Goal: Information Seeking & Learning: Learn about a topic

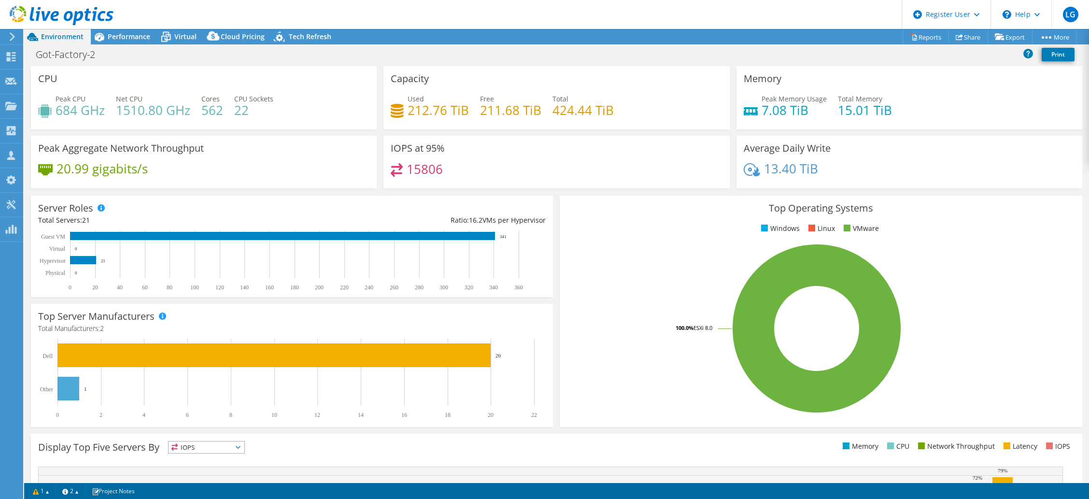
select select "USD"
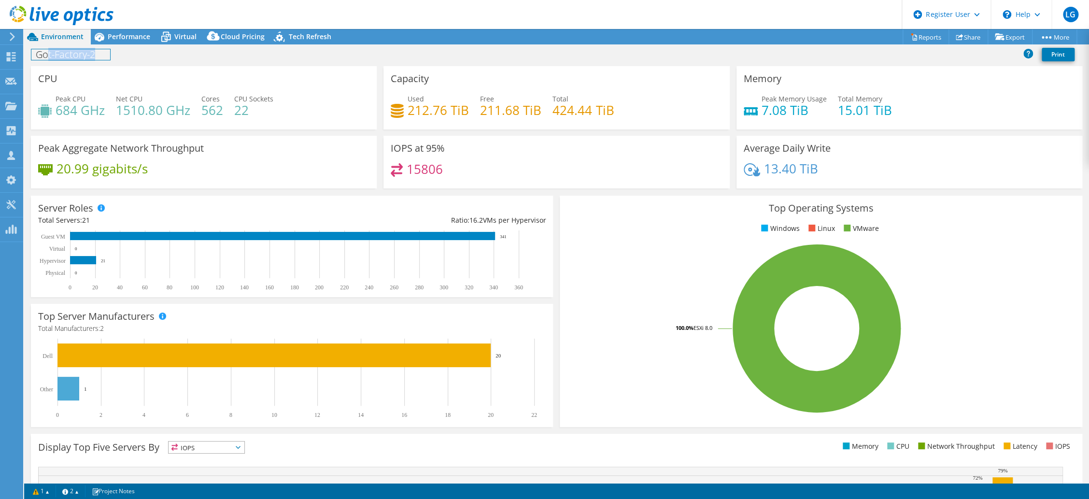
drag, startPoint x: 95, startPoint y: 54, endPoint x: 38, endPoint y: 51, distance: 56.6
click at [43, 51] on h1 "Got-Factory-2" at bounding box center [70, 54] width 79 height 11
click at [171, 53] on div "Got-Factory-2 Print" at bounding box center [556, 54] width 1065 height 18
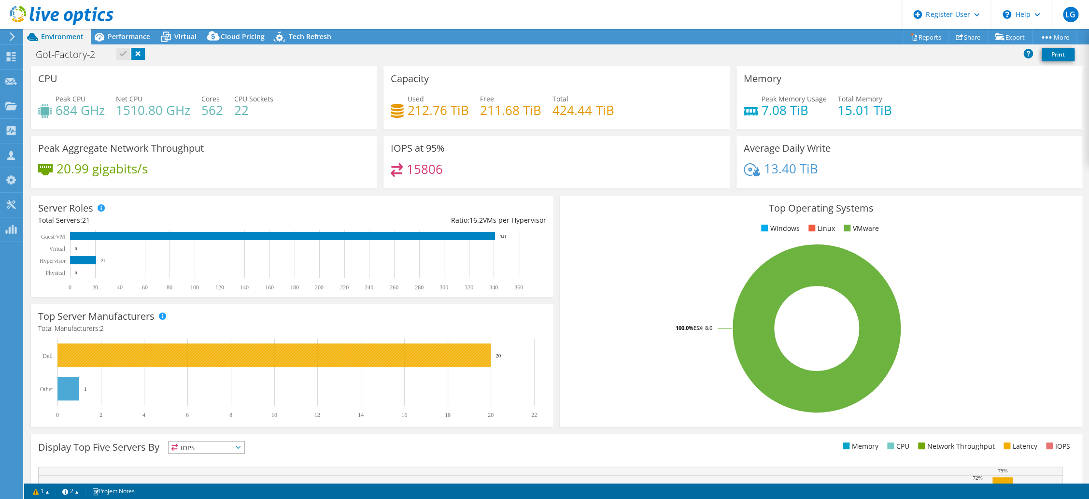
click at [469, 366] on rect at bounding box center [273, 355] width 433 height 24
click at [470, 356] on rect at bounding box center [273, 355] width 433 height 24
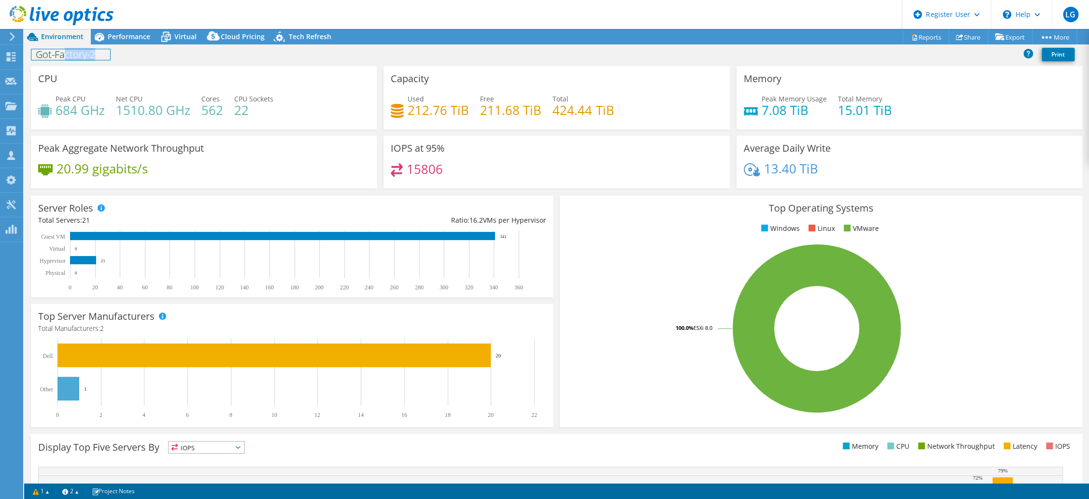
drag, startPoint x: 63, startPoint y: 55, endPoint x: 142, endPoint y: 65, distance: 79.8
click at [142, 65] on div "Got-Factory-2 Print" at bounding box center [556, 55] width 1065 height 21
click at [172, 53] on div "Got-Factory-2 Print" at bounding box center [556, 54] width 1065 height 18
click at [182, 37] on span "Virtual" at bounding box center [185, 36] width 22 height 9
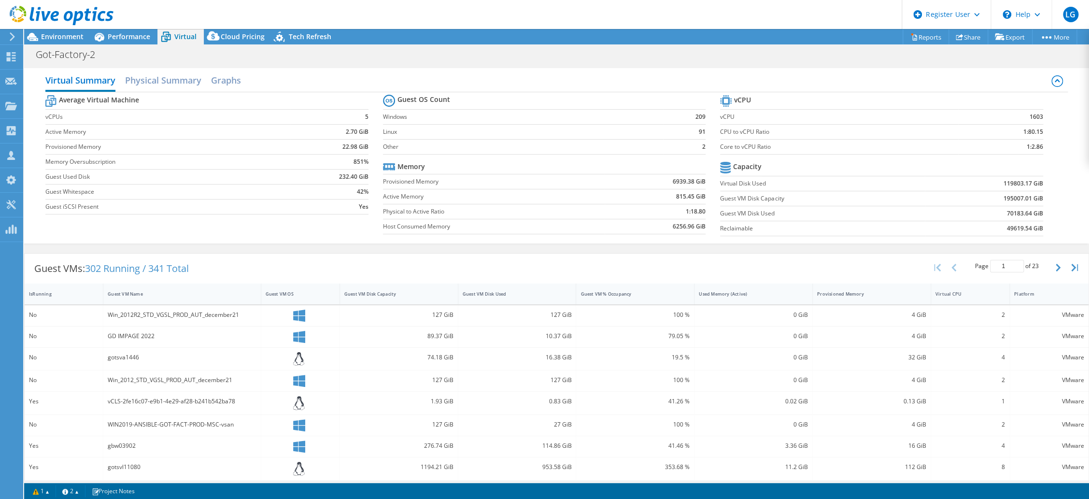
click at [494, 268] on div "Guest VMs: 302 Running / 341 Total Page 1 of 23 5 rows 10 rows 20 rows 25 rows …" at bounding box center [557, 268] width 1064 height 30
click at [413, 293] on div "Guest VM Disk Capacity" at bounding box center [393, 294] width 98 height 6
click at [393, 293] on div "Guest VM Disk Capacity" at bounding box center [393, 294] width 98 height 6
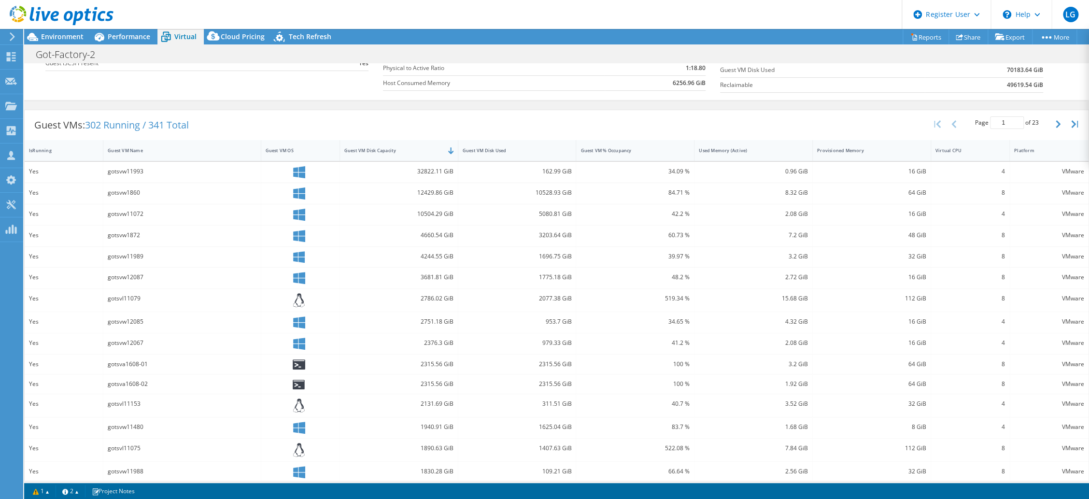
scroll to position [150, 0]
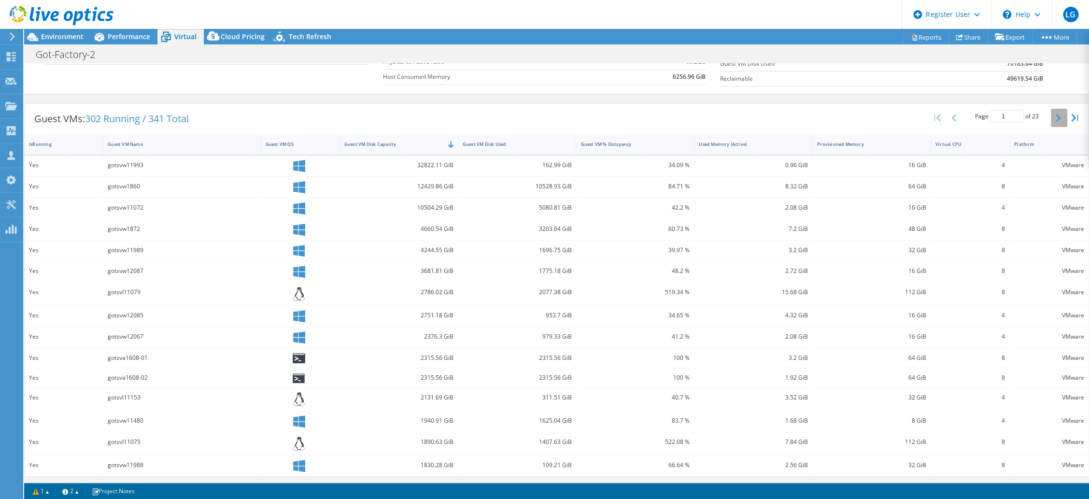
click at [1055, 120] on icon "button" at bounding box center [1057, 118] width 5 height 8
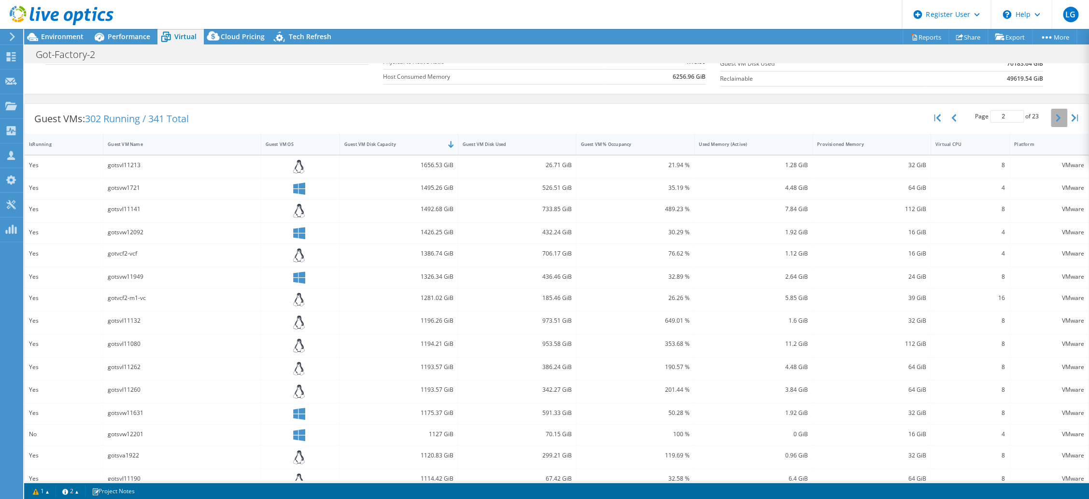
click at [1051, 116] on button "button" at bounding box center [1059, 118] width 16 height 18
click at [951, 114] on icon "button" at bounding box center [953, 118] width 5 height 8
click at [946, 121] on button "button" at bounding box center [954, 118] width 16 height 18
type input "1"
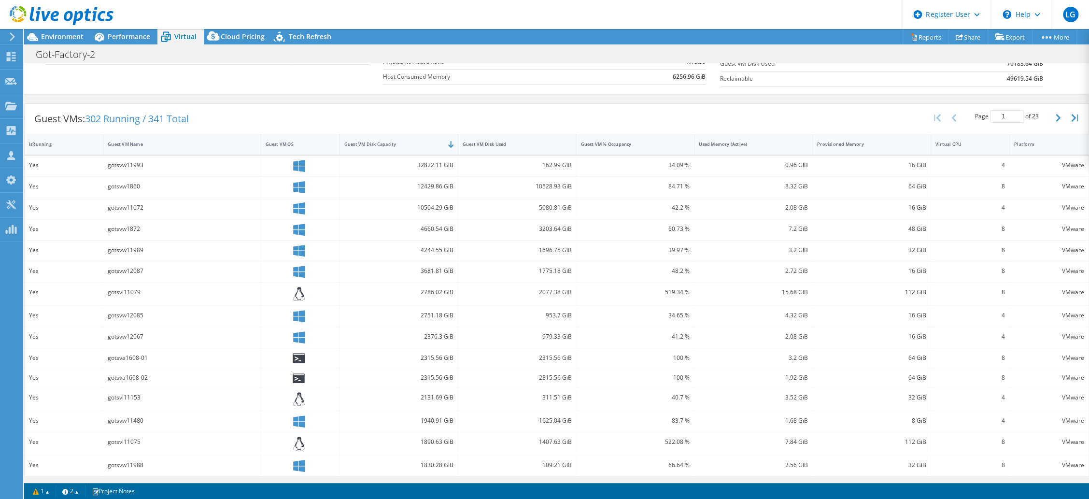
click at [359, 112] on div "Guest VMs: 302 Running / 341 Total Page 1 of 23 5 rows 10 rows 20 rows 25 rows …" at bounding box center [557, 119] width 1064 height 30
drag, startPoint x: 619, startPoint y: 541, endPoint x: 72, endPoint y: 39, distance: 742.5
click at [72, 39] on html "LG Dell User Lukas Gersic Lukas.Gersic@Dell.com Dell My Profile Log Out \n Help…" at bounding box center [544, 249] width 1089 height 499
click at [180, 57] on div "Got-Factory-2 Print" at bounding box center [556, 54] width 1065 height 18
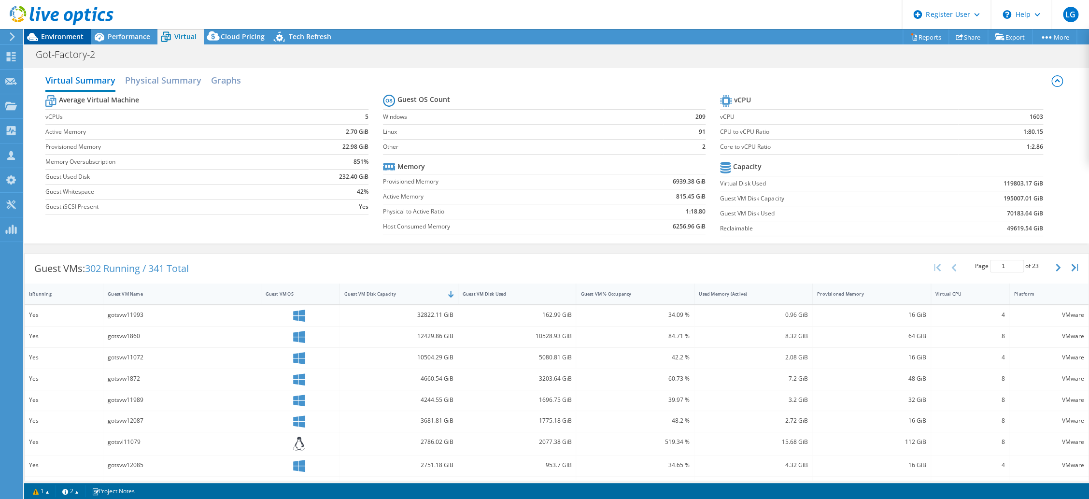
click at [64, 34] on span "Environment" at bounding box center [62, 36] width 42 height 9
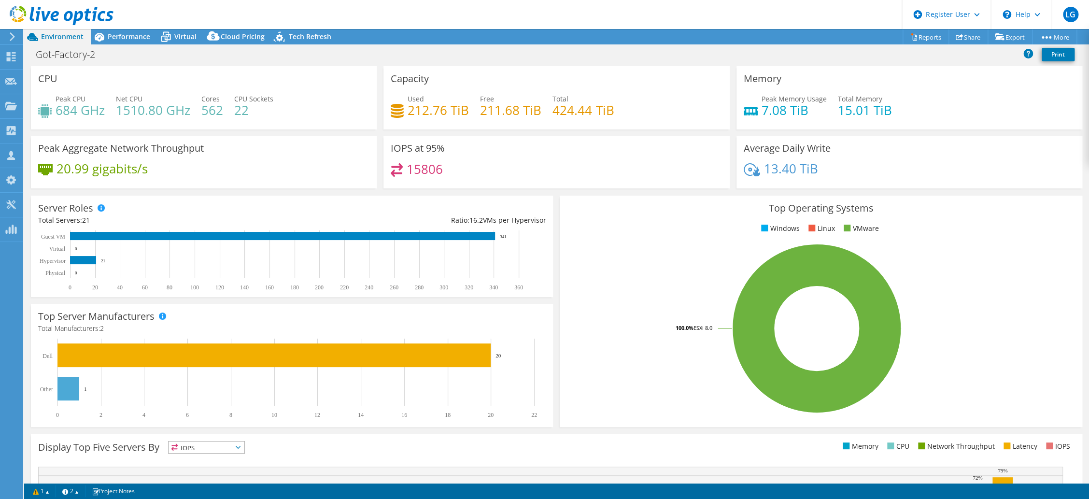
click at [271, 175] on div "20.99 gigabits/s" at bounding box center [203, 173] width 331 height 20
click at [132, 36] on span "Performance" at bounding box center [129, 36] width 42 height 9
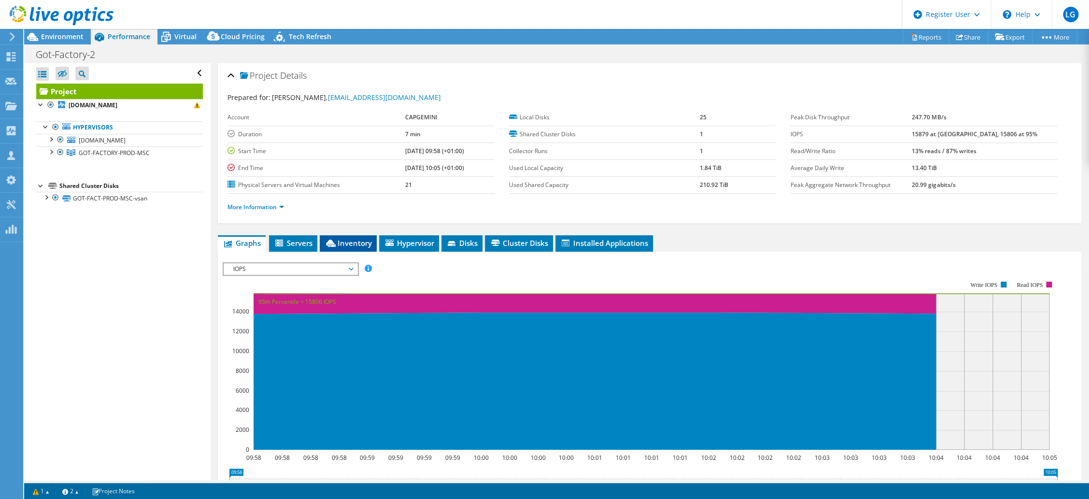
click at [364, 238] on span "Inventory" at bounding box center [347, 243] width 47 height 10
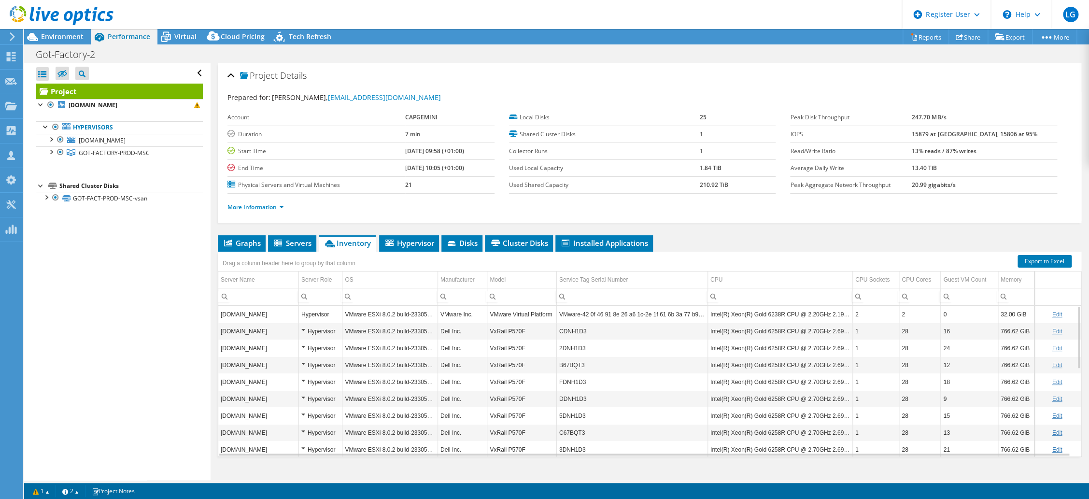
click at [768, 361] on td "Intel(R) Xeon(R) Gold 6258R CPU @ 2.70GHz 2.69 GHz" at bounding box center [779, 364] width 145 height 17
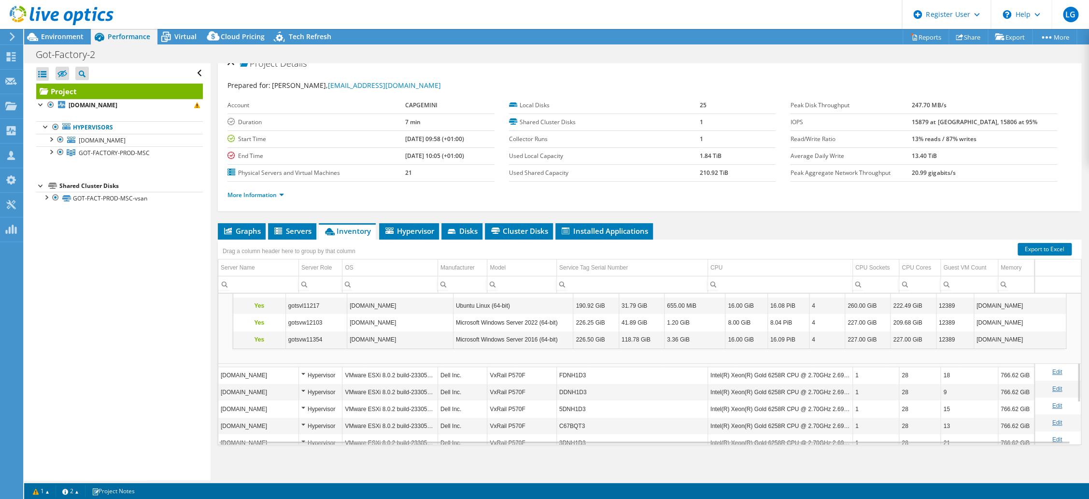
scroll to position [263, 0]
click at [721, 408] on td "Intel(R) Xeon(R) Gold 6258R CPU @ 2.70GHz 2.69 GHz" at bounding box center [779, 406] width 145 height 17
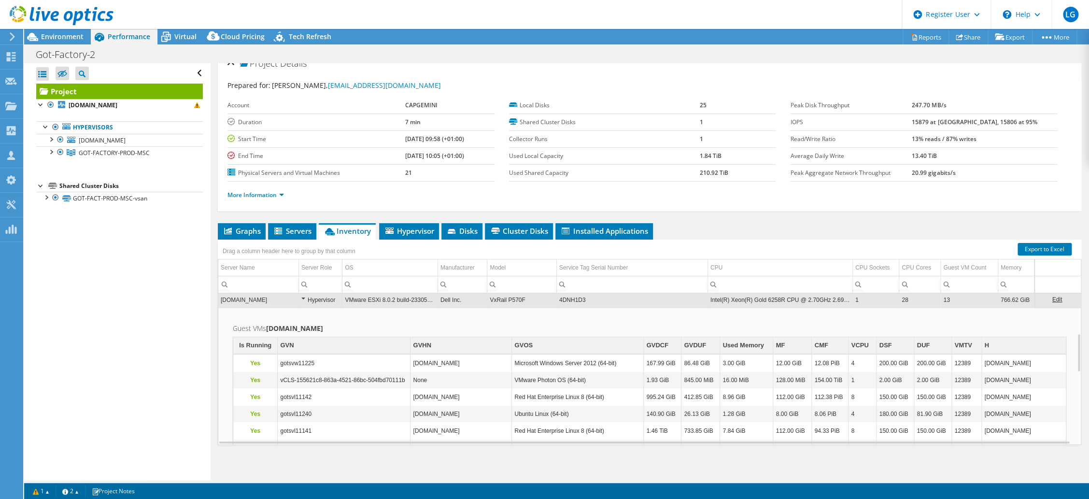
scroll to position [101, 0]
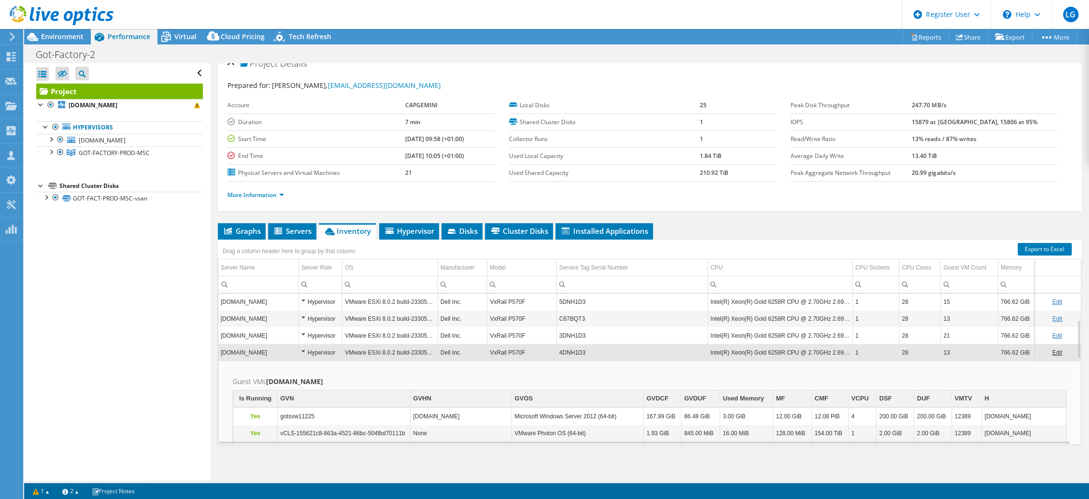
click at [799, 333] on td "Intel(R) Xeon(R) Gold 6258R CPU @ 2.70GHz 2.69 GHz" at bounding box center [779, 335] width 145 height 17
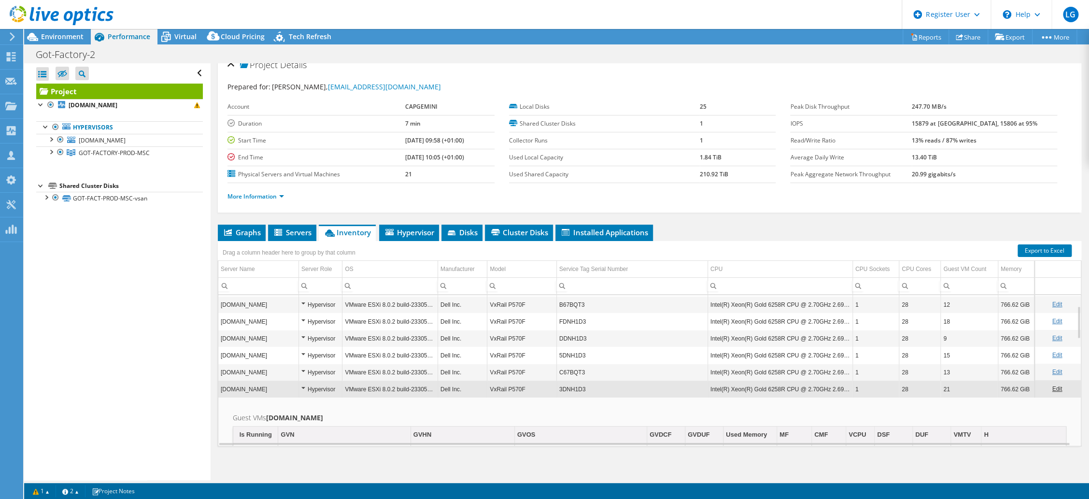
scroll to position [12, 0]
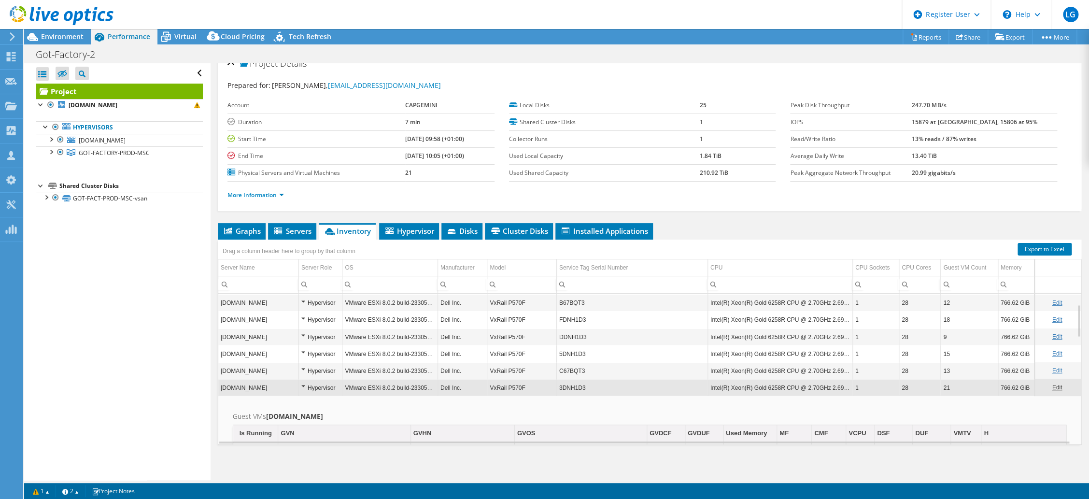
click at [815, 372] on td "Intel(R) Xeon(R) Gold 6258R CPU @ 2.70GHz 2.69 GHz" at bounding box center [779, 370] width 145 height 17
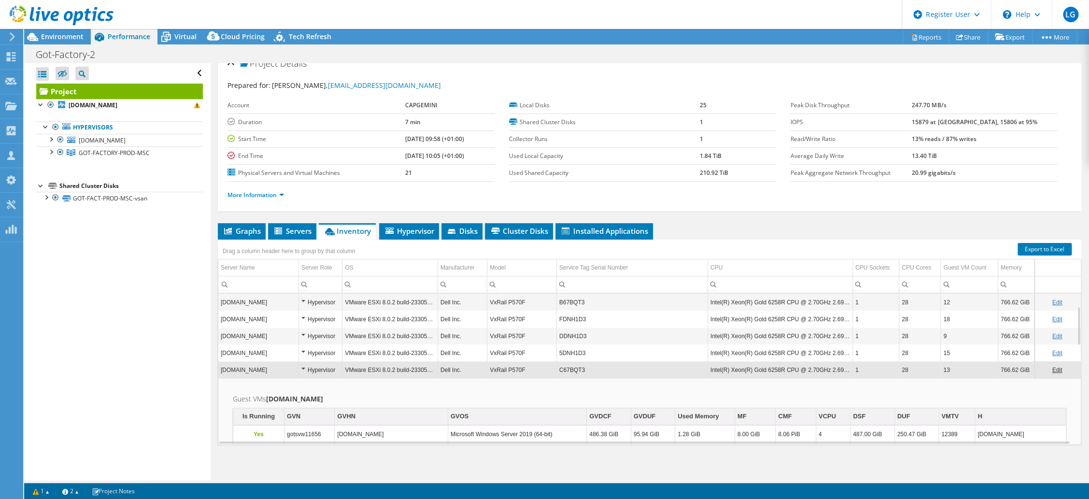
scroll to position [51, 0]
click at [815, 368] on td "Intel(R) Xeon(R) Gold 6258R CPU @ 2.70GHz 2.69 GHz" at bounding box center [779, 369] width 145 height 17
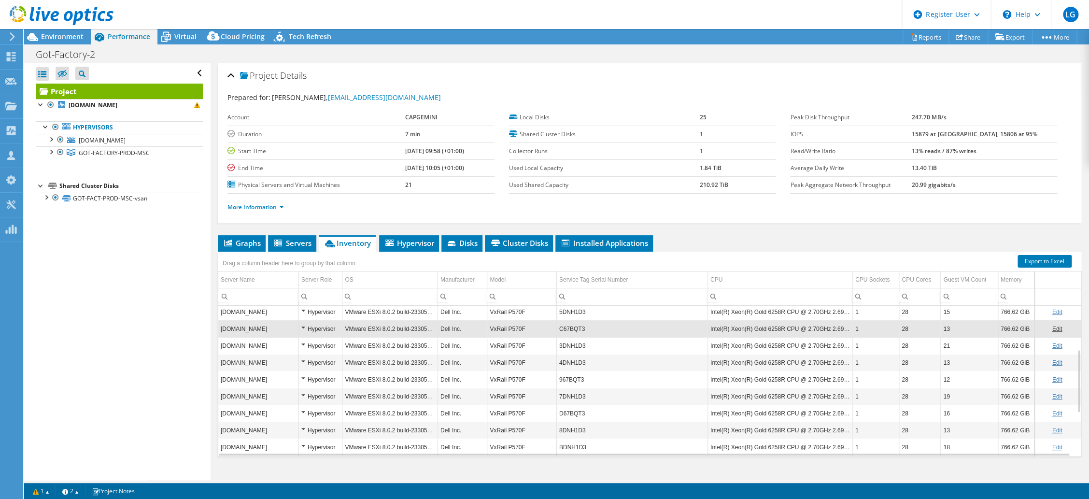
scroll to position [0, 0]
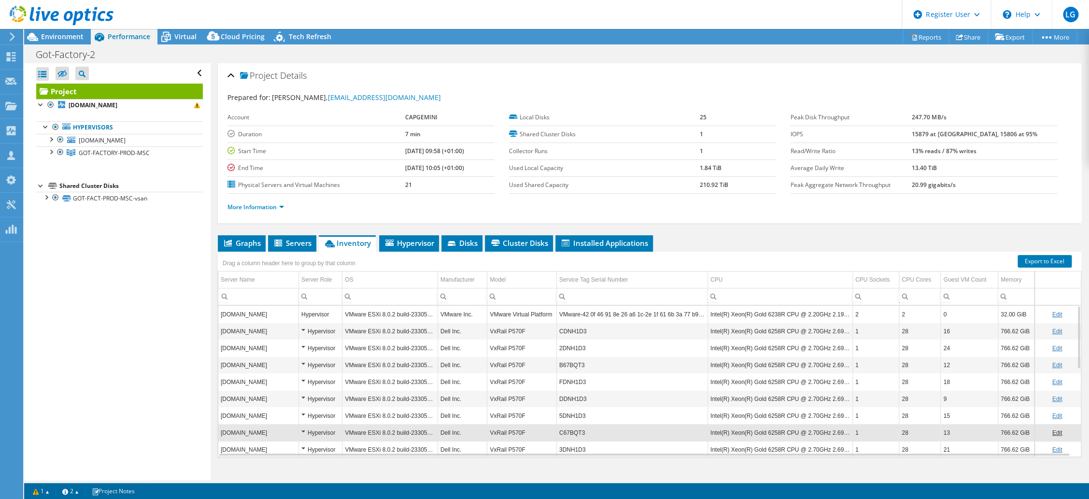
click at [672, 328] on td "CDNH1D3" at bounding box center [631, 331] width 151 height 17
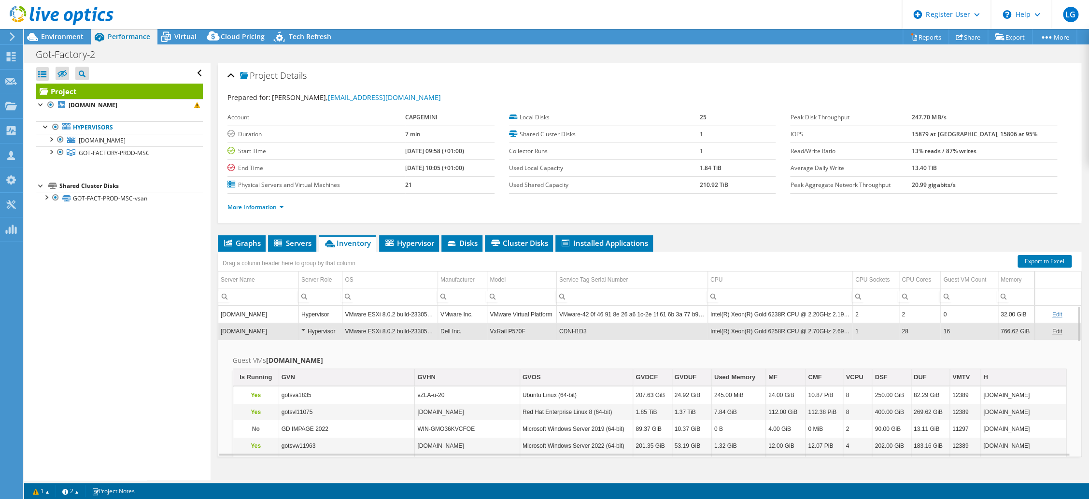
click at [655, 327] on td "CDNH1D3" at bounding box center [631, 331] width 151 height 17
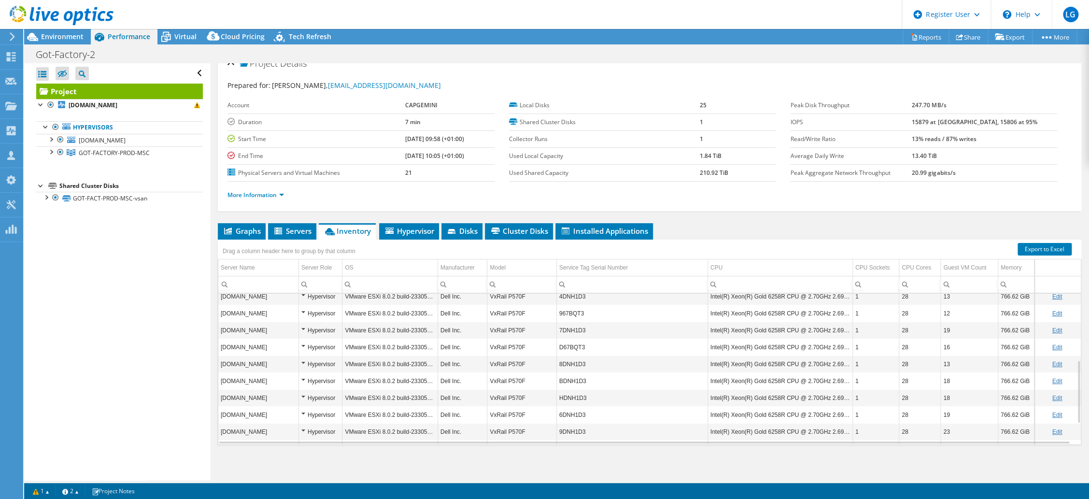
scroll to position [208, 0]
click at [409, 166] on td "21" at bounding box center [449, 172] width 89 height 17
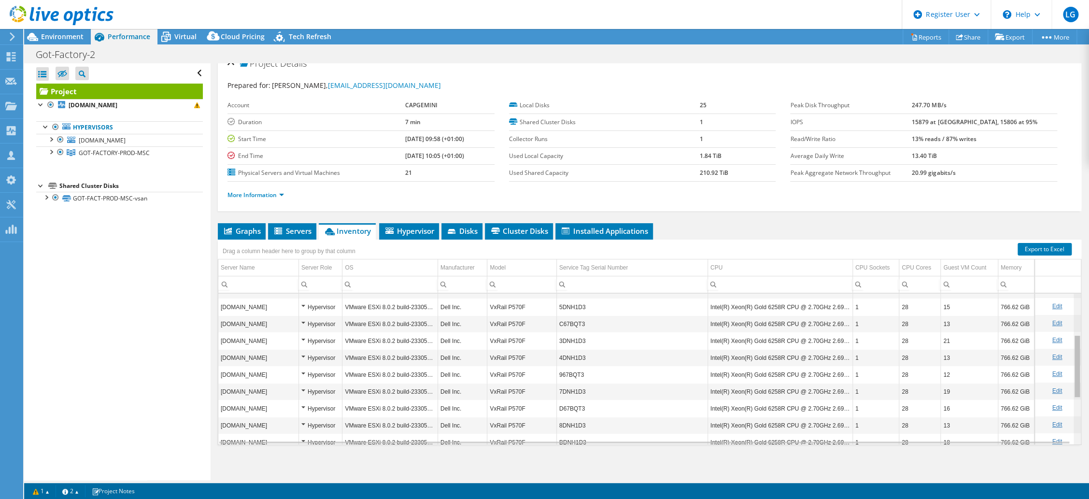
scroll to position [94, 0]
drag, startPoint x: 1071, startPoint y: 398, endPoint x: 1074, endPoint y: 345, distance: 52.7
click at [1074, 345] on body "LG Dell User Lukas Gersic Lukas.Gersic@Dell.com Dell My Profile Log Out \n Help…" at bounding box center [544, 249] width 1089 height 499
click at [62, 29] on div at bounding box center [56, 16] width 113 height 32
click at [63, 34] on span "Environment" at bounding box center [62, 36] width 42 height 9
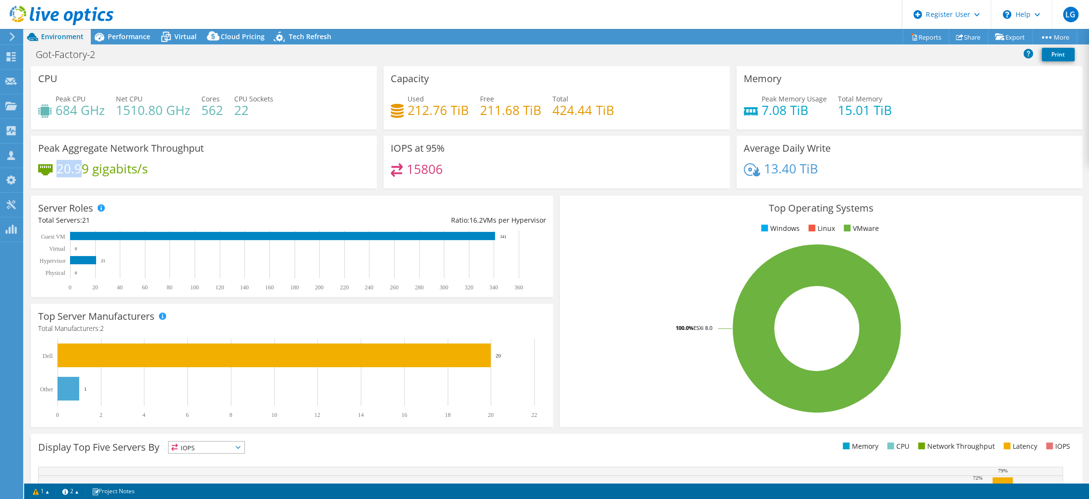
drag, startPoint x: 59, startPoint y: 168, endPoint x: 82, endPoint y: 168, distance: 22.7
click at [82, 168] on h4 "20.99 gigabits/s" at bounding box center [101, 168] width 91 height 11
click at [163, 168] on div "20.99 gigabits/s" at bounding box center [203, 173] width 331 height 20
click at [360, 71] on div "CPU Peak CPU 684 GHz Net CPU 1510.80 GHz Cores 562 CPU Sockets 22" at bounding box center [204, 97] width 346 height 63
click at [517, 137] on div "IOPS at 95% 15806" at bounding box center [556, 162] width 346 height 53
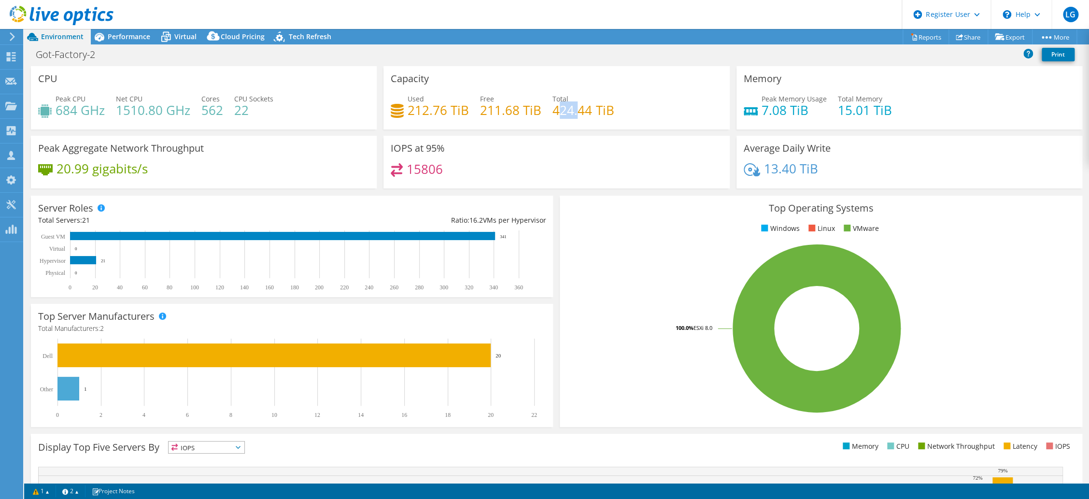
drag, startPoint x: 574, startPoint y: 110, endPoint x: 555, endPoint y: 114, distance: 19.2
click at [555, 114] on h4 "424.44 TiB" at bounding box center [582, 110] width 61 height 11
drag, startPoint x: 405, startPoint y: 110, endPoint x: 459, endPoint y: 110, distance: 54.1
click at [459, 110] on h4 "212.76 TiB" at bounding box center [437, 110] width 61 height 11
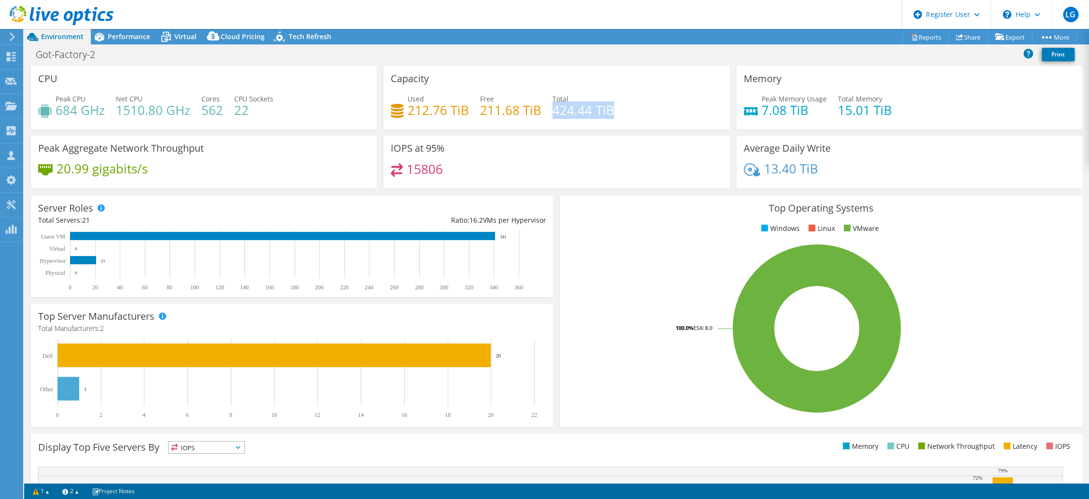
drag, startPoint x: 549, startPoint y: 110, endPoint x: 619, endPoint y: 112, distance: 69.6
click at [619, 112] on div "Used 212.76 TiB Free 211.68 TiB Total 424.44 TiB" at bounding box center [556, 109] width 331 height 31
click at [582, 133] on div "Capacity Used 212.76 TiB Free 211.68 TiB Total 424.44 TiB" at bounding box center [556, 101] width 352 height 70
click at [139, 35] on span "Performance" at bounding box center [129, 36] width 42 height 9
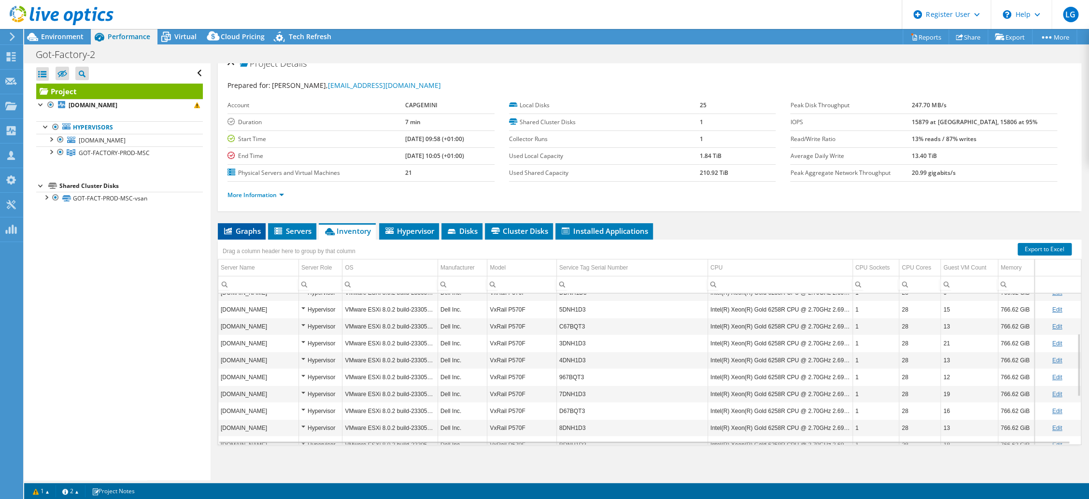
click at [236, 226] on span "Graphs" at bounding box center [242, 231] width 38 height 10
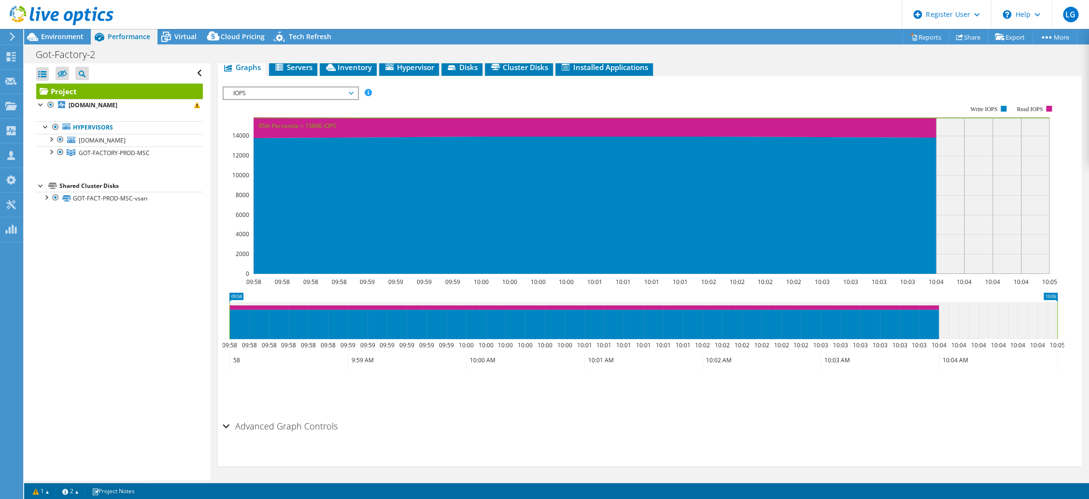
scroll to position [132, 0]
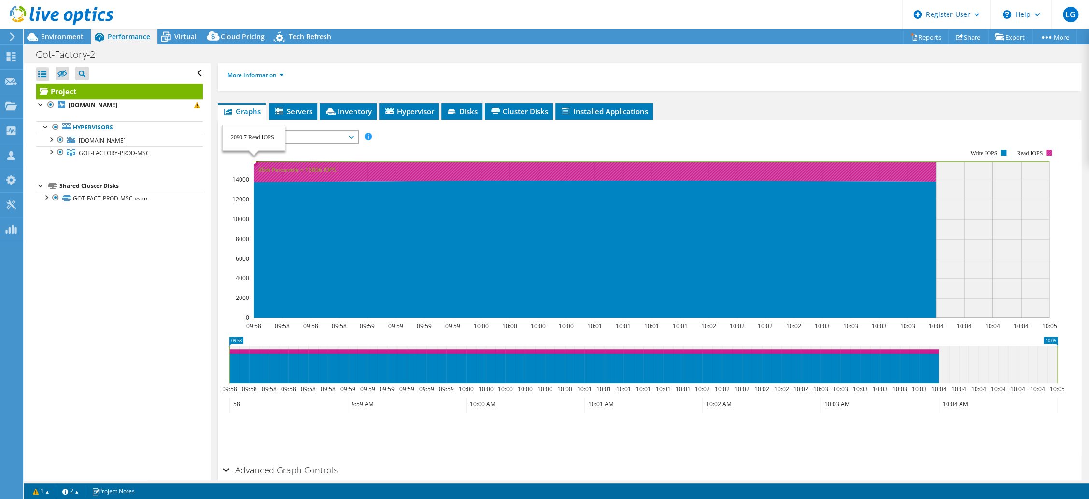
click at [295, 139] on span "IOPS" at bounding box center [290, 137] width 124 height 12
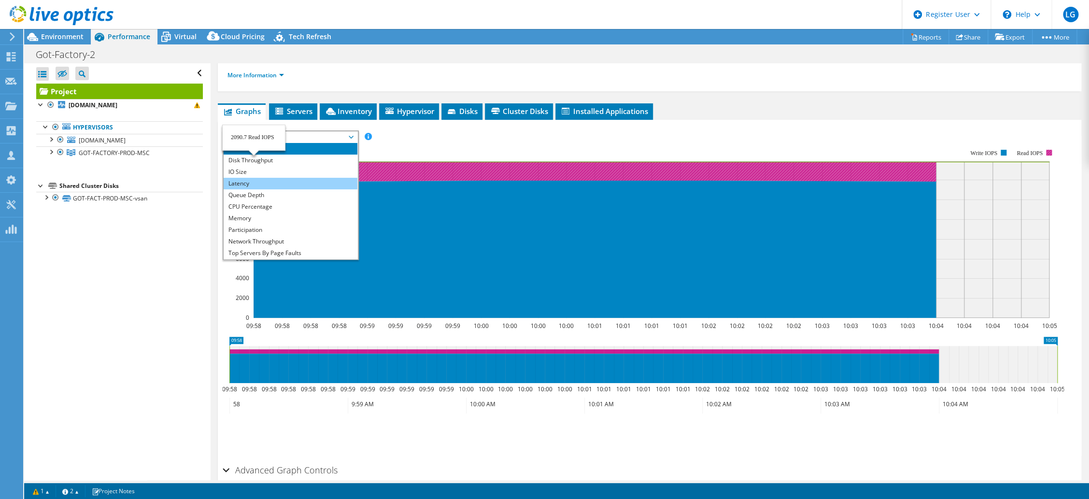
click at [246, 183] on li "Latency" at bounding box center [291, 184] width 134 height 12
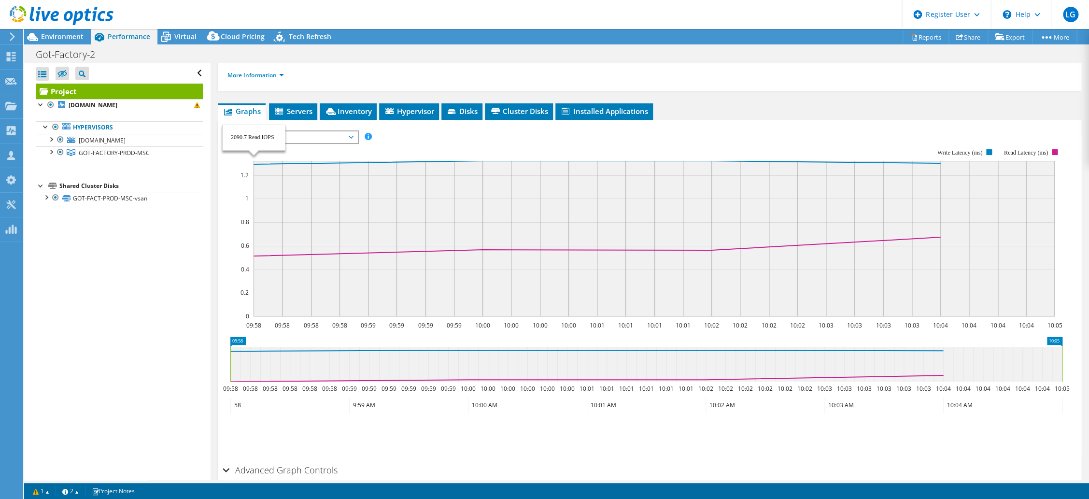
click at [317, 132] on span "Latency" at bounding box center [290, 137] width 124 height 12
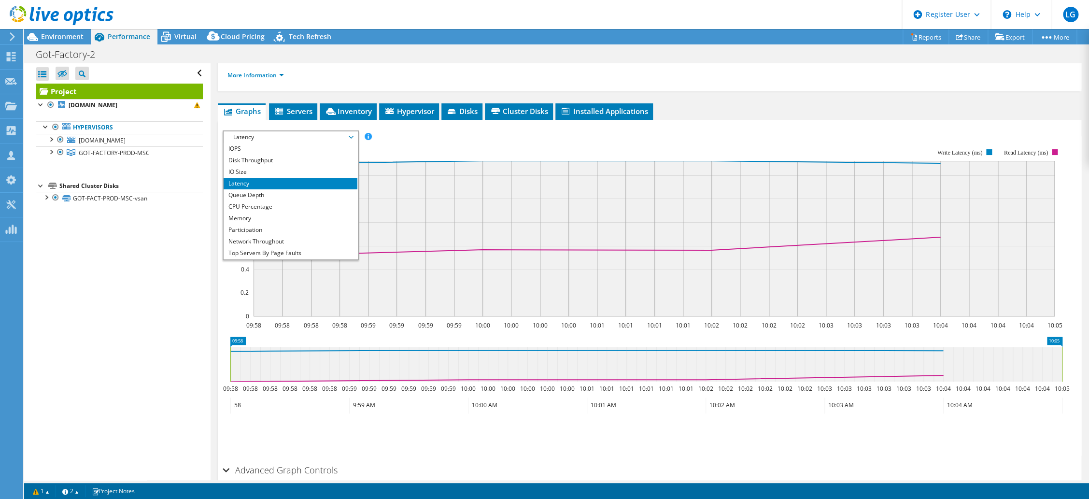
click at [487, 147] on rect at bounding box center [643, 232] width 840 height 193
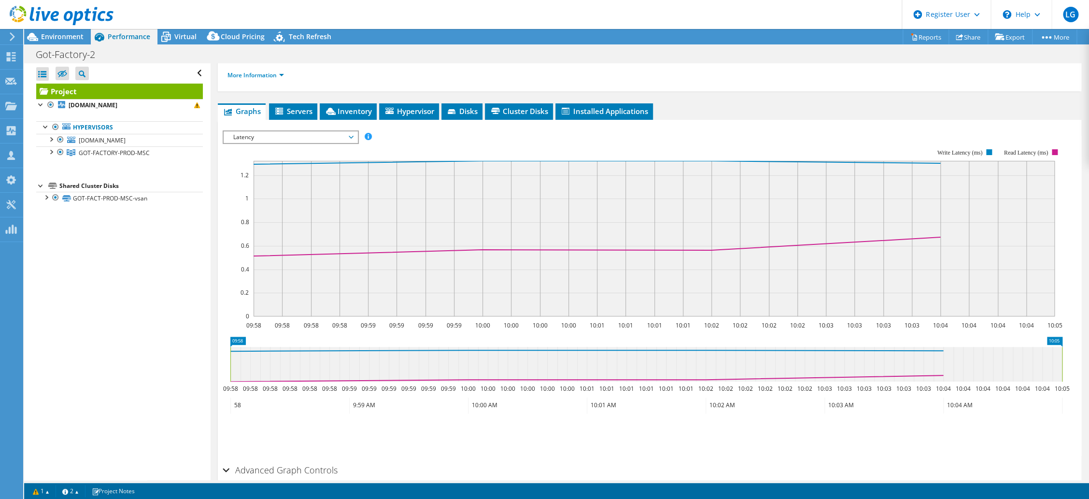
click at [308, 137] on span "Latency" at bounding box center [290, 137] width 124 height 12
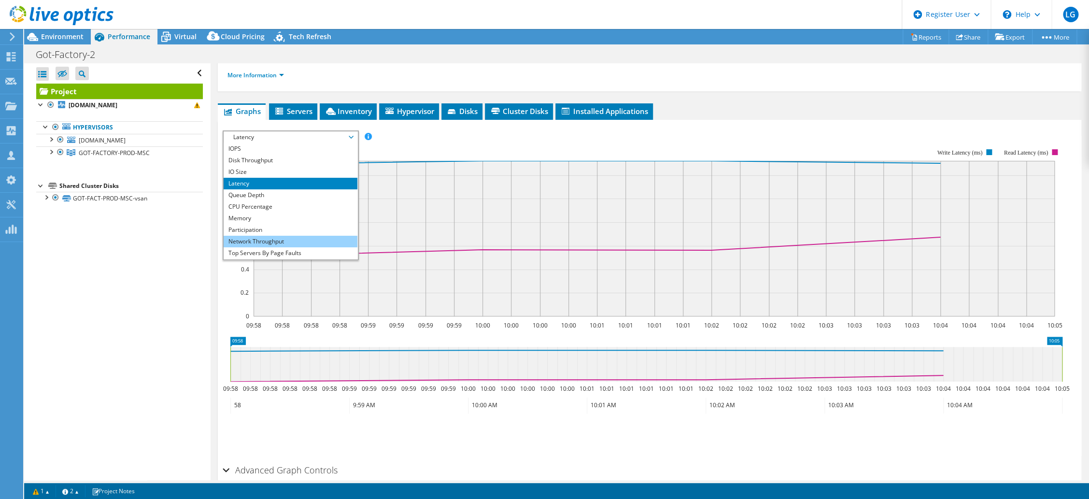
click at [275, 239] on li "Network Throughput" at bounding box center [291, 242] width 134 height 12
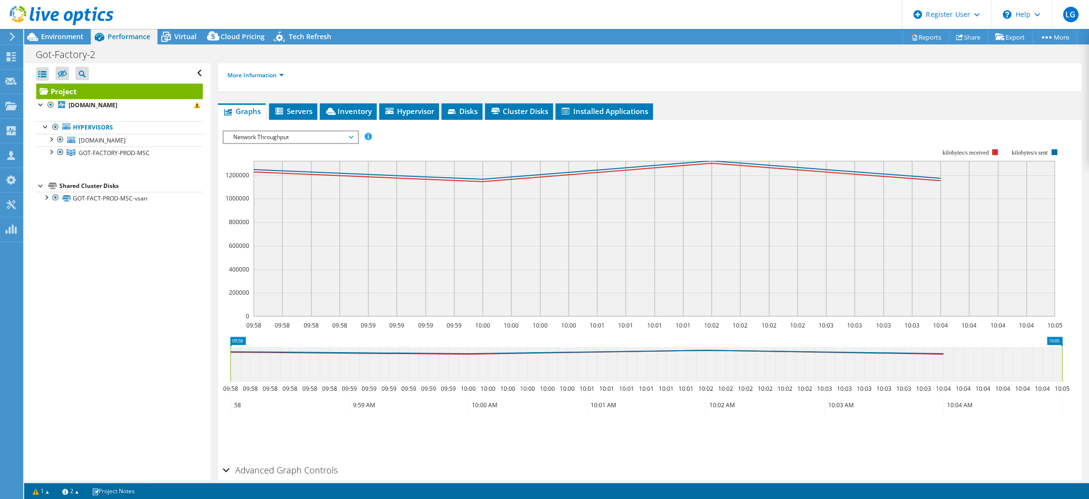
click at [274, 238] on rect at bounding box center [653, 238] width 801 height 155
click at [260, 131] on span "Network Throughput" at bounding box center [290, 137] width 124 height 12
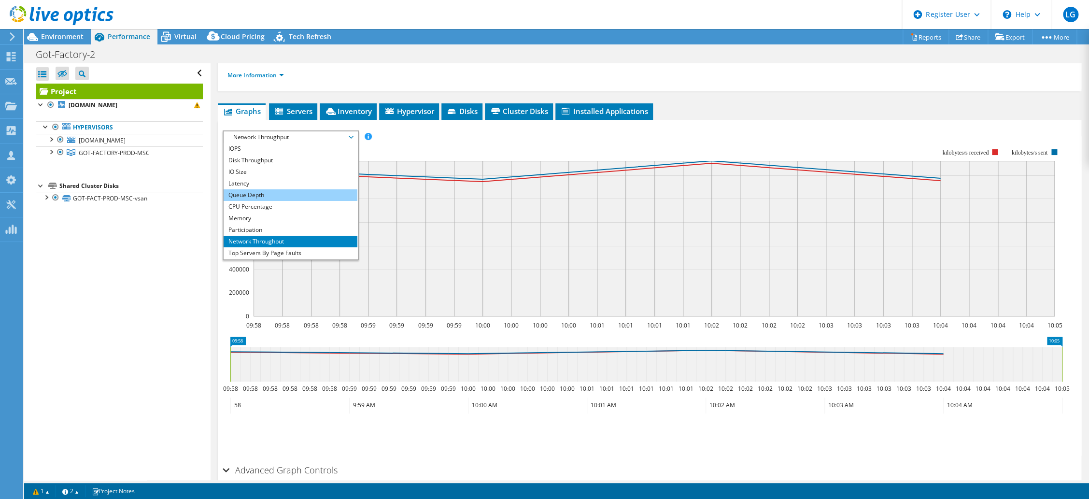
click at [259, 192] on li "Queue Depth" at bounding box center [291, 195] width 134 height 12
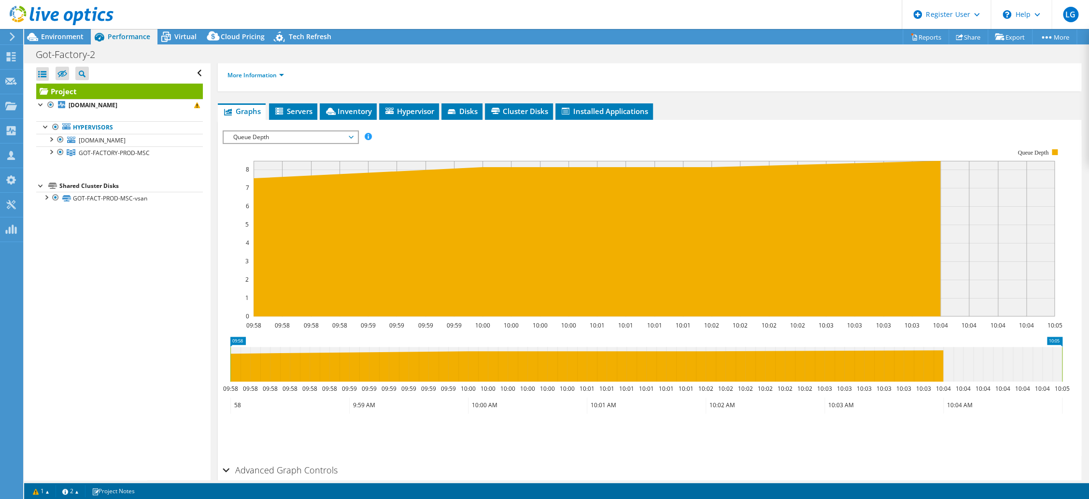
click at [178, 286] on div "Open All Close All Hide Excluded Nodes Project Tree Filter" at bounding box center [117, 271] width 186 height 417
click at [276, 135] on span "Queue Depth" at bounding box center [290, 137] width 124 height 12
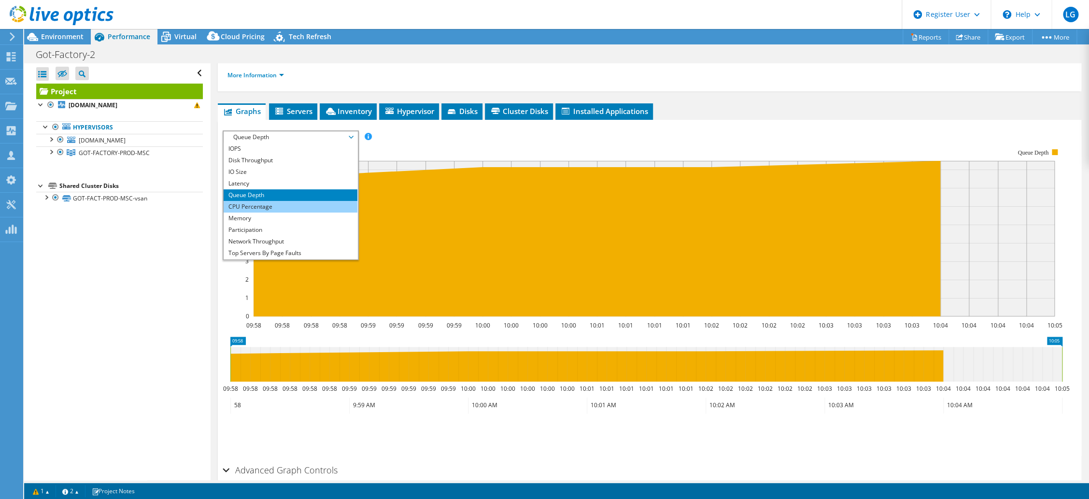
click at [268, 205] on li "CPU Percentage" at bounding box center [291, 207] width 134 height 12
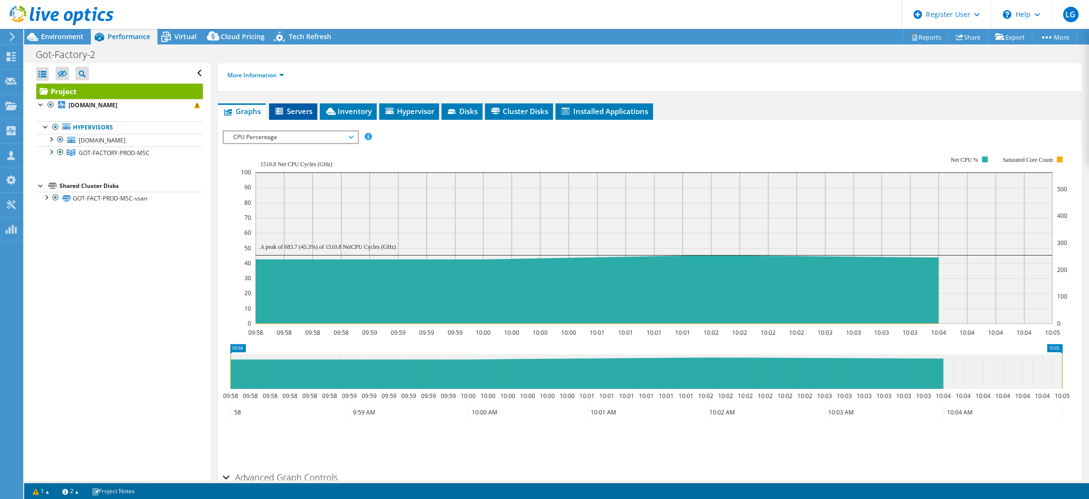
click at [298, 109] on span "Servers" at bounding box center [293, 111] width 39 height 10
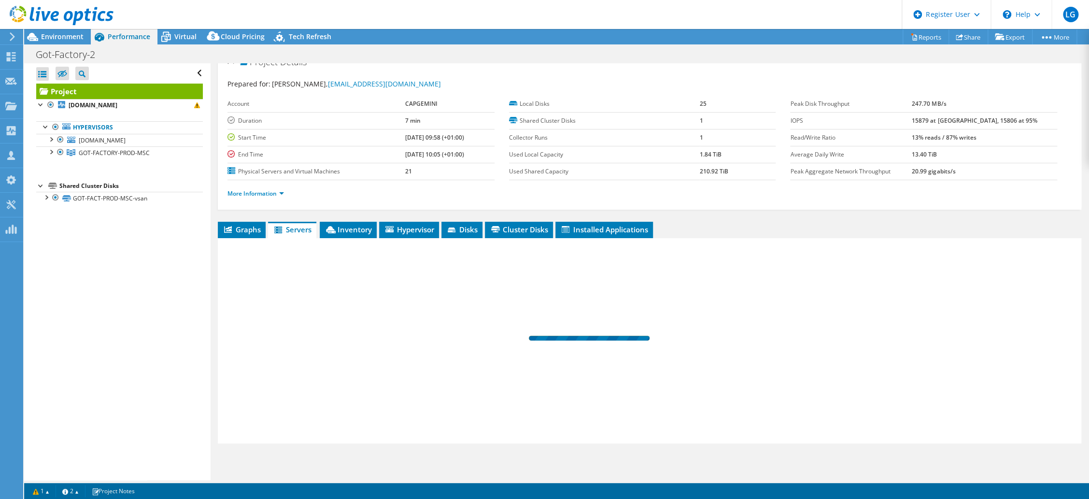
scroll to position [12, 0]
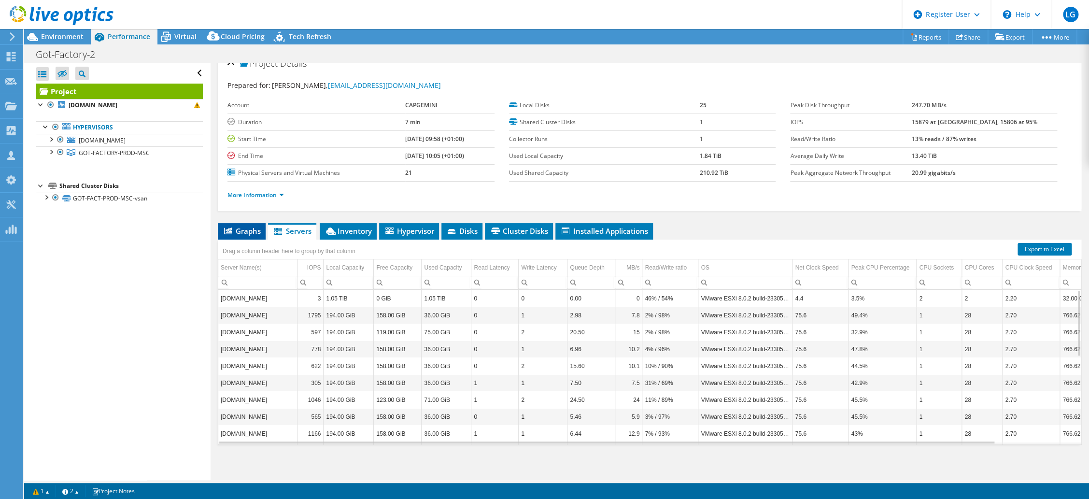
click at [236, 229] on span "Graphs" at bounding box center [242, 231] width 38 height 10
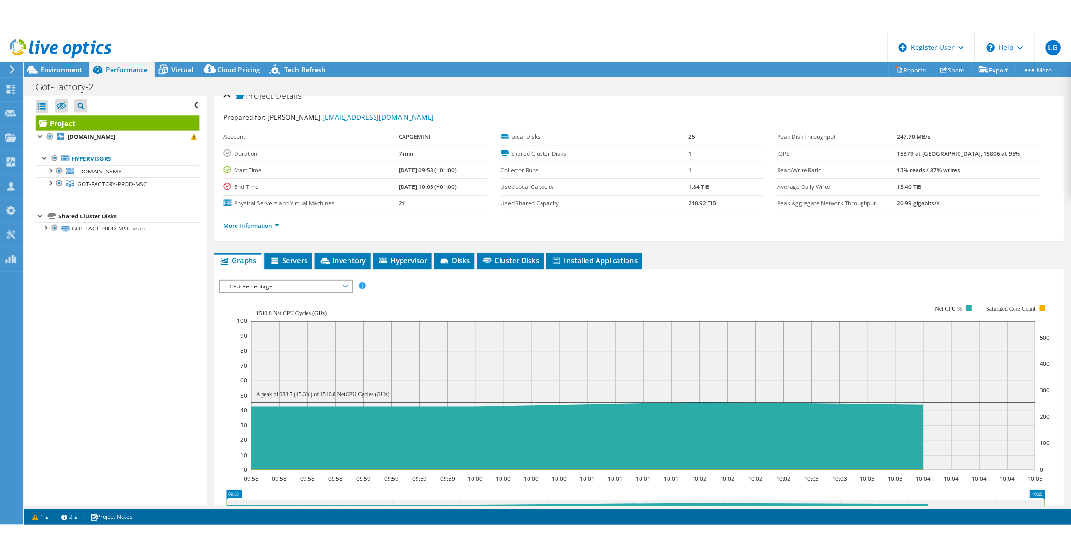
scroll to position [132, 0]
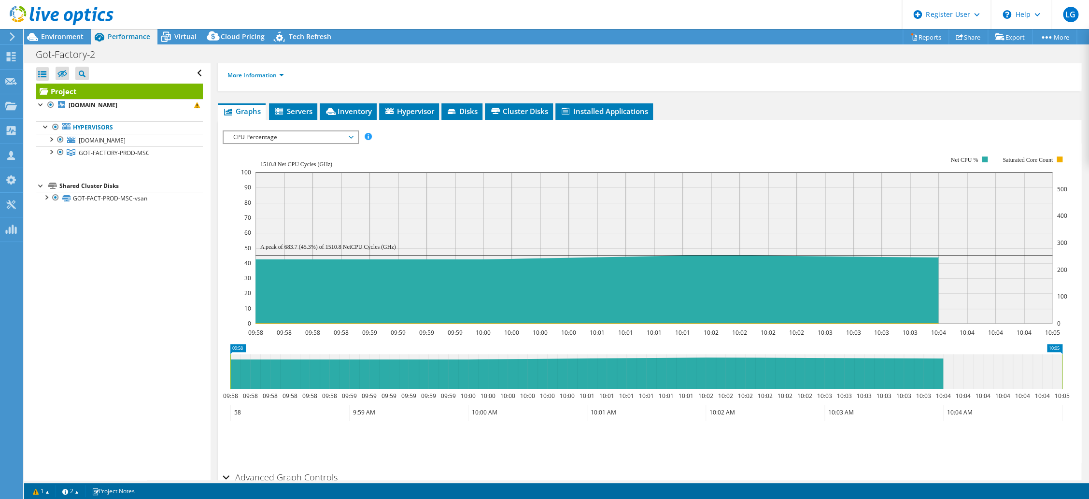
click at [309, 137] on span "CPU Percentage" at bounding box center [290, 137] width 124 height 12
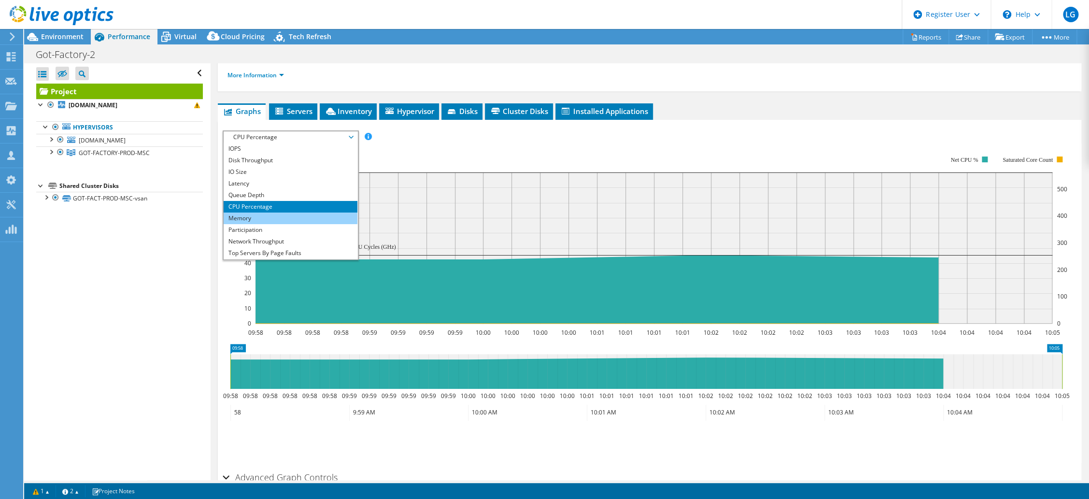
click at [247, 218] on li "Memory" at bounding box center [291, 218] width 134 height 12
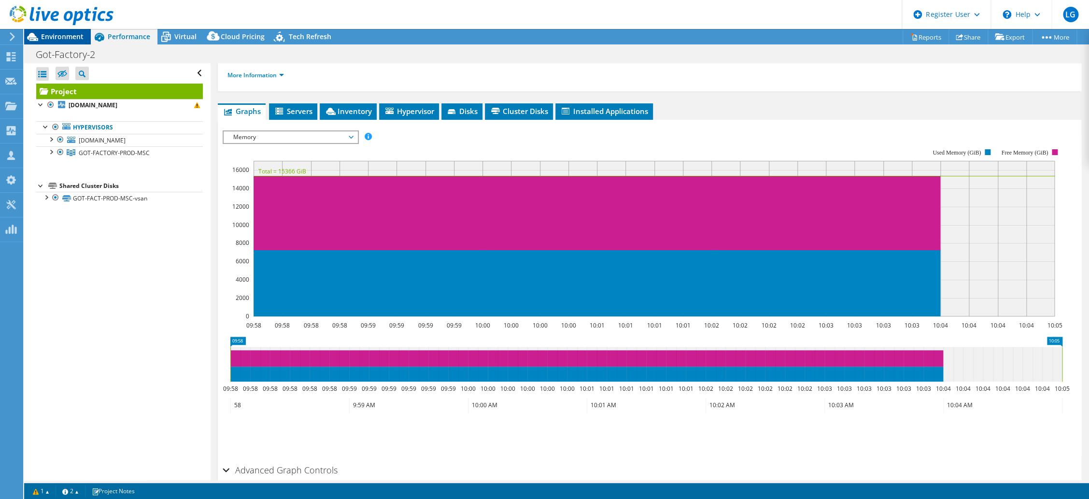
click at [44, 36] on span "Environment" at bounding box center [62, 36] width 42 height 9
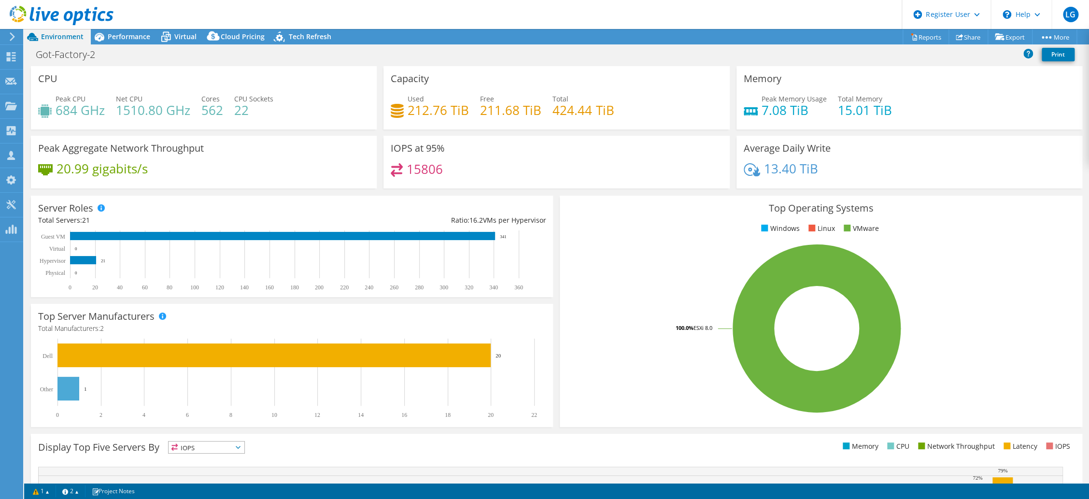
click at [63, 34] on span "Environment" at bounding box center [62, 36] width 42 height 9
drag, startPoint x: 57, startPoint y: 106, endPoint x: 106, endPoint y: 105, distance: 48.3
click at [106, 105] on div "Peak CPU 684 GHz Net CPU 1510.80 GHz Cores 562 CPU Sockets 22" at bounding box center [203, 109] width 331 height 31
click at [603, 140] on div "IOPS at 95% 15806" at bounding box center [556, 162] width 346 height 53
drag, startPoint x: 91, startPoint y: 164, endPoint x: 126, endPoint y: 164, distance: 35.7
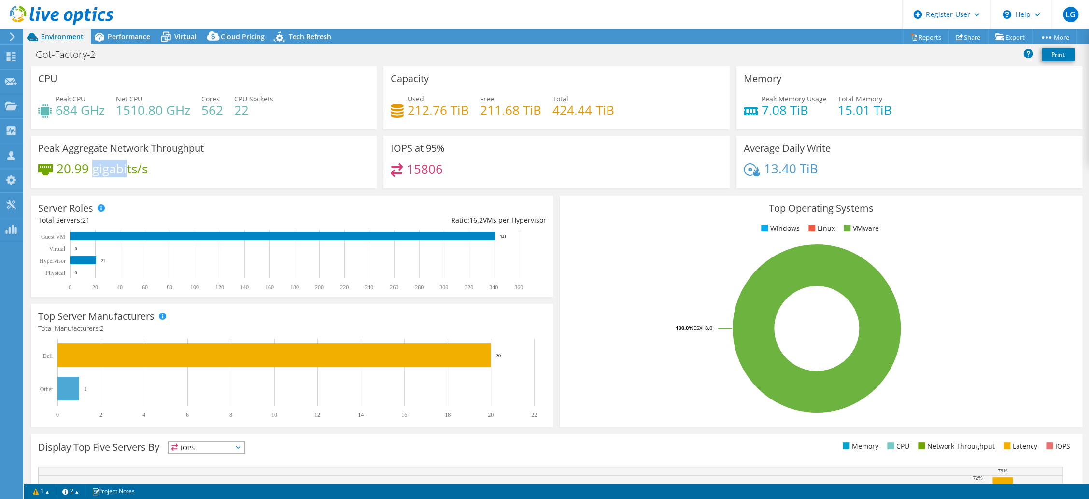
click at [126, 164] on h4 "20.99 gigabits/s" at bounding box center [101, 168] width 91 height 11
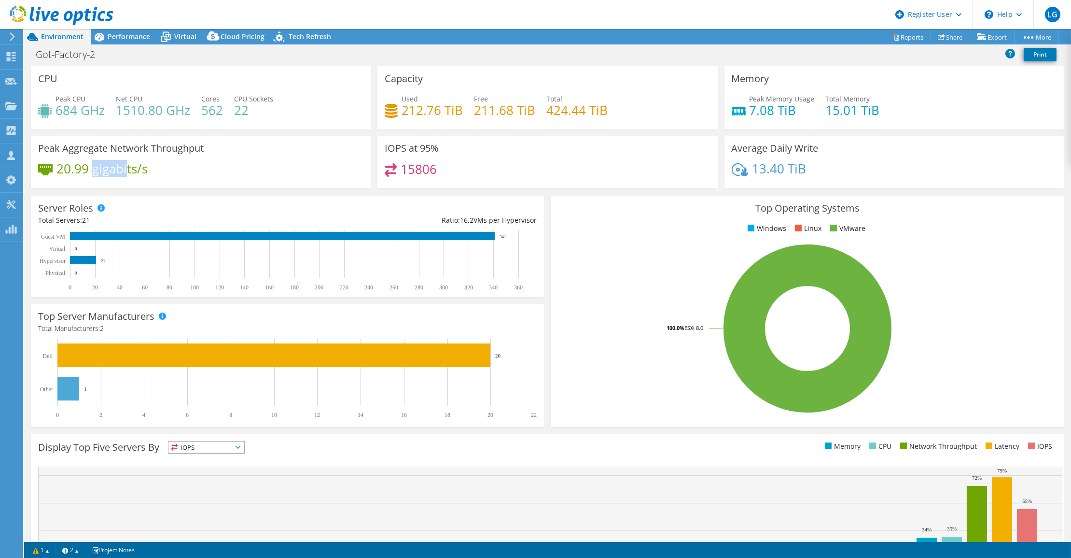
scroll to position [117, 0]
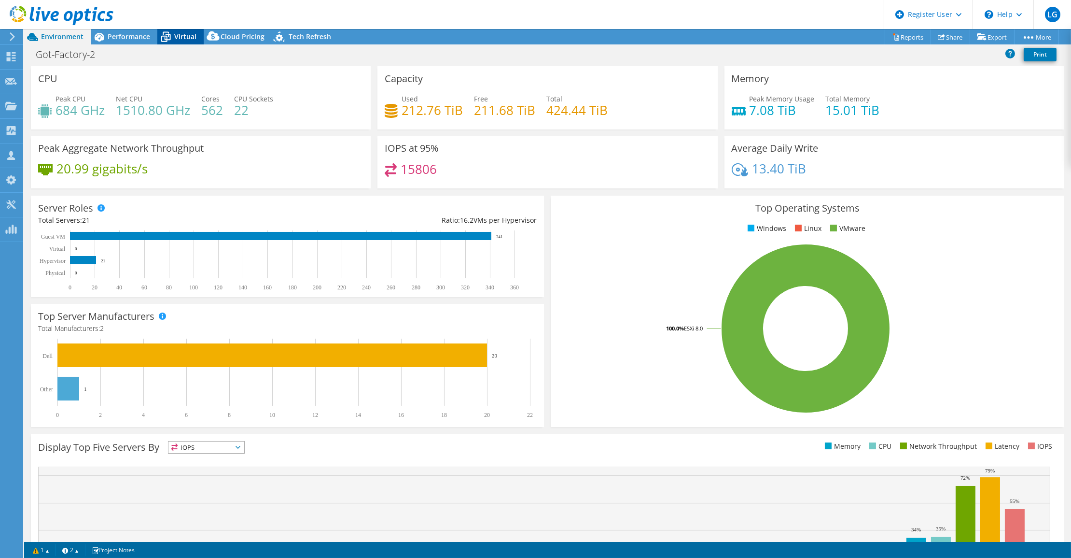
click at [173, 34] on icon at bounding box center [165, 36] width 17 height 17
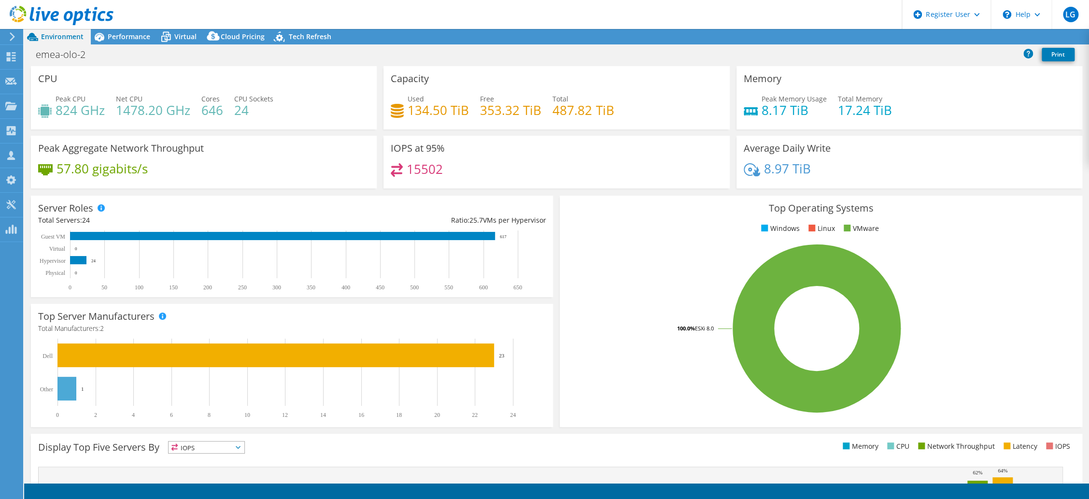
select select "USD"
drag, startPoint x: 87, startPoint y: 56, endPoint x: 88, endPoint y: 50, distance: 6.8
click at [57, 57] on h1 "emea-olo-2" at bounding box center [65, 54] width 69 height 11
click at [186, 53] on div "emea-olo-2 Print" at bounding box center [556, 54] width 1065 height 18
click at [41, 491] on link "1" at bounding box center [41, 491] width 30 height 12
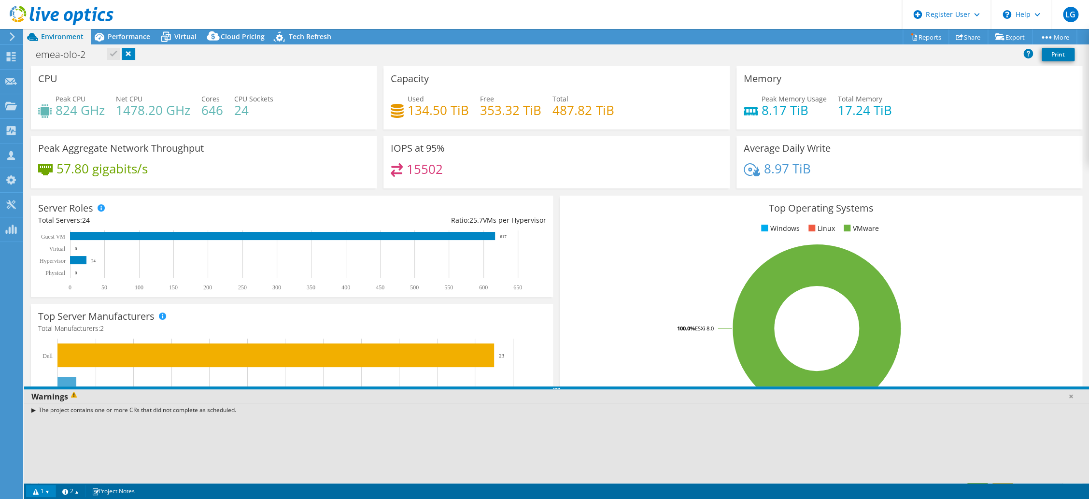
click at [56, 486] on link "1" at bounding box center [41, 491] width 30 height 12
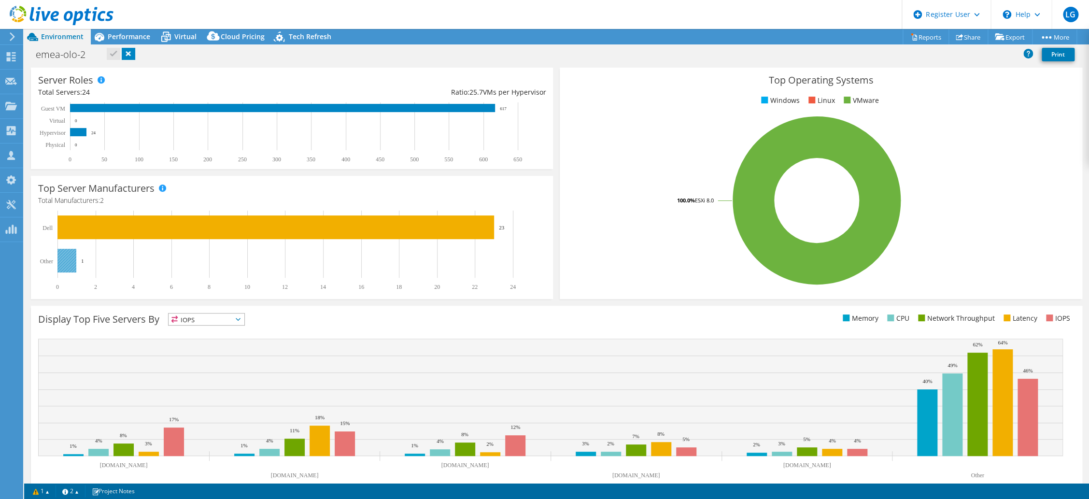
scroll to position [145, 0]
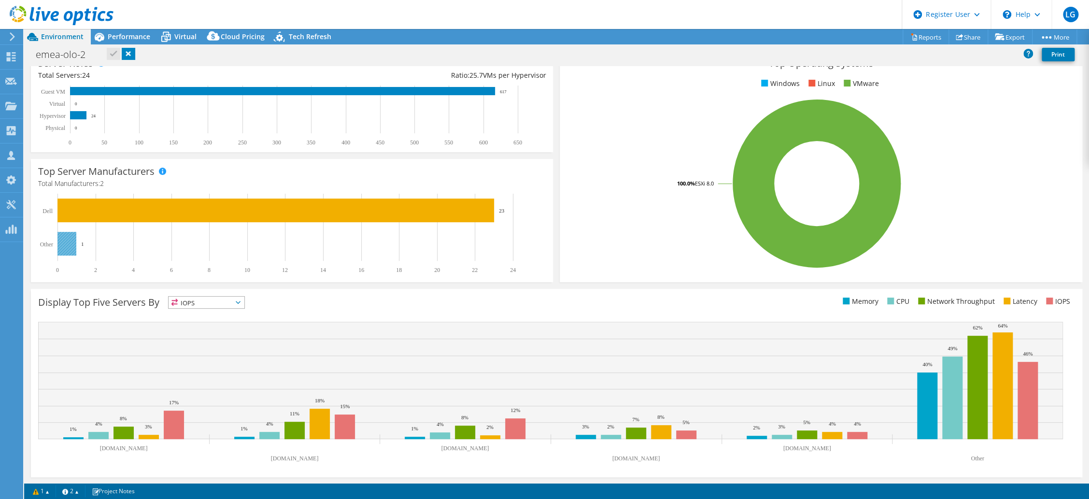
click at [66, 243] on rect at bounding box center [66, 244] width 19 height 24
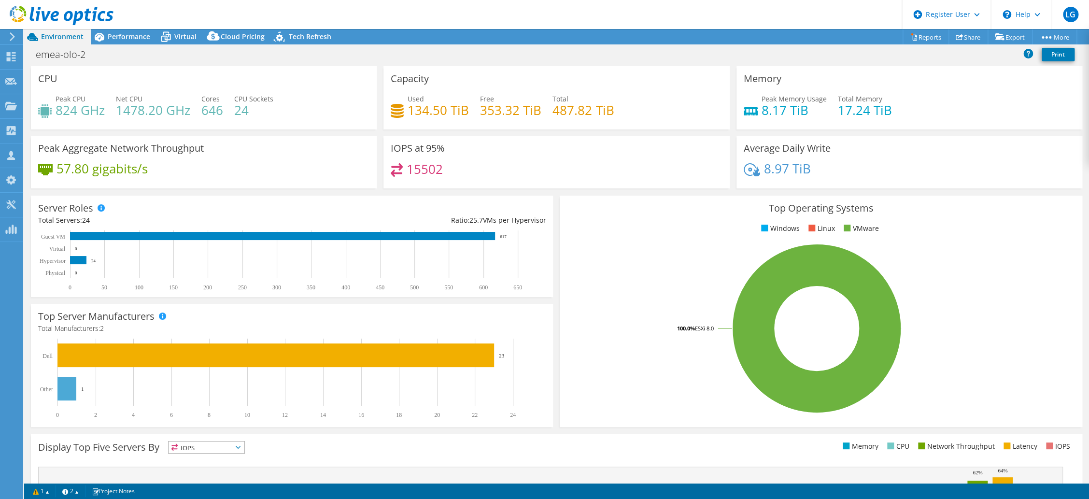
scroll to position [0, 0]
click at [466, 234] on rect at bounding box center [282, 236] width 425 height 8
drag, startPoint x: 84, startPoint y: 55, endPoint x: 43, endPoint y: 57, distance: 40.2
click at [43, 58] on h1 "emea-olo-2" at bounding box center [65, 54] width 69 height 11
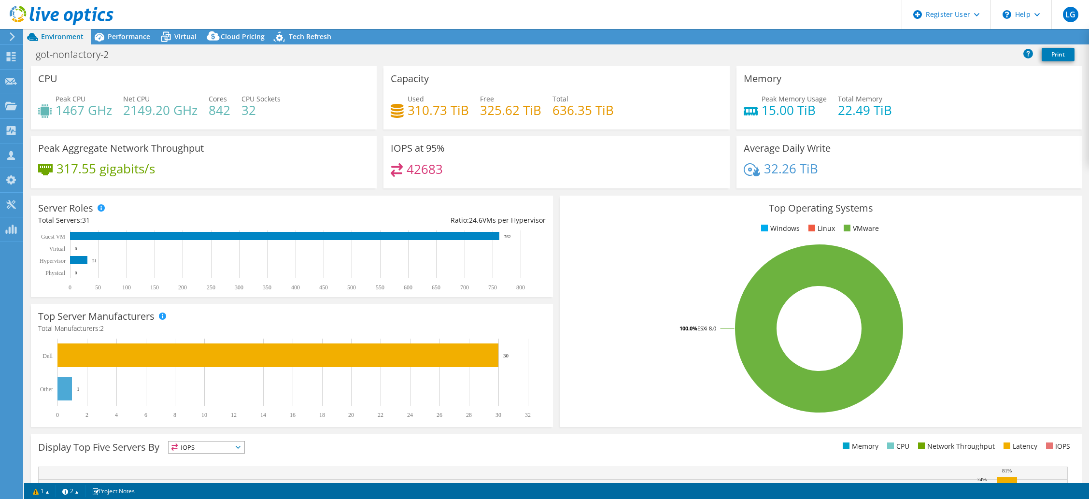
select select "USD"
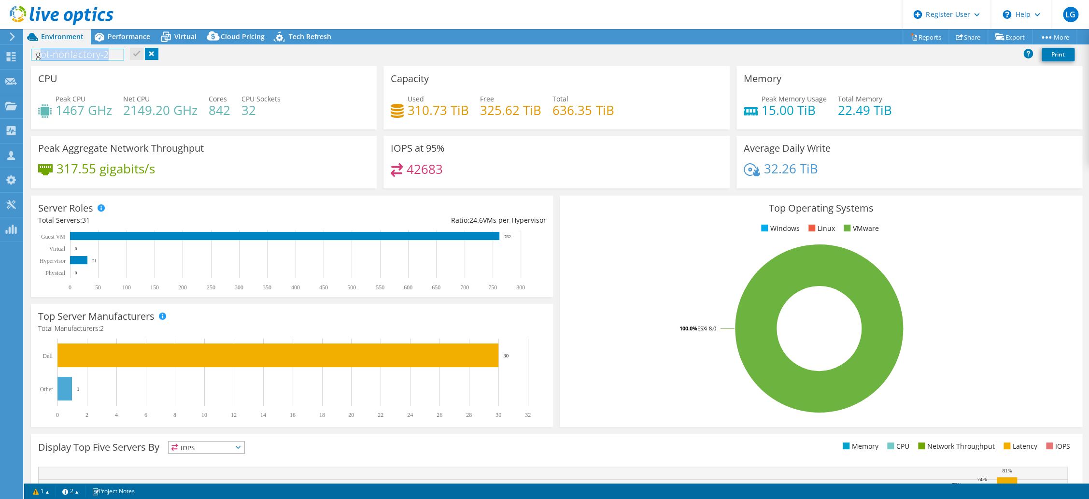
drag, startPoint x: 108, startPoint y: 53, endPoint x: 39, endPoint y: 55, distance: 69.5
click at [39, 55] on h1 "got-nonfactory-2" at bounding box center [77, 54] width 92 height 11
click at [175, 51] on div "got-nonfactory-2 Print" at bounding box center [556, 54] width 1065 height 18
click at [155, 56] on link at bounding box center [152, 54] width 14 height 12
drag, startPoint x: 35, startPoint y: 57, endPoint x: 132, endPoint y: 52, distance: 97.2
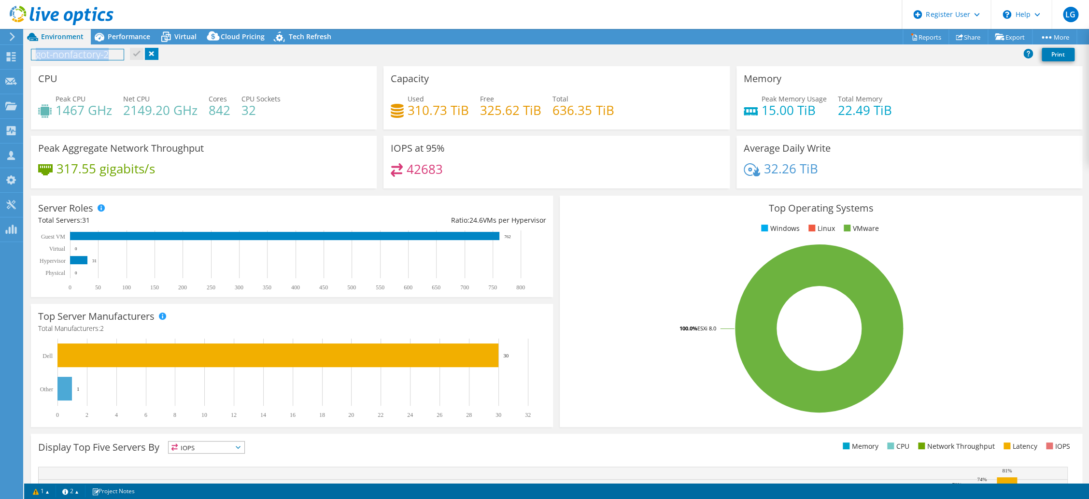
click at [130, 53] on div "got-nonfactory-2 Print" at bounding box center [556, 54] width 1065 height 18
click at [198, 57] on div "got-nonfactory-2 Print" at bounding box center [556, 54] width 1065 height 18
click at [157, 57] on link at bounding box center [152, 54] width 14 height 12
click at [190, 57] on div "got-nonfactory-2 Print" at bounding box center [556, 54] width 1065 height 18
click at [345, 206] on div "Server Roles Physical Servers represent bare metal servers that were targets of…" at bounding box center [292, 246] width 522 height 101
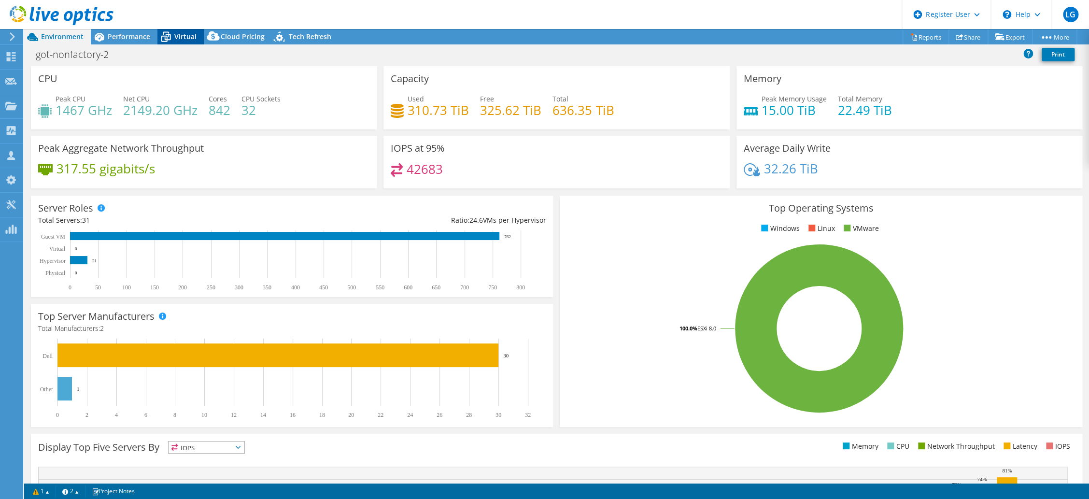
click at [171, 39] on icon at bounding box center [165, 36] width 17 height 17
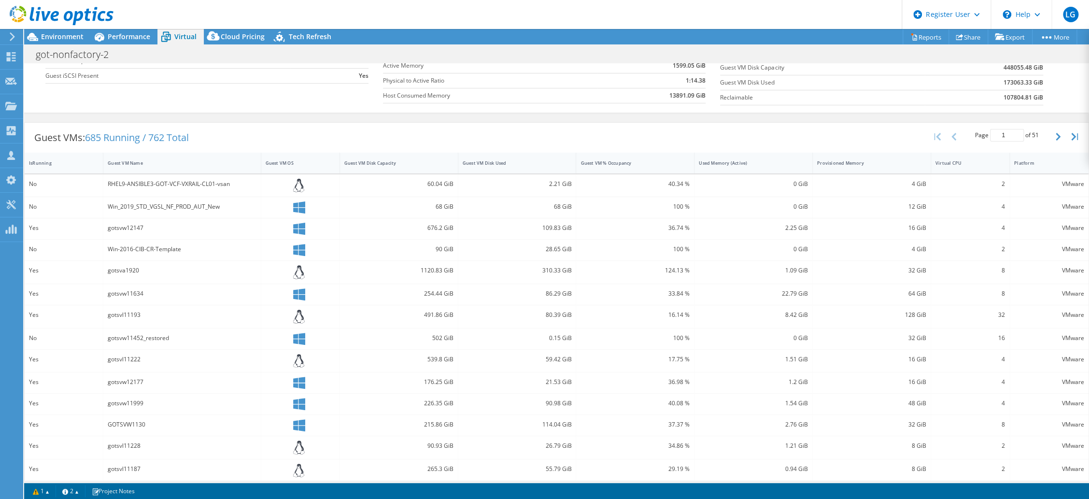
scroll to position [131, 0]
click at [435, 162] on div "Guest VM Disk Capacity" at bounding box center [393, 162] width 98 height 6
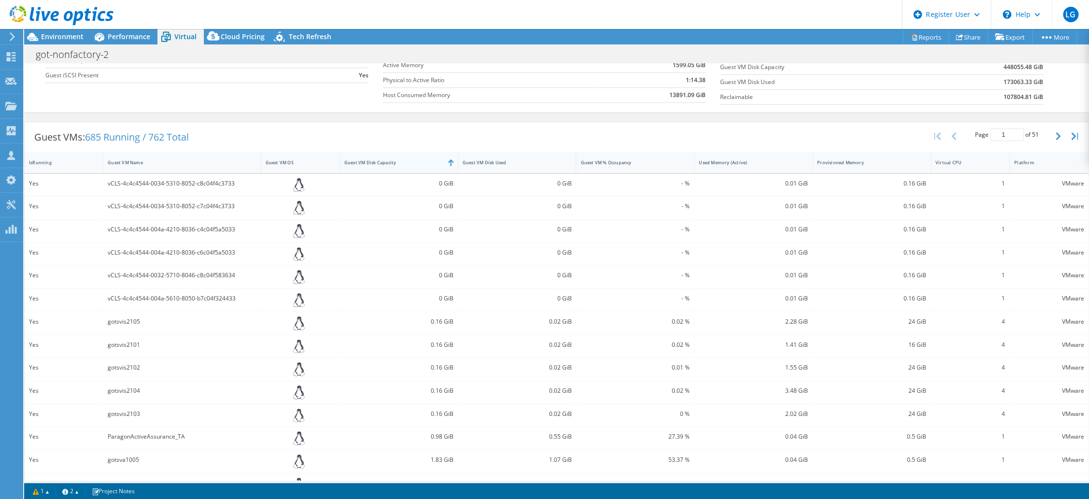
click at [443, 163] on div "Guest VM Disk Capacity" at bounding box center [399, 162] width 118 height 21
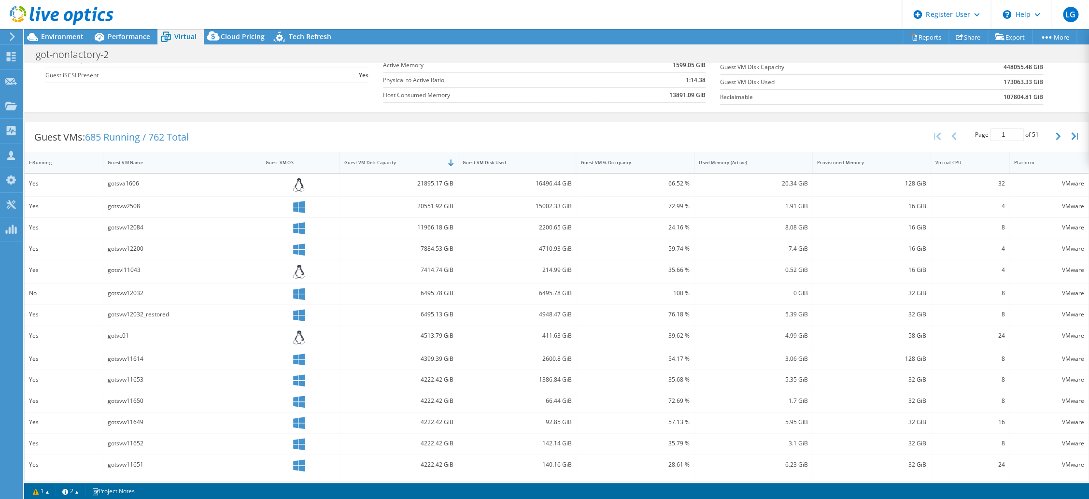
scroll to position [152, 0]
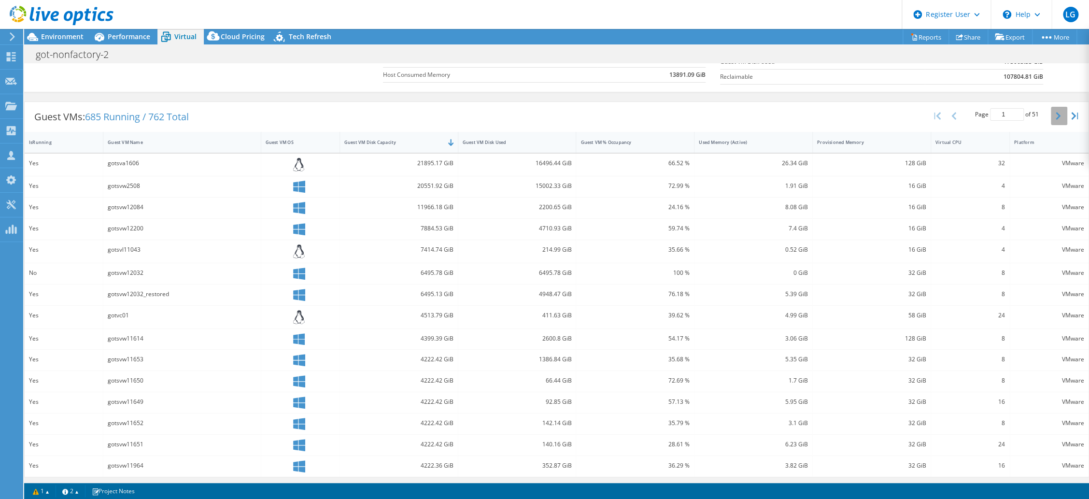
click at [1055, 112] on icon "button" at bounding box center [1057, 116] width 5 height 8
click at [1051, 111] on button "button" at bounding box center [1059, 119] width 16 height 18
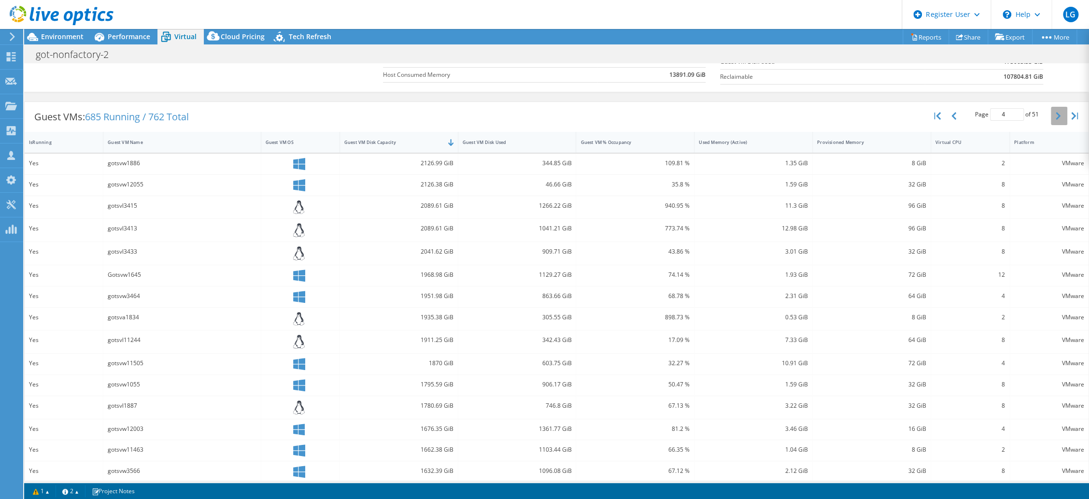
click at [1055, 112] on icon "button" at bounding box center [1057, 116] width 5 height 8
type input "5"
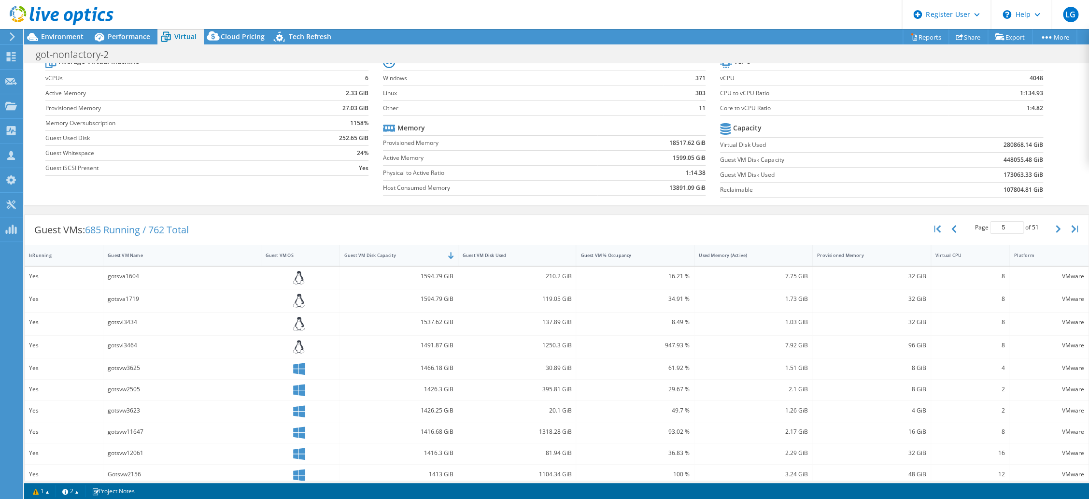
scroll to position [26, 0]
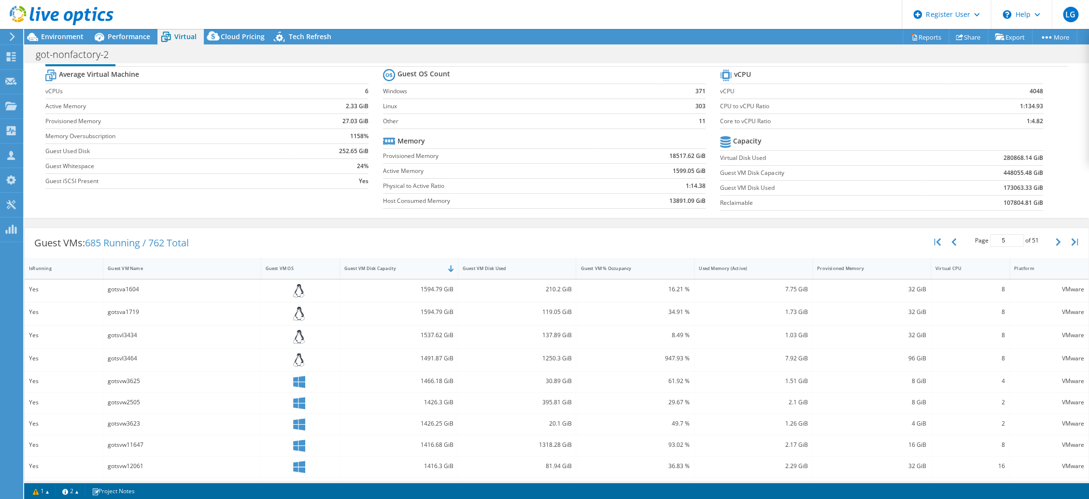
click at [351, 237] on div "Guest VMs: 685 Running / 762 Total Page 5 of 51 5 rows 10 rows 20 rows 25 rows …" at bounding box center [557, 243] width 1064 height 30
click at [690, 38] on div "Project Actions Project Actions Reports Share Export vSAN ReadyNode Sizer" at bounding box center [556, 36] width 1065 height 15
drag, startPoint x: 1033, startPoint y: 122, endPoint x: 1015, endPoint y: 121, distance: 18.4
click at [1015, 121] on td "1:4.82" at bounding box center [995, 120] width 95 height 15
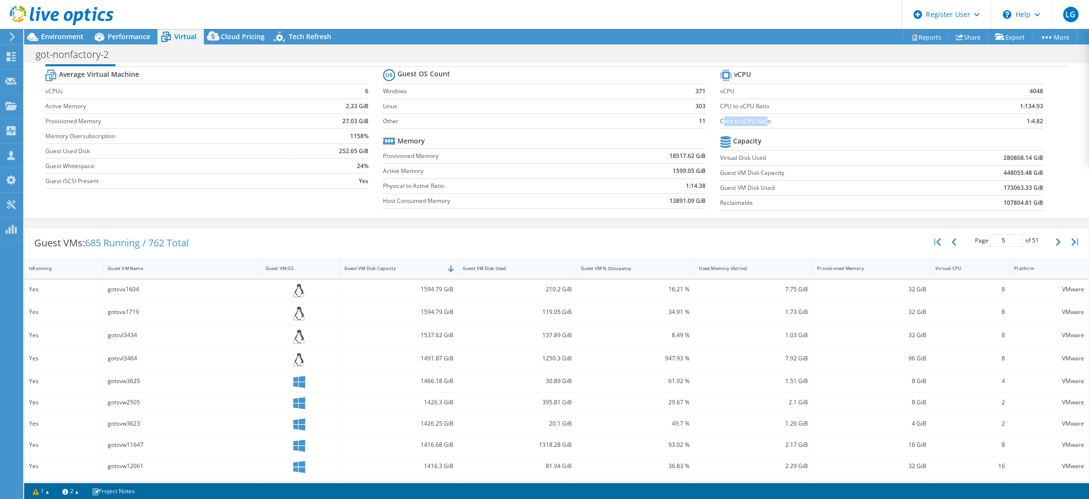
drag, startPoint x: 728, startPoint y: 120, endPoint x: 763, endPoint y: 124, distance: 35.4
click at [763, 124] on label "Core to vCPU Ratio" at bounding box center [834, 121] width 228 height 10
click at [55, 35] on span "Environment" at bounding box center [62, 36] width 42 height 9
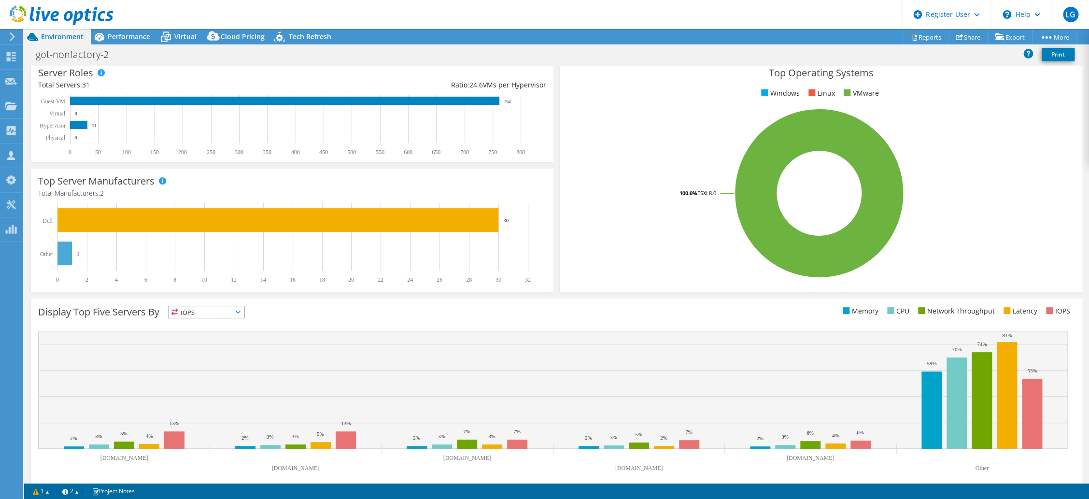
scroll to position [145, 0]
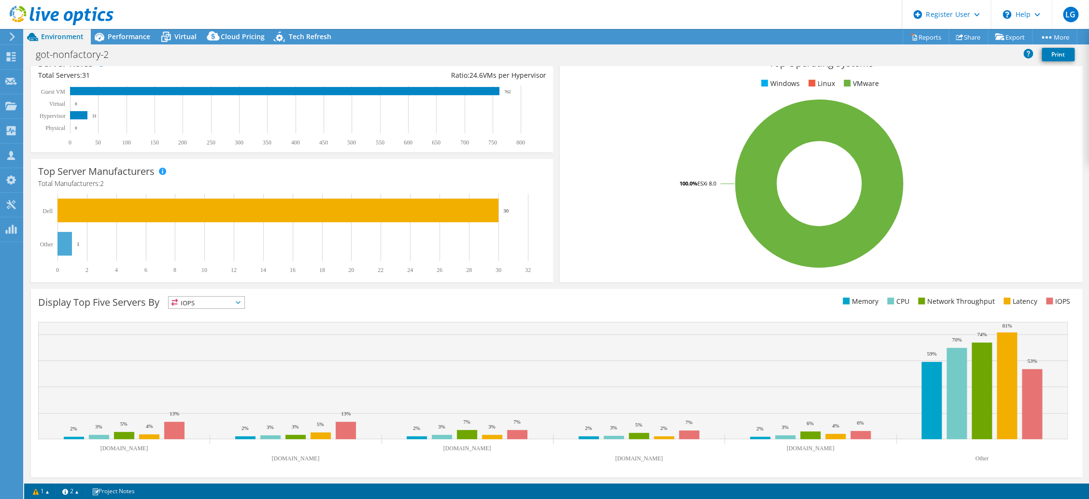
click at [228, 305] on span "IOPS" at bounding box center [206, 302] width 76 height 12
click at [131, 32] on span "Performance" at bounding box center [129, 36] width 42 height 9
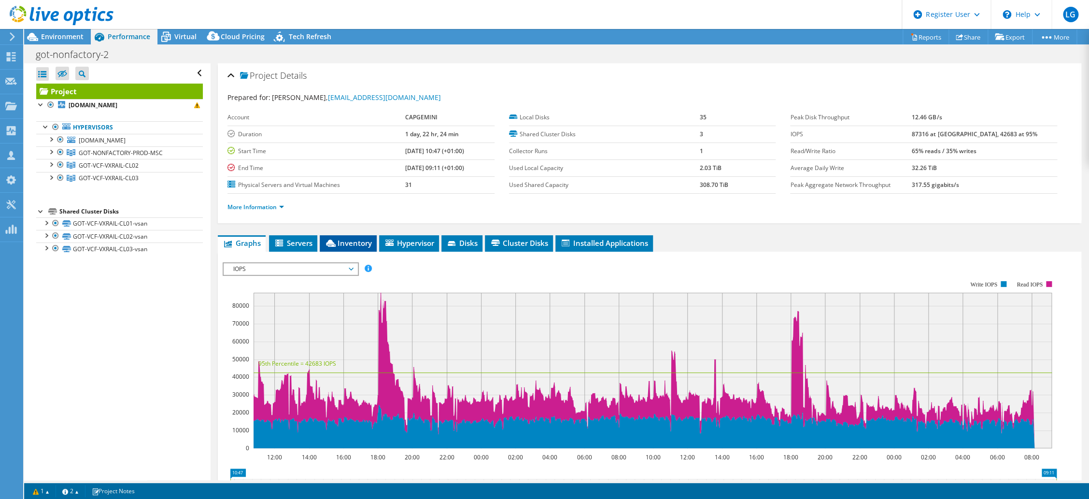
click at [337, 243] on span "Inventory" at bounding box center [347, 243] width 47 height 10
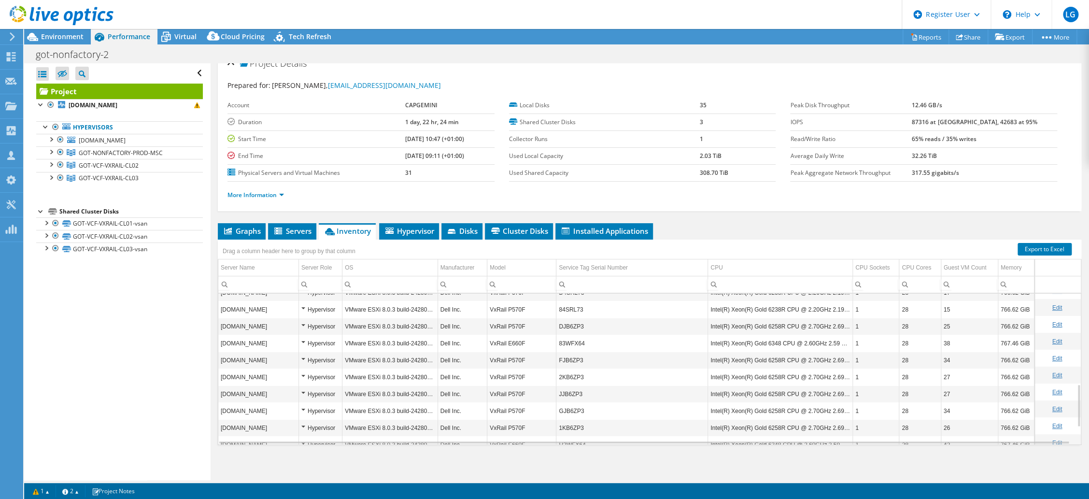
scroll to position [376, 0]
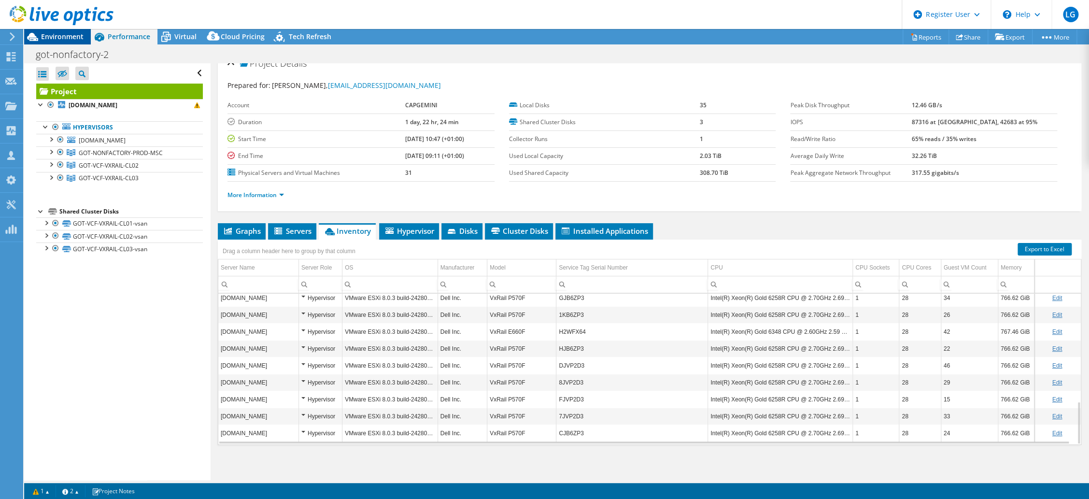
click at [52, 33] on span "Environment" at bounding box center [62, 36] width 42 height 9
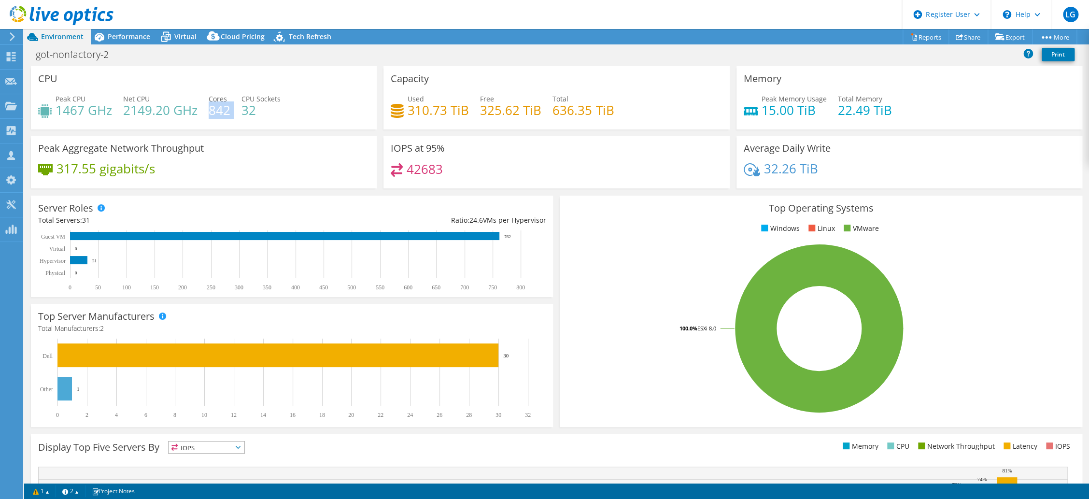
drag, startPoint x: 230, startPoint y: 106, endPoint x: 210, endPoint y: 108, distance: 20.4
click at [210, 108] on div "Peak CPU 1467 GHz Net CPU 2149.20 GHz Cores 842 CPU Sockets 32" at bounding box center [203, 109] width 331 height 31
drag, startPoint x: 256, startPoint y: 110, endPoint x: 243, endPoint y: 110, distance: 13.0
click at [243, 110] on h4 "32" at bounding box center [260, 110] width 39 height 11
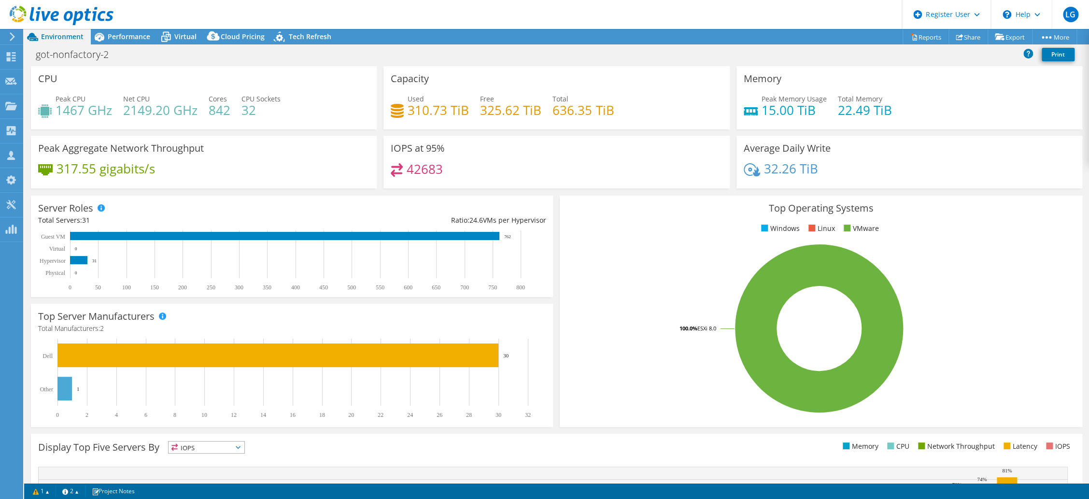
click at [343, 187] on div "Peak Aggregate Network Throughput 317.55 gigabits/s" at bounding box center [204, 162] width 346 height 53
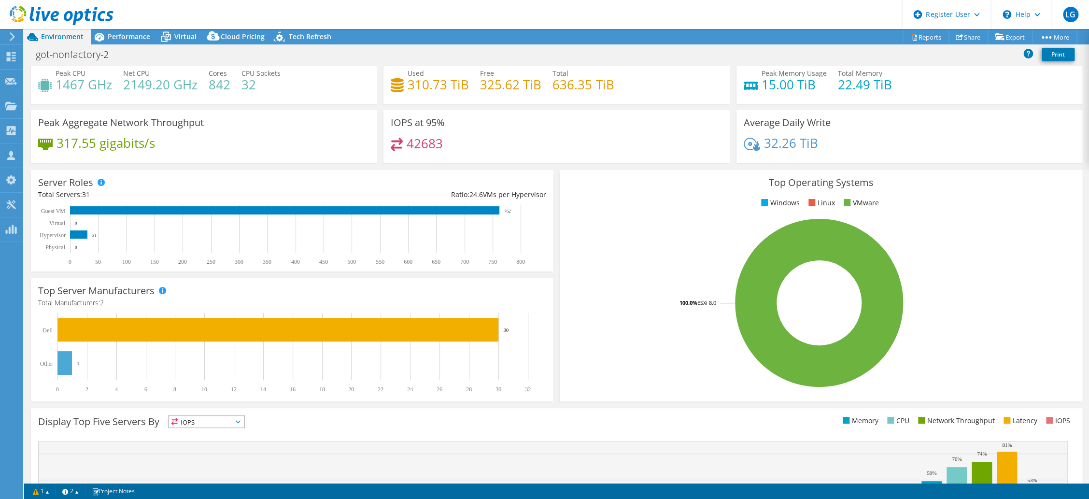
scroll to position [0, 0]
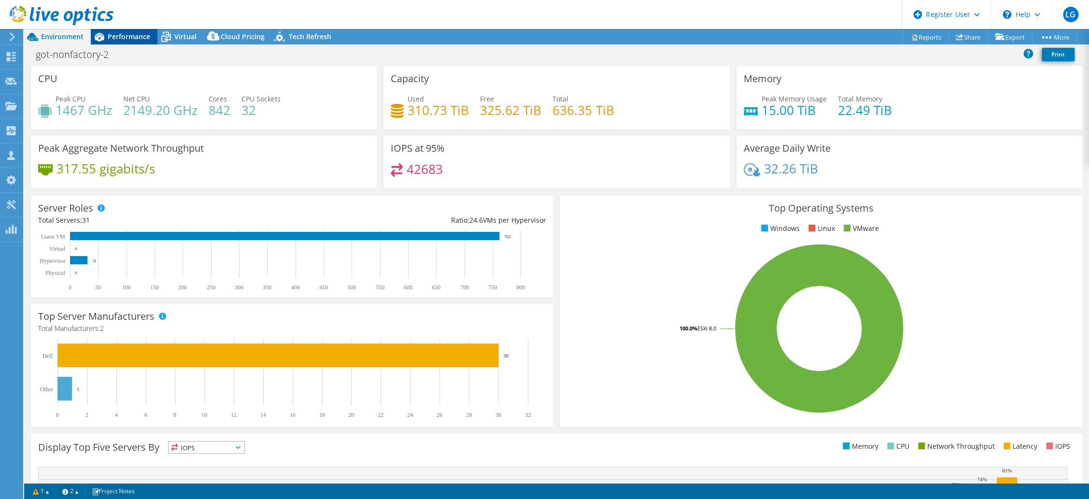
click at [122, 38] on span "Performance" at bounding box center [129, 36] width 42 height 9
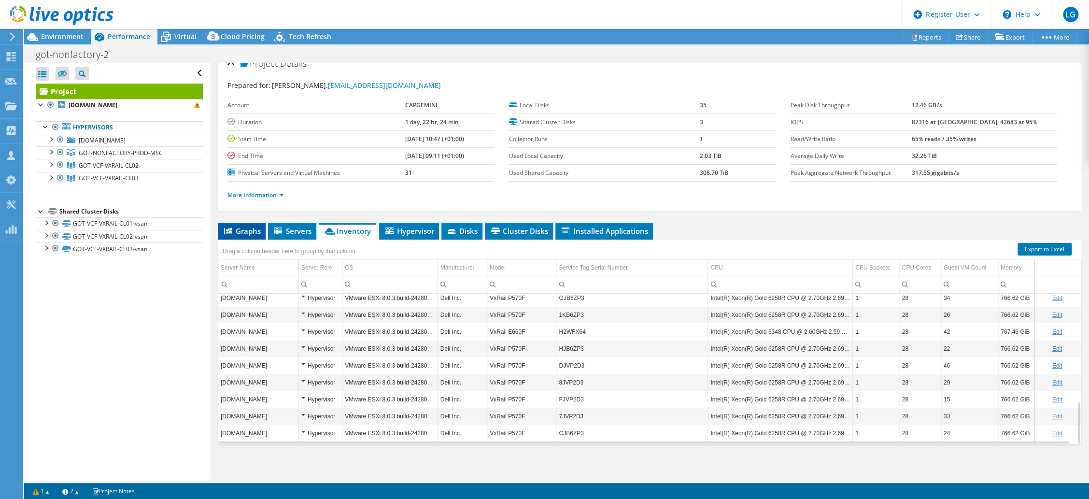
click at [250, 231] on span "Graphs" at bounding box center [242, 231] width 38 height 10
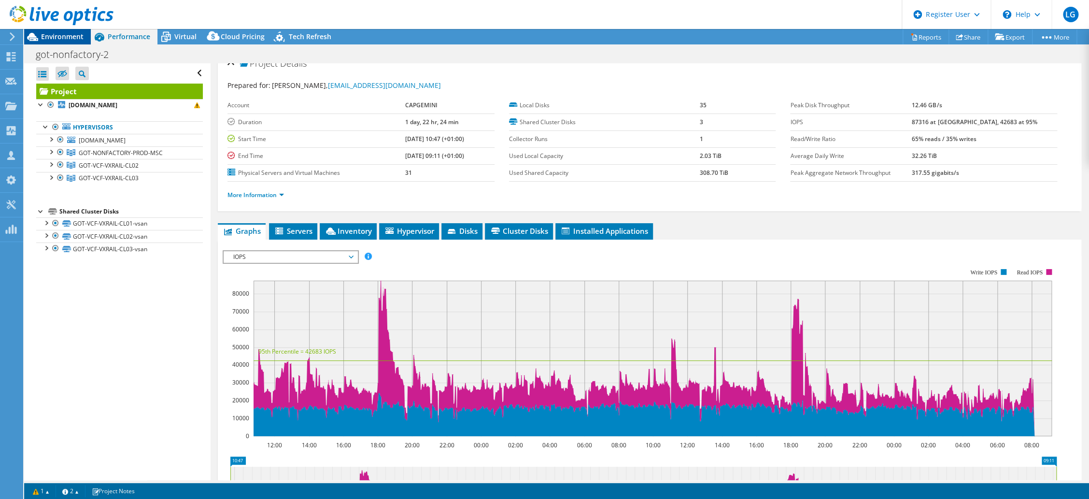
click at [48, 38] on span "Environment" at bounding box center [62, 36] width 42 height 9
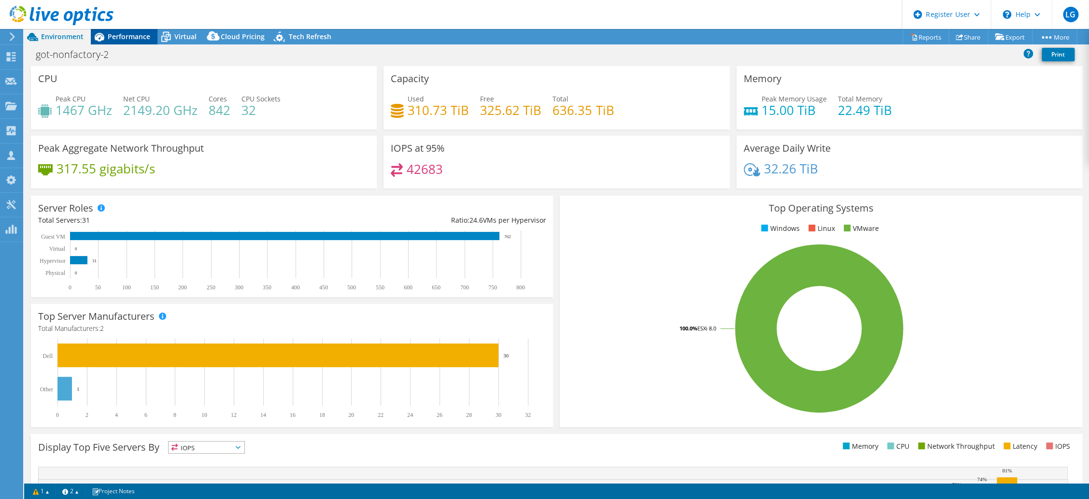
click at [139, 39] on span "Performance" at bounding box center [129, 36] width 42 height 9
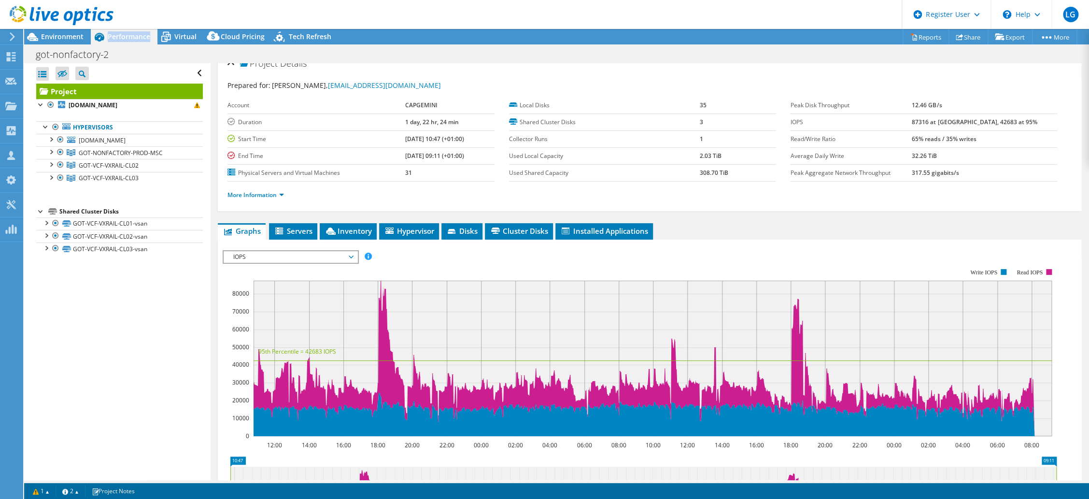
click at [139, 39] on span "Performance" at bounding box center [129, 36] width 42 height 9
click at [167, 279] on div "Open All Close All Hide Excluded Nodes Project Tree Filter" at bounding box center [117, 271] width 186 height 417
click at [304, 253] on span "IOPS" at bounding box center [290, 257] width 124 height 12
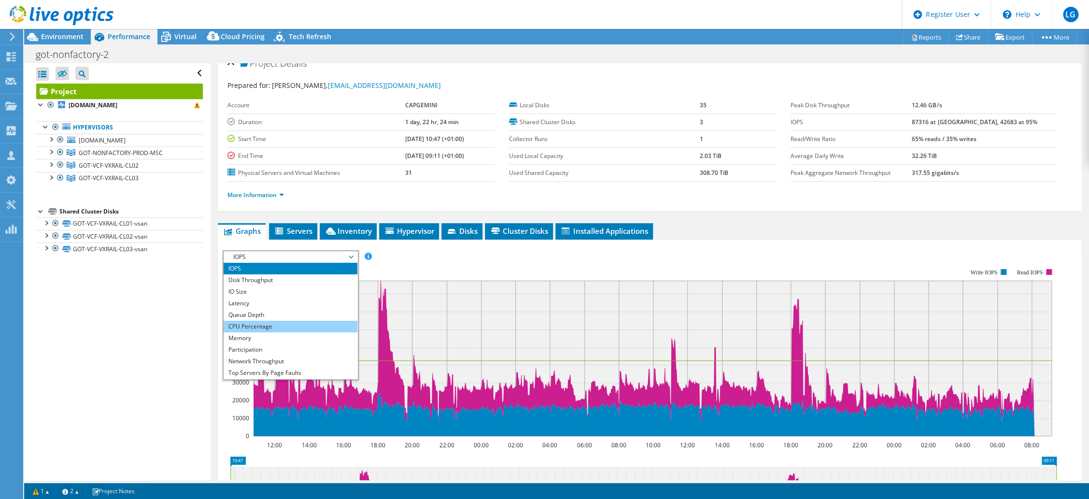
click at [240, 325] on li "CPU Percentage" at bounding box center [291, 327] width 134 height 12
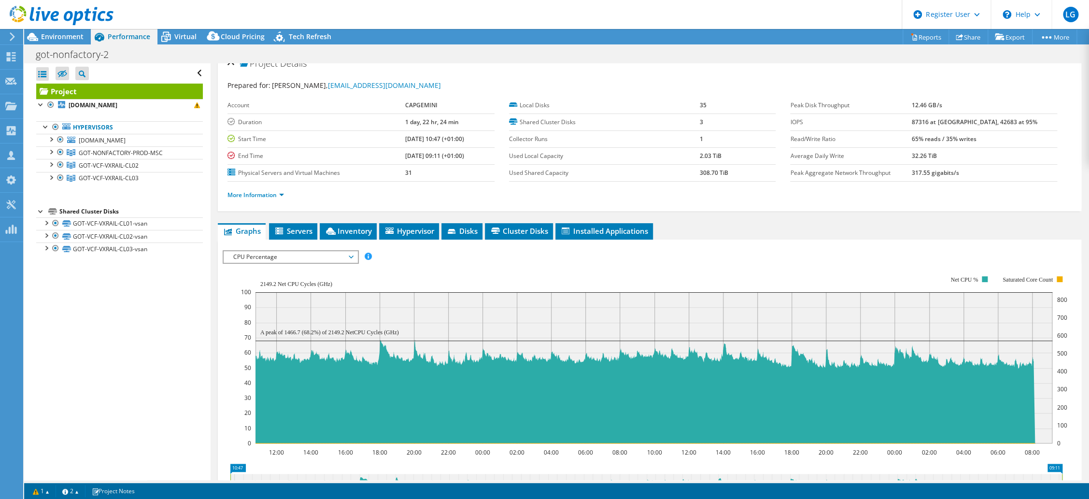
click at [185, 367] on div "Open All Close All Hide Excluded Nodes Project Tree Filter" at bounding box center [117, 271] width 186 height 417
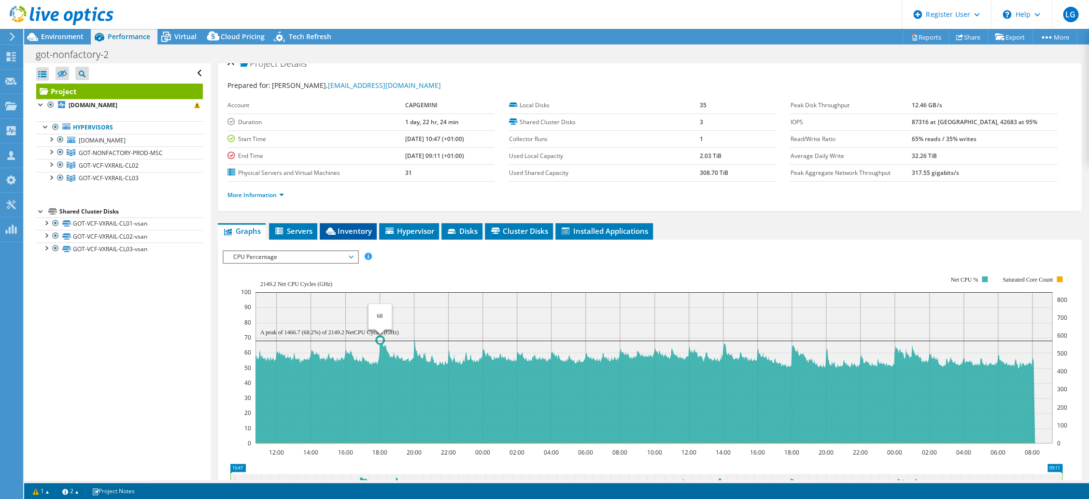
click at [339, 232] on span "Inventory" at bounding box center [347, 231] width 47 height 10
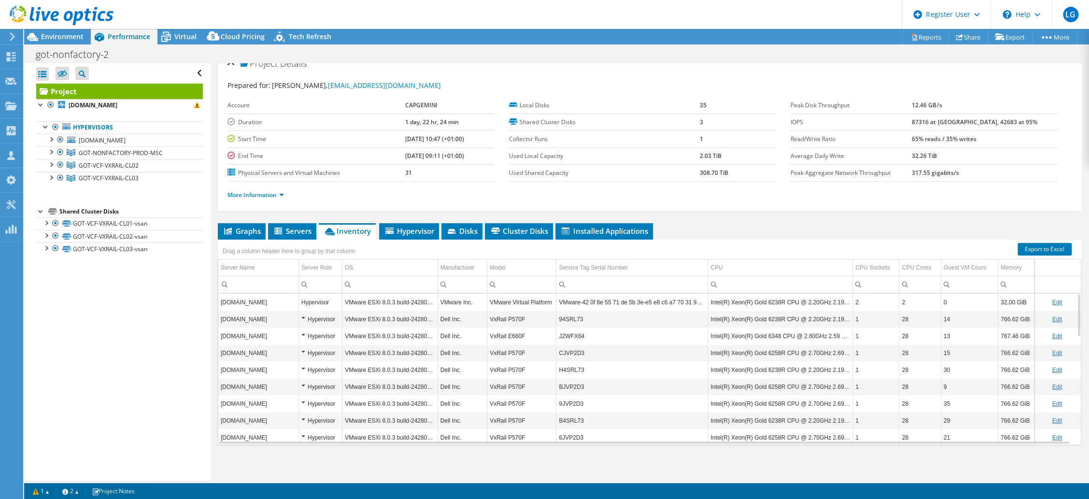
click at [134, 350] on div "Open All Close All Hide Excluded Nodes Project Tree Filter" at bounding box center [117, 271] width 186 height 417
drag, startPoint x: 1069, startPoint y: 316, endPoint x: 1068, endPoint y: 423, distance: 107.2
click at [1068, 423] on body "LG Dell User Lukas Gersic Lukas.Gersic@Dell.com Dell My Profile Log Out \n Help…" at bounding box center [544, 249] width 1089 height 499
click at [72, 38] on span "Environment" at bounding box center [62, 36] width 42 height 9
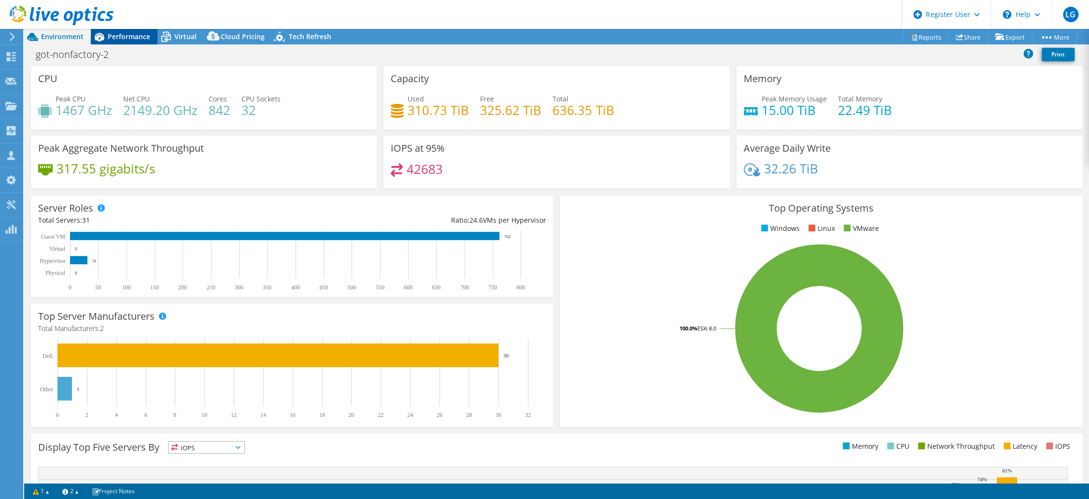
click at [122, 38] on span "Performance" at bounding box center [129, 36] width 42 height 9
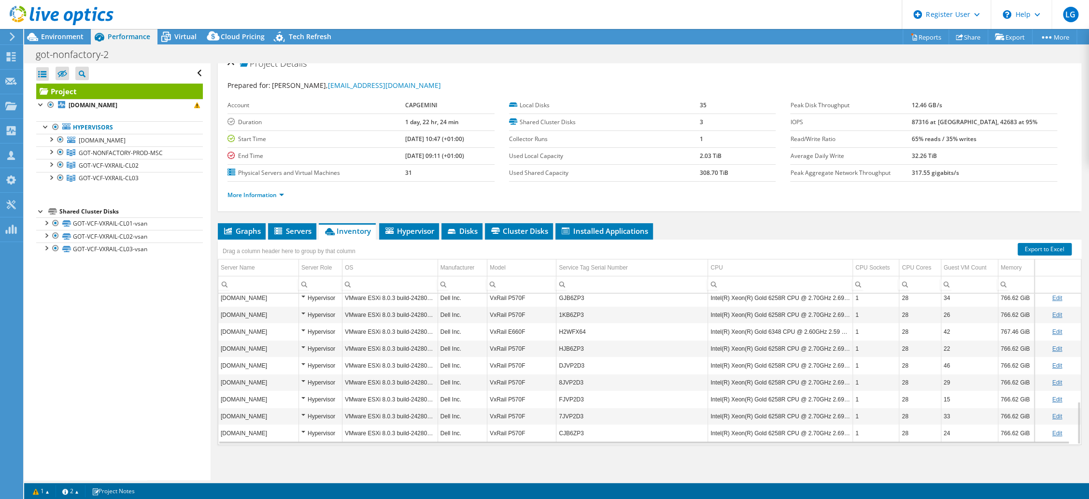
click at [122, 38] on span "Performance" at bounding box center [129, 36] width 42 height 9
click at [49, 34] on span "Environment" at bounding box center [62, 36] width 42 height 9
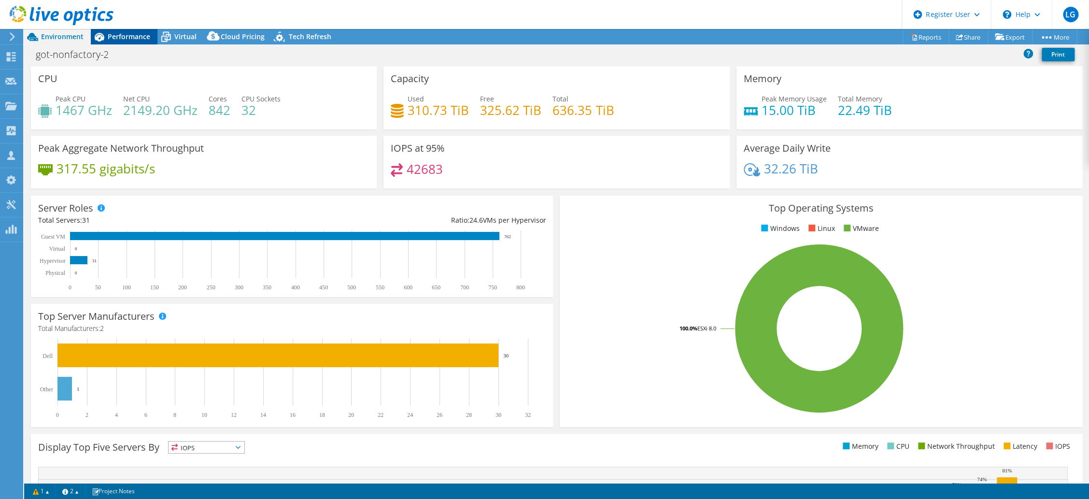
click at [115, 40] on span "Performance" at bounding box center [129, 36] width 42 height 9
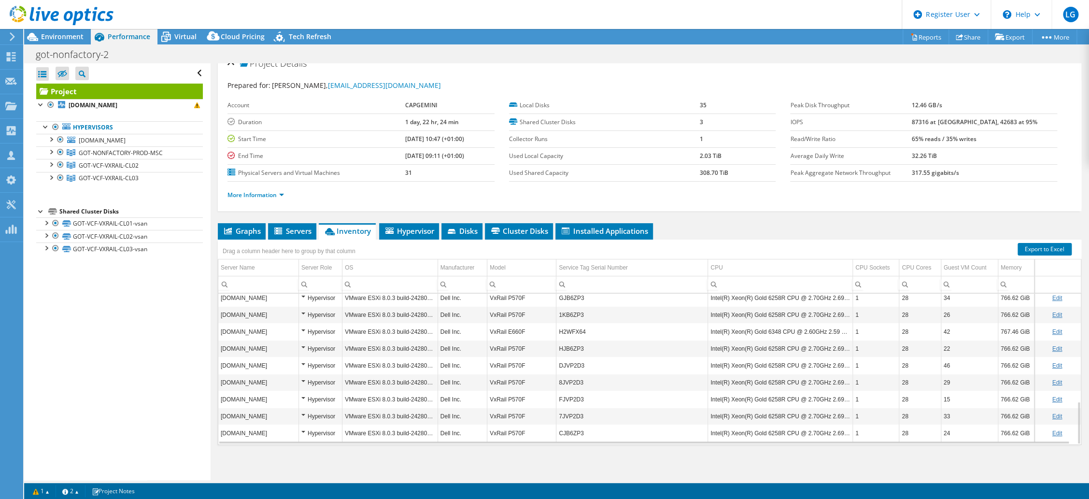
click at [115, 40] on span "Performance" at bounding box center [129, 36] width 42 height 9
click at [237, 226] on span "Graphs" at bounding box center [242, 231] width 38 height 10
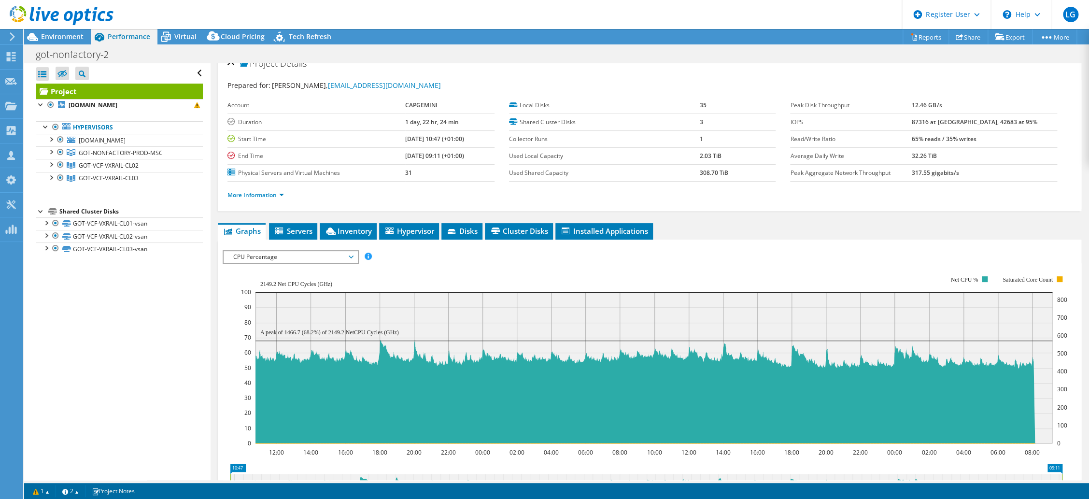
click at [304, 258] on span "CPU Percentage" at bounding box center [290, 257] width 124 height 12
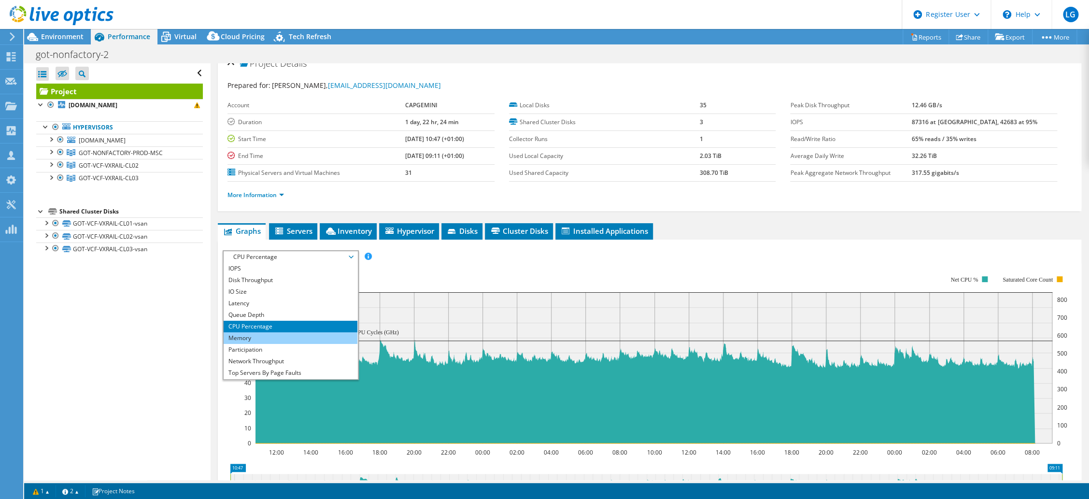
click at [248, 334] on li "Memory" at bounding box center [291, 338] width 134 height 12
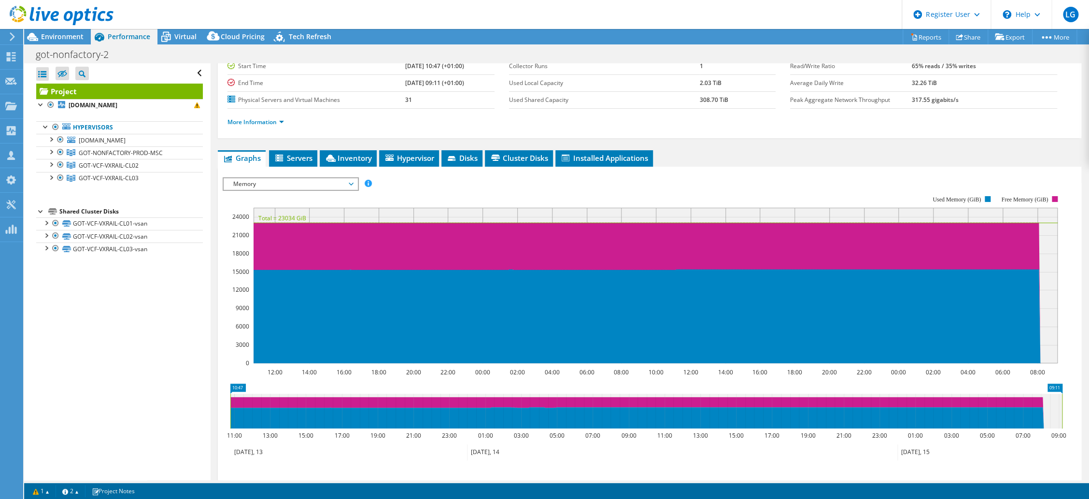
scroll to position [100, 0]
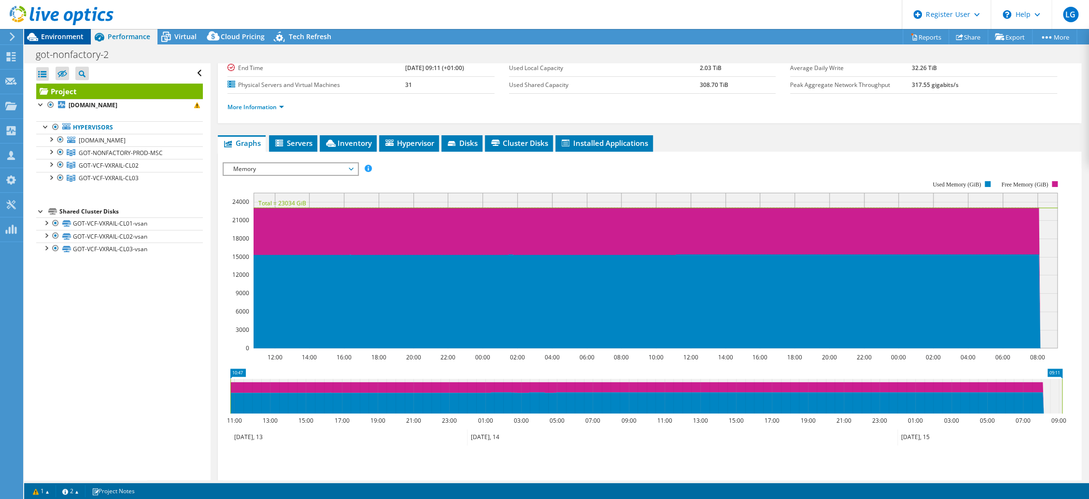
click at [55, 32] on span "Environment" at bounding box center [62, 36] width 42 height 9
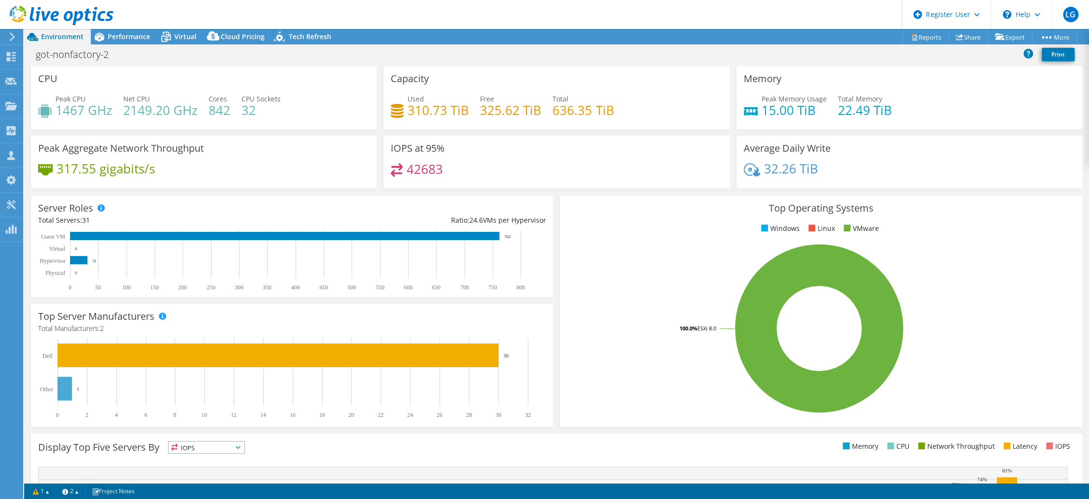
click at [539, 190] on div "IOPS at 95% 42683" at bounding box center [556, 165] width 352 height 59
click at [127, 39] on span "Performance" at bounding box center [129, 36] width 42 height 9
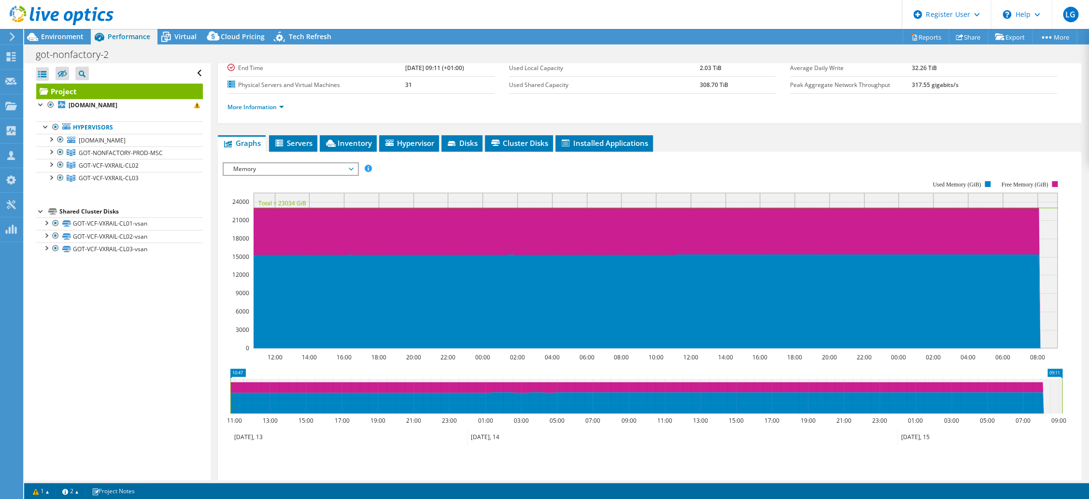
click at [261, 168] on span "Memory" at bounding box center [290, 169] width 124 height 12
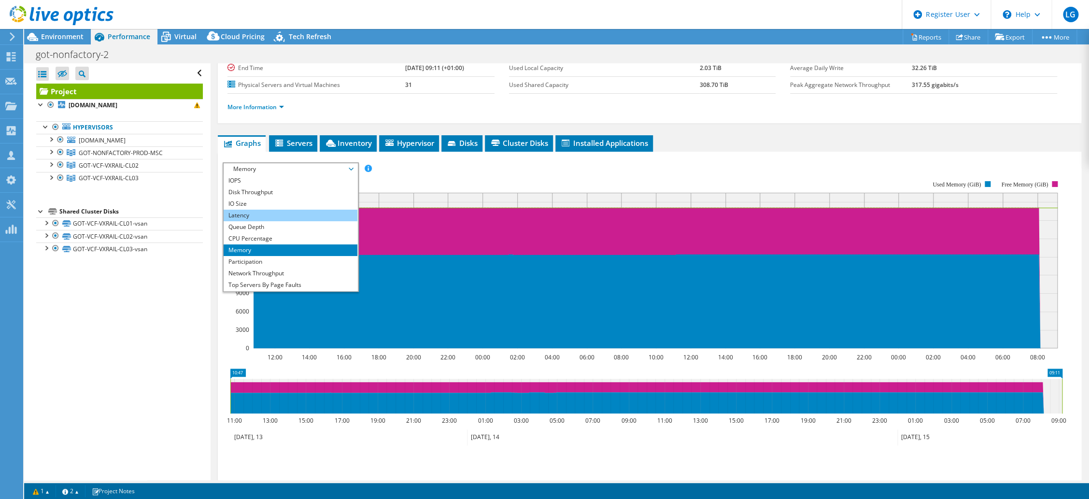
click at [250, 215] on li "Latency" at bounding box center [291, 216] width 134 height 12
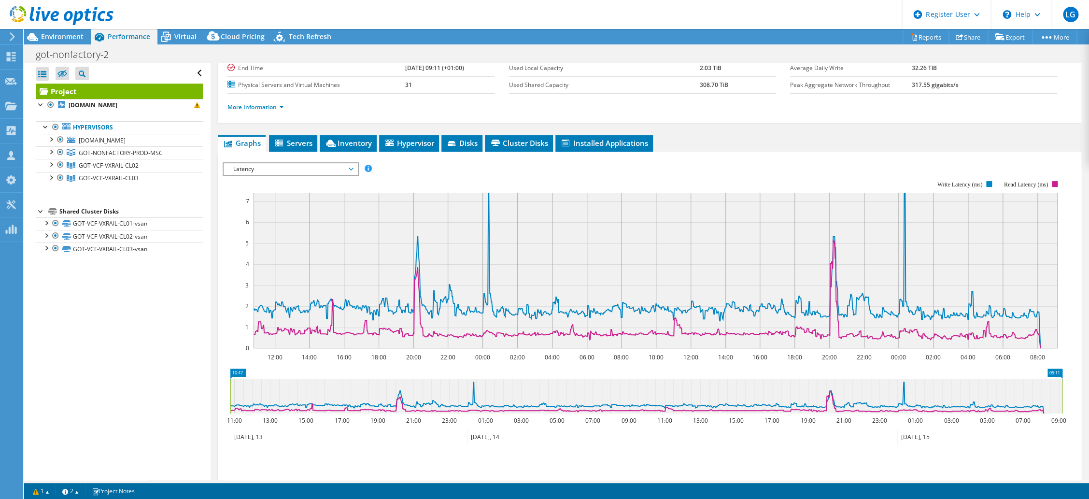
click at [309, 168] on span "Latency" at bounding box center [290, 169] width 124 height 12
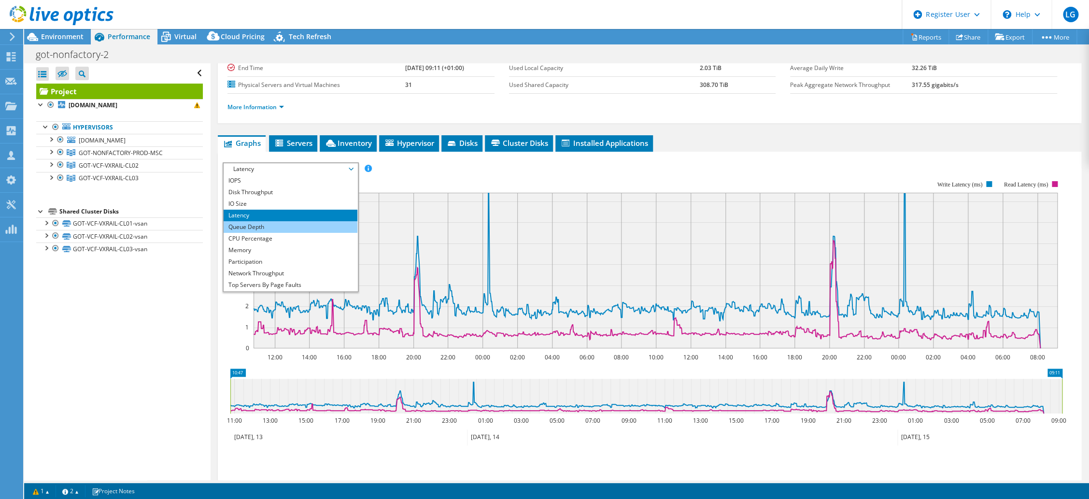
click at [241, 223] on li "Queue Depth" at bounding box center [291, 227] width 134 height 12
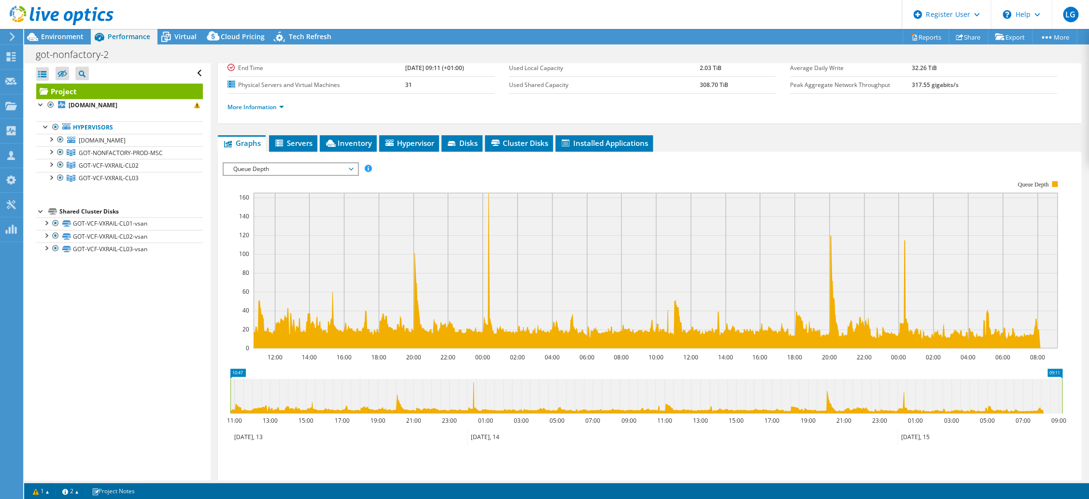
click at [370, 165] on span at bounding box center [368, 168] width 7 height 7
click at [386, 164] on div "IOPS Disk Throughput IO Size Latency Queue Depth CPU Percentage Memory Page Fau…" at bounding box center [650, 168] width 854 height 13
click at [290, 168] on span "Queue Depth" at bounding box center [290, 169] width 124 height 12
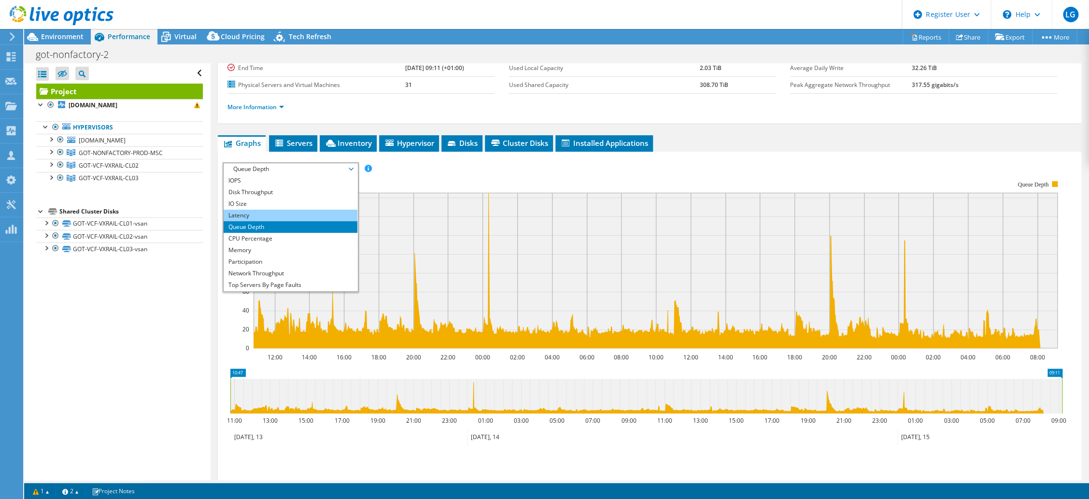
click at [261, 216] on li "Latency" at bounding box center [291, 216] width 134 height 12
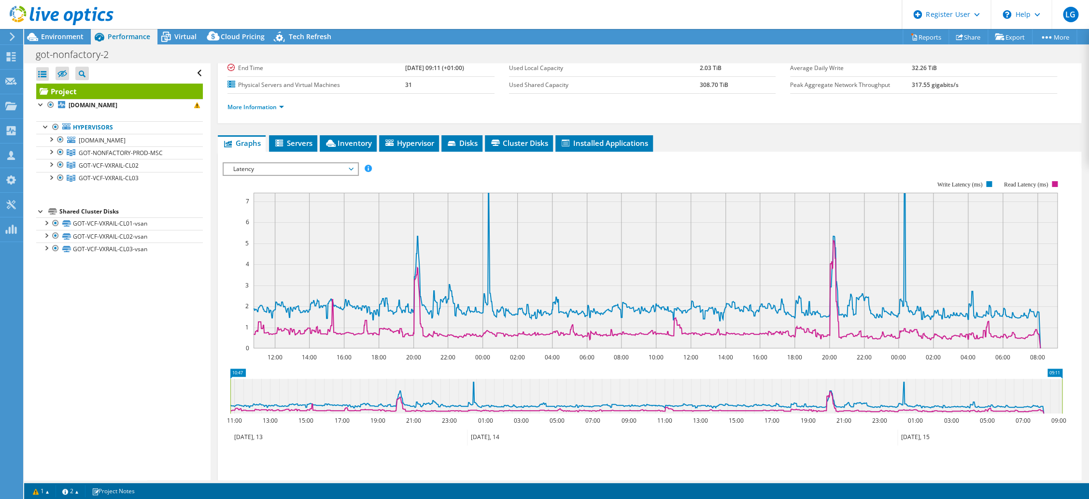
click at [274, 168] on span "Latency" at bounding box center [290, 169] width 124 height 12
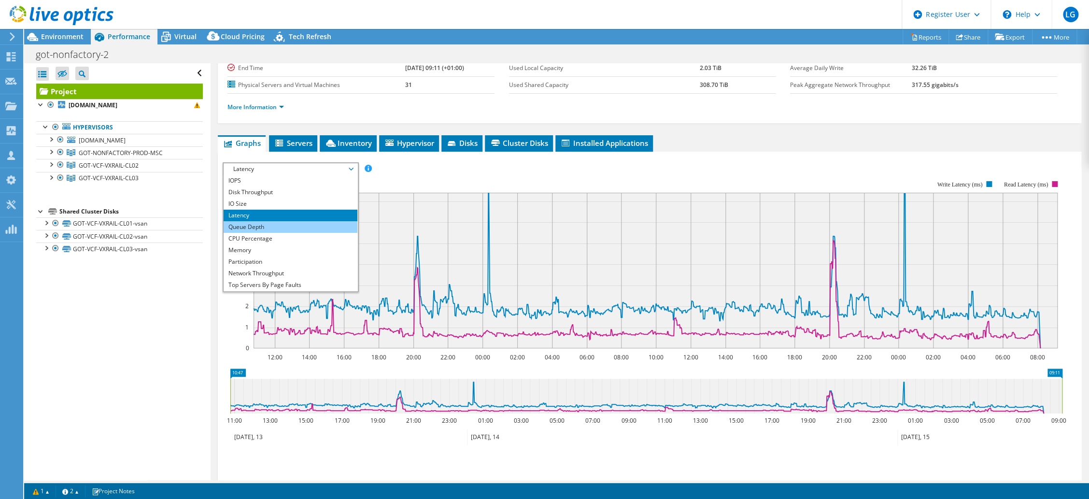
click at [277, 229] on li "Queue Depth" at bounding box center [291, 227] width 134 height 12
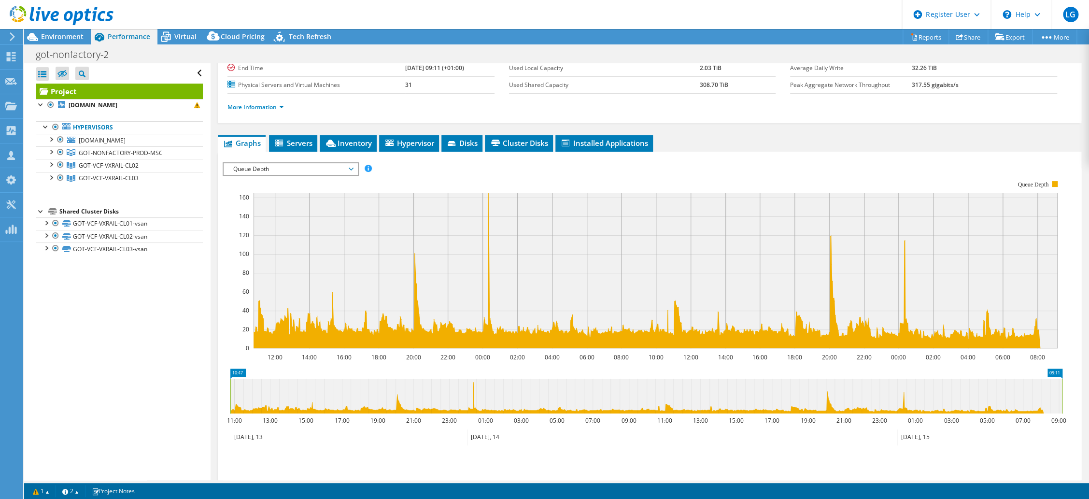
click at [266, 169] on span "Queue Depth" at bounding box center [290, 169] width 124 height 12
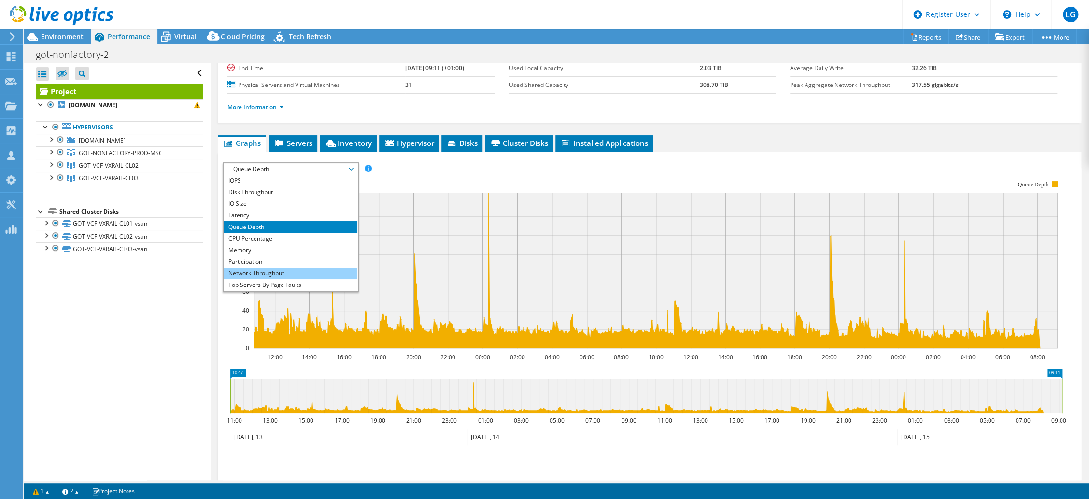
click at [253, 271] on li "Network Throughput" at bounding box center [291, 273] width 134 height 12
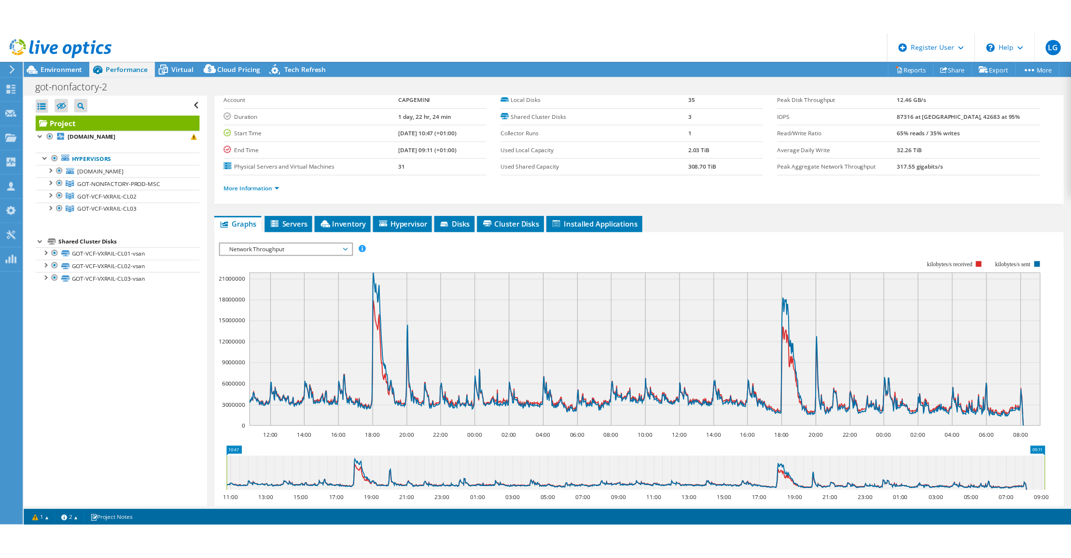
scroll to position [12, 0]
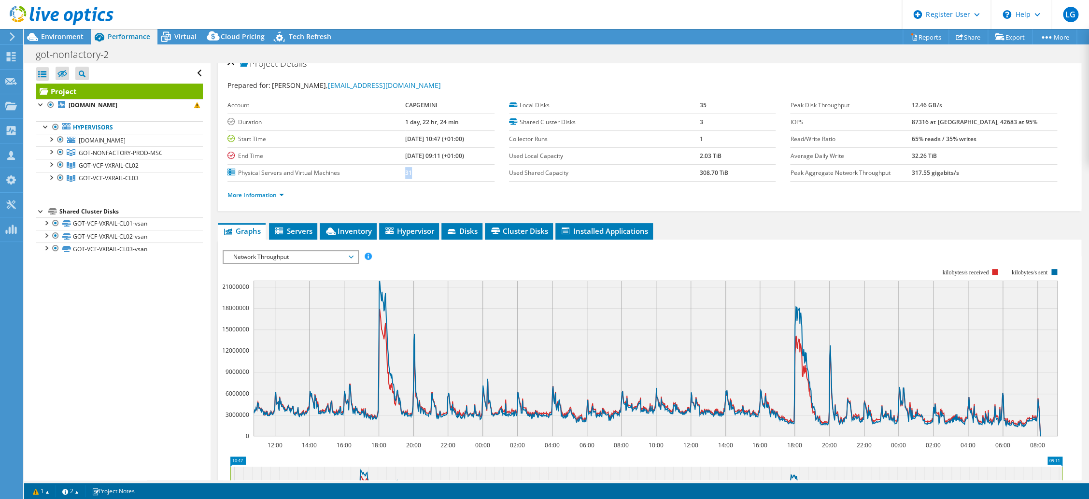
drag, startPoint x: 395, startPoint y: 174, endPoint x: 390, endPoint y: 174, distance: 5.3
click at [390, 174] on tr "Physical Servers and Virtual Machines 31" at bounding box center [360, 172] width 267 height 17
drag, startPoint x: 948, startPoint y: 169, endPoint x: 936, endPoint y: 170, distance: 12.1
click at [936, 170] on tr "Peak Aggregate Network Throughput 317.55 gigabits/s" at bounding box center [923, 172] width 267 height 17
drag, startPoint x: 394, startPoint y: 175, endPoint x: 389, endPoint y: 176, distance: 5.4
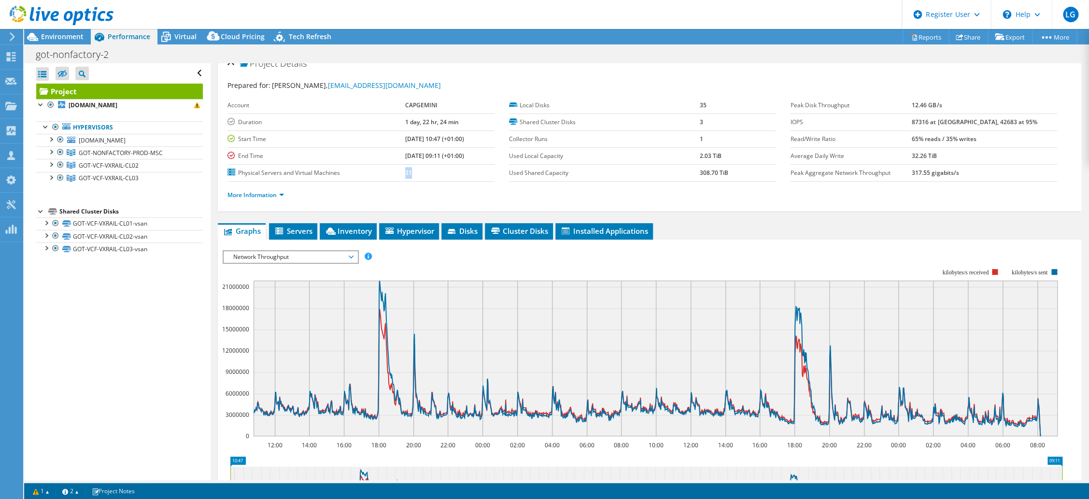
click at [389, 176] on tr "Physical Servers and Virtual Machines 31" at bounding box center [360, 172] width 267 height 17
drag, startPoint x: 945, startPoint y: 171, endPoint x: 964, endPoint y: 171, distance: 18.8
click at [958, 171] on b "317.55 gigabits/s" at bounding box center [935, 172] width 47 height 8
click at [364, 231] on span "Inventory" at bounding box center [347, 231] width 47 height 10
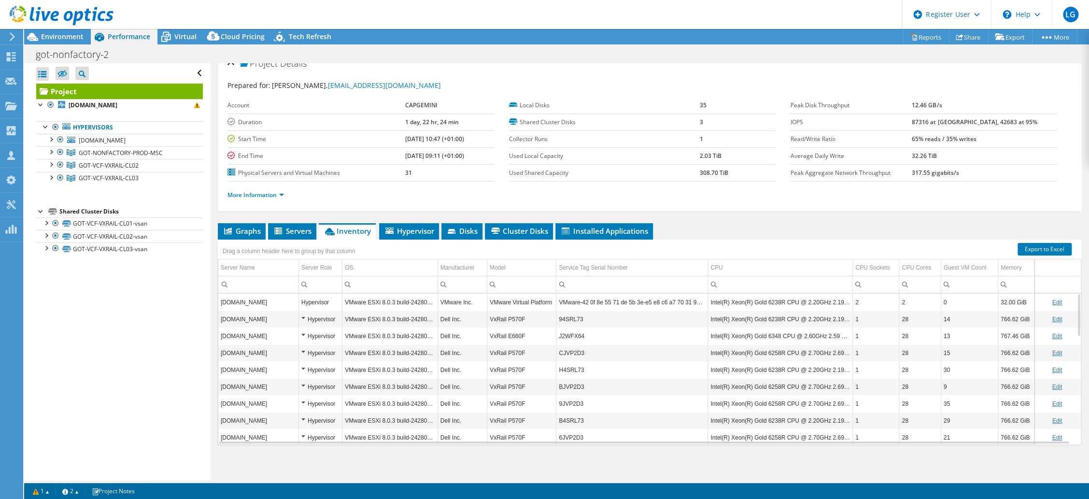
drag, startPoint x: 932, startPoint y: 101, endPoint x: 979, endPoint y: 99, distance: 47.4
click at [979, 99] on tr "Peak Disk Throughput 12.46 GB/s" at bounding box center [923, 105] width 267 height 17
click at [67, 38] on span "Environment" at bounding box center [62, 36] width 42 height 9
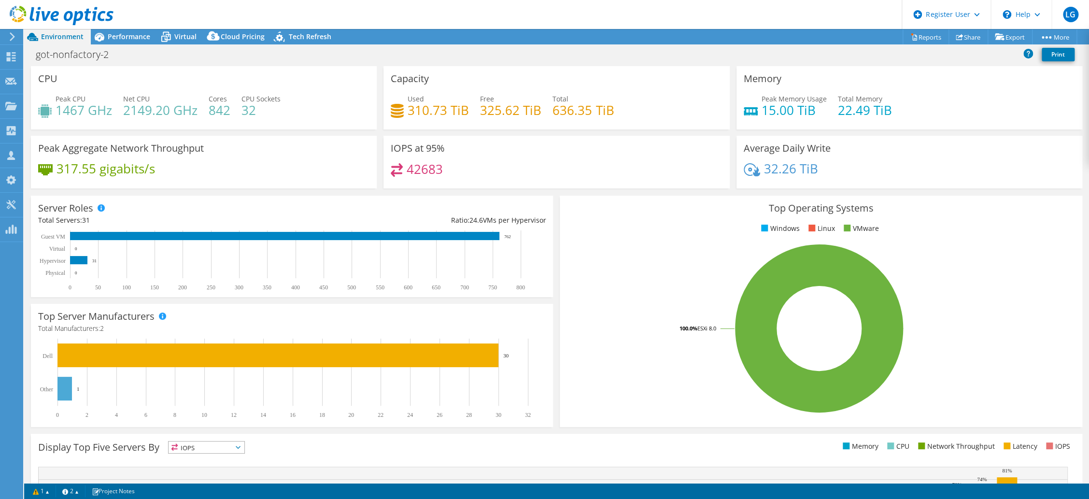
click at [585, 65] on div "got-nonfactory-2 Print" at bounding box center [556, 55] width 1065 height 21
click at [431, 13] on header "LG Dell User Lukas Gersic Lukas.Gersic@Dell.com Dell My Profile Log Out \n Help…" at bounding box center [544, 14] width 1089 height 29
click at [464, 59] on div "got-nonfactory-2 Print" at bounding box center [556, 54] width 1065 height 18
click at [355, 58] on div "got-nonfactory-2 Print" at bounding box center [556, 54] width 1065 height 18
click at [457, 106] on h4 "310.73 TiB" at bounding box center [437, 110] width 61 height 11
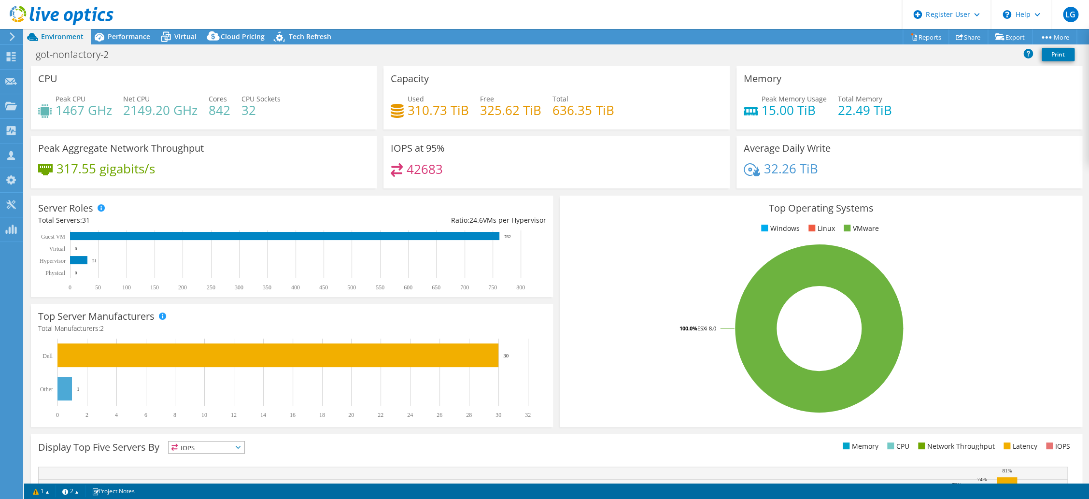
click at [381, 60] on div "got-nonfactory-2 Print" at bounding box center [556, 54] width 1065 height 18
drag, startPoint x: 551, startPoint y: 110, endPoint x: 610, endPoint y: 108, distance: 58.9
click at [610, 108] on div "Used 310.73 TiB Free 325.62 TiB Total 636.35 TiB" at bounding box center [556, 109] width 331 height 31
click at [517, 58] on div "got-nonfactory-2 Print" at bounding box center [556, 54] width 1065 height 18
click at [482, 123] on div "Used 310.73 TiB Free 325.62 TiB Total 636.35 TiB" at bounding box center [556, 109] width 331 height 31
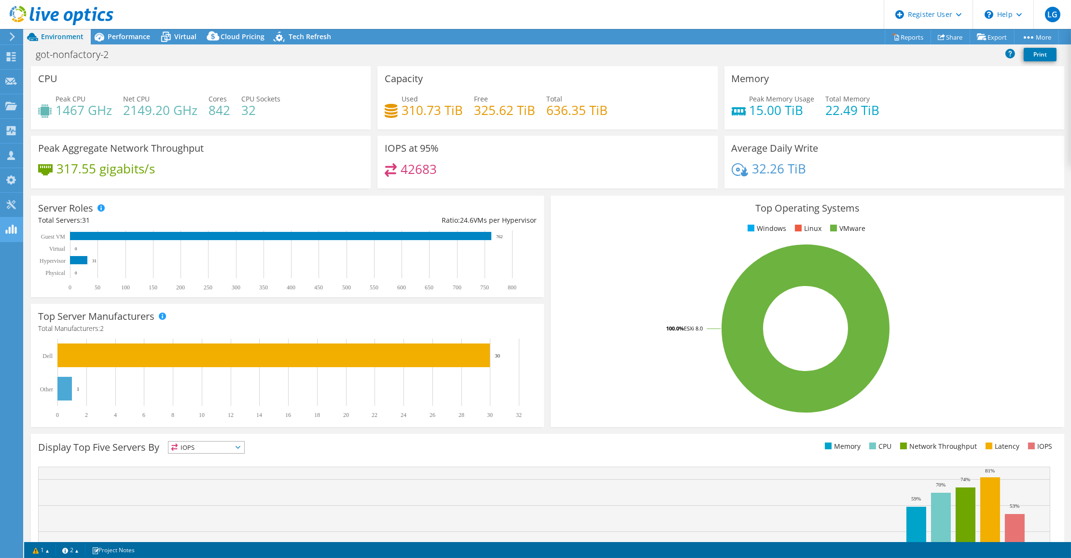
scroll to position [0, 0]
click at [183, 35] on span "Virtual" at bounding box center [185, 36] width 22 height 9
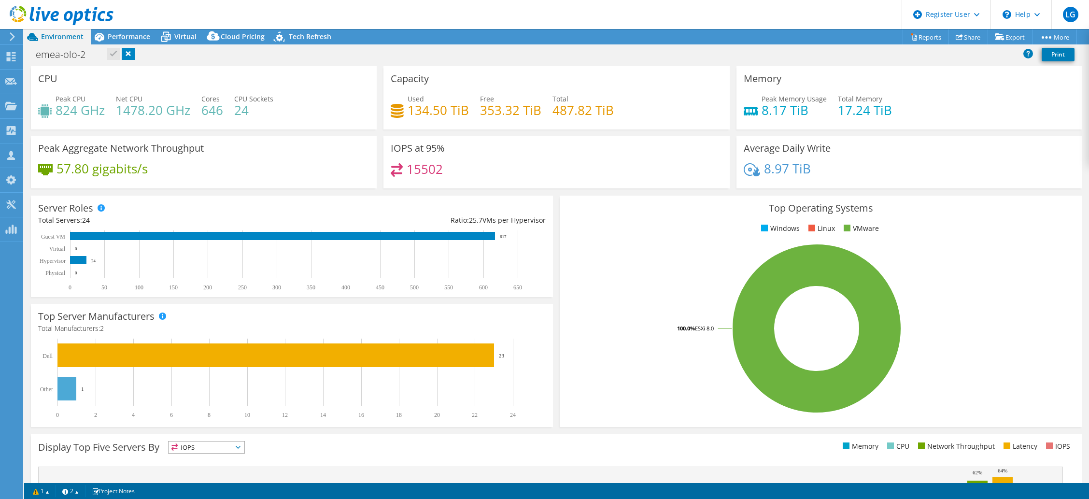
select select "USD"
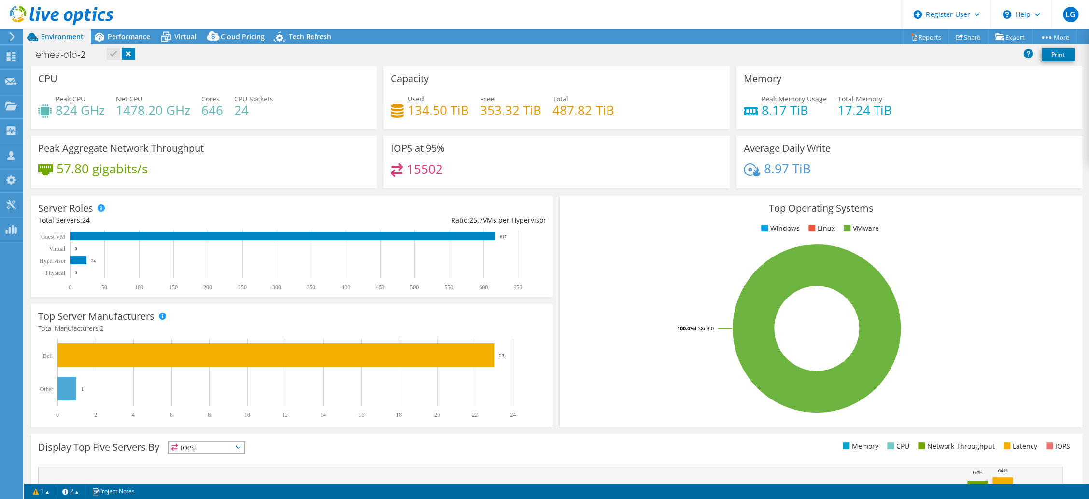
click at [467, 76] on div "Capacity Used 134.50 TiB Free 353.32 TiB Total 487.82 TiB" at bounding box center [556, 97] width 346 height 63
click at [127, 38] on span "Performance" at bounding box center [129, 36] width 42 height 9
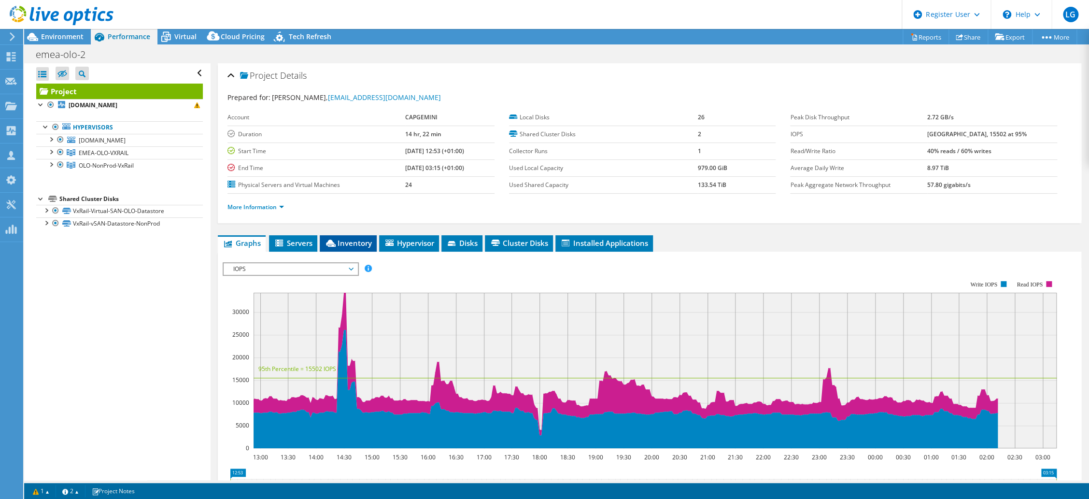
click at [351, 245] on span "Inventory" at bounding box center [347, 243] width 47 height 10
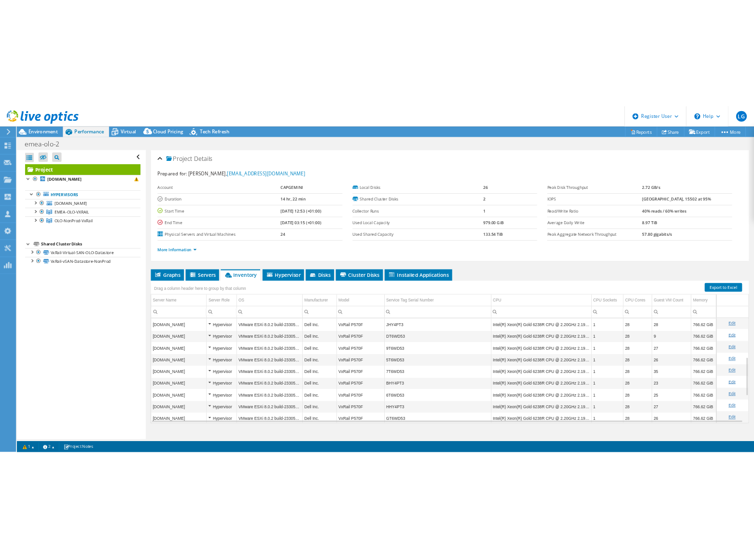
scroll to position [12, 0]
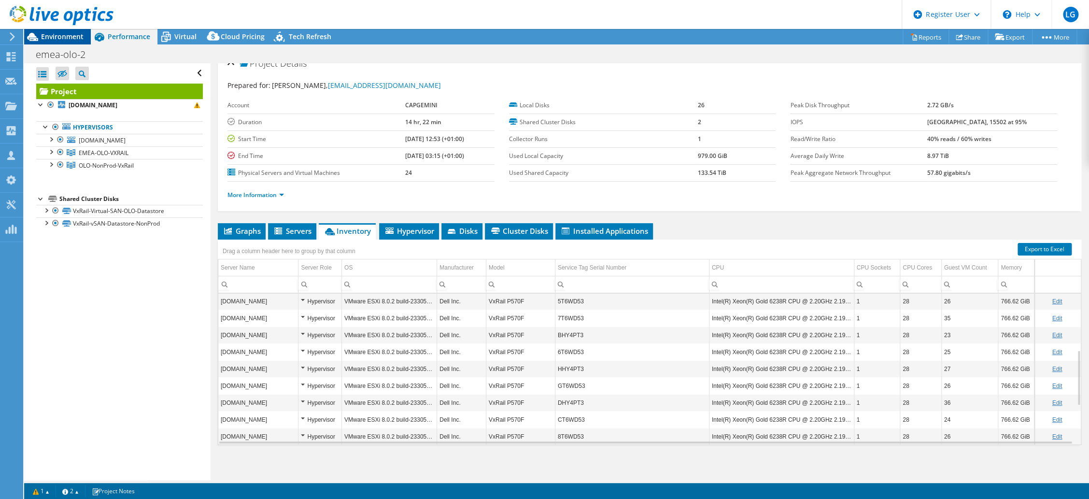
click at [81, 35] on span "Environment" at bounding box center [62, 36] width 42 height 9
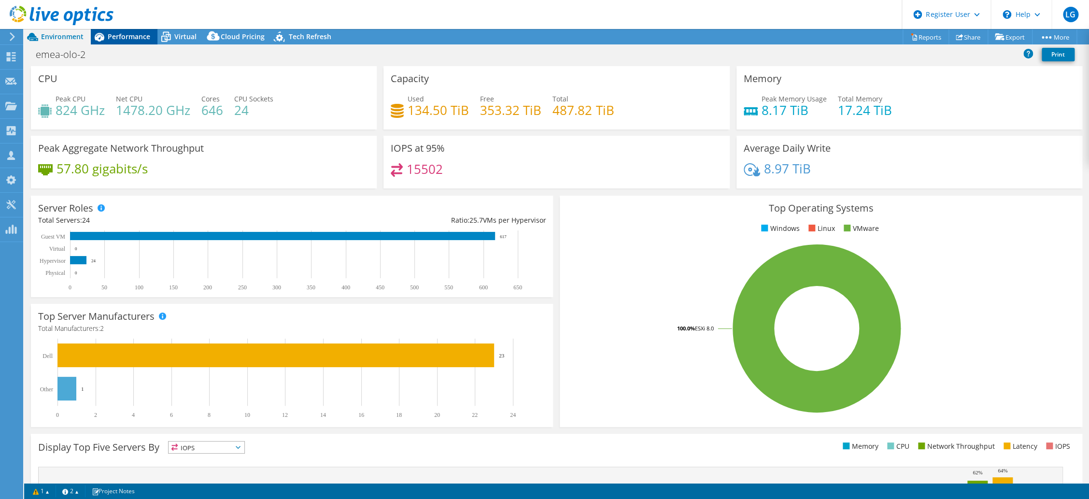
click at [112, 39] on span "Performance" at bounding box center [129, 36] width 42 height 9
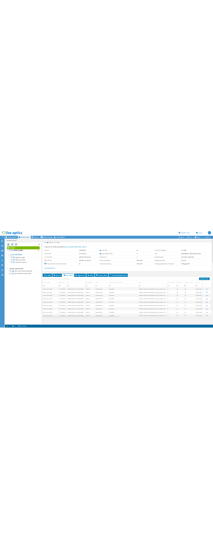
scroll to position [0, 0]
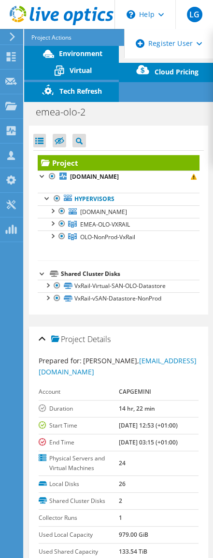
click at [47, 260] on ul "Shared Cluster Disks VxRail-Virtual-SAN-OLO-Datastore VxRail-Virtual-SAN-OLO-Da…" at bounding box center [119, 282] width 162 height 44
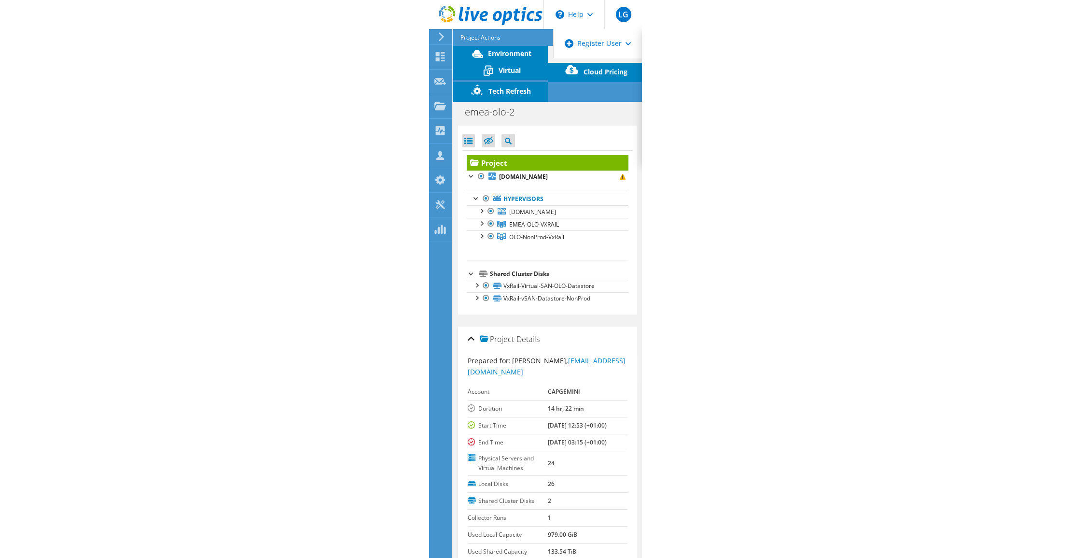
scroll to position [154, 0]
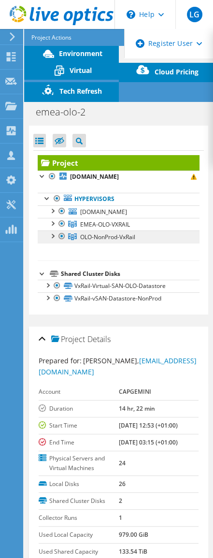
click at [70, 231] on link "OLO-NonProd-VxRail" at bounding box center [119, 236] width 162 height 13
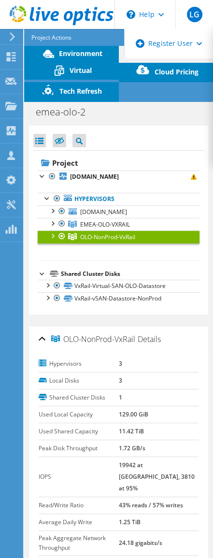
click at [57, 268] on li "Shared Cluster Disks VxRail-Virtual-SAN-OLO-Datastore VxRail-Virtual-SAN-OLO-Da…" at bounding box center [119, 286] width 162 height 37
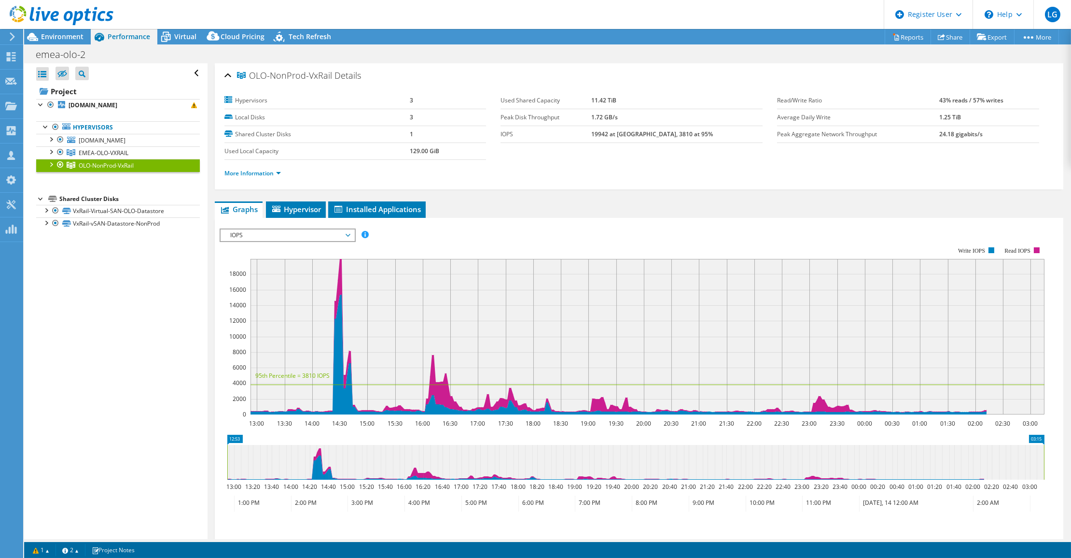
click at [124, 449] on div "Open All Close All Hide Excluded Nodes Project Tree Filter" at bounding box center [115, 301] width 183 height 476
click at [267, 234] on span "IOPS" at bounding box center [287, 235] width 124 height 12
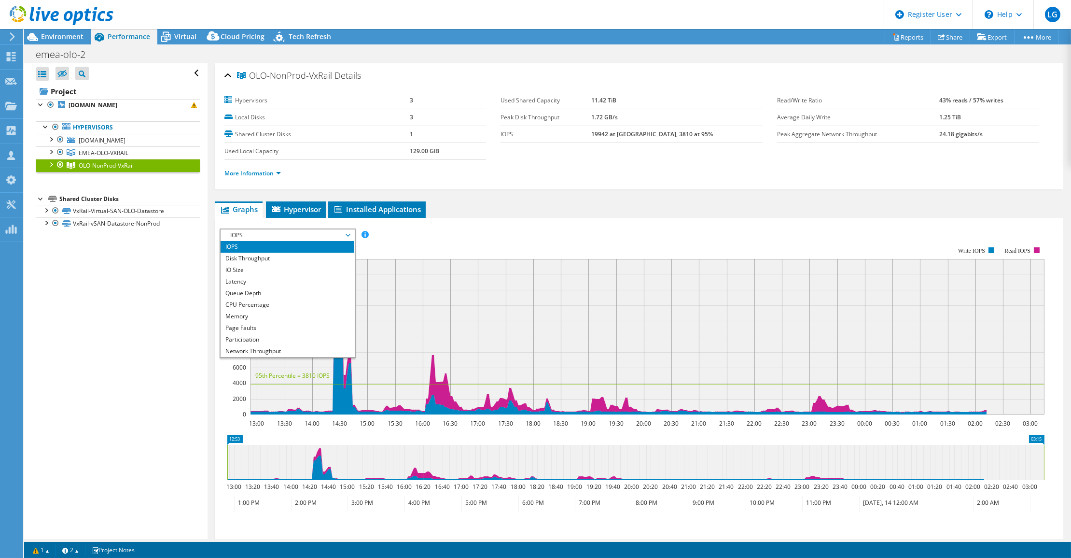
click at [541, 218] on div "IOPS Disk Throughput IO Size Latency Queue Depth CPU Percentage Memory Page Fau…" at bounding box center [639, 388] width 839 height 340
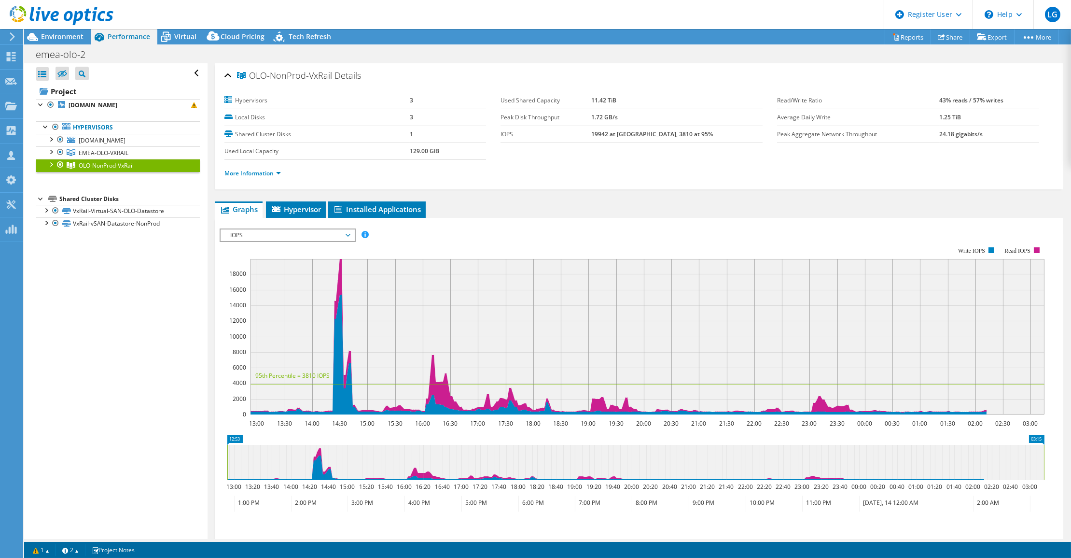
click at [279, 234] on span "IOPS" at bounding box center [287, 235] width 124 height 12
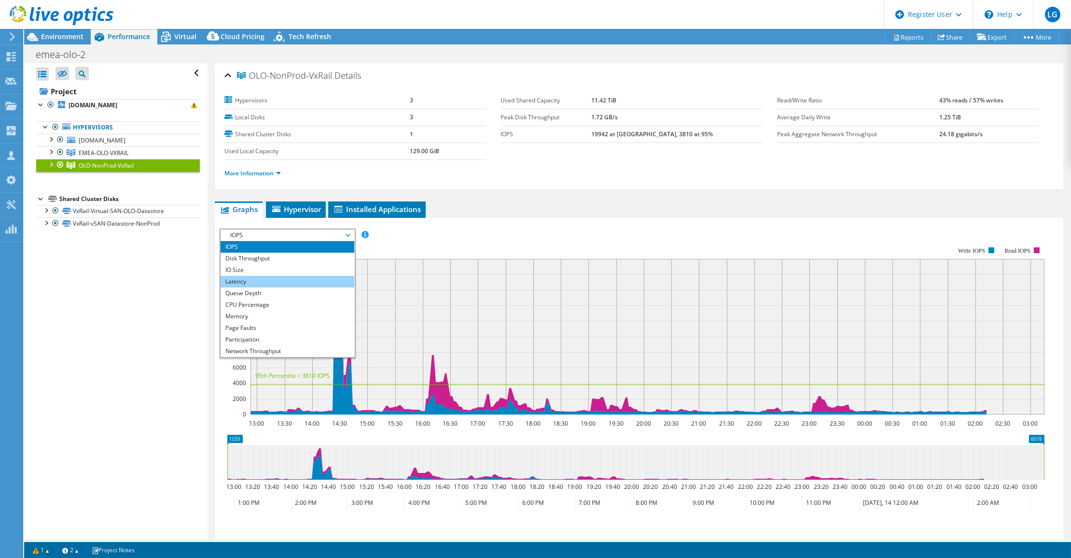
scroll to position [34, 0]
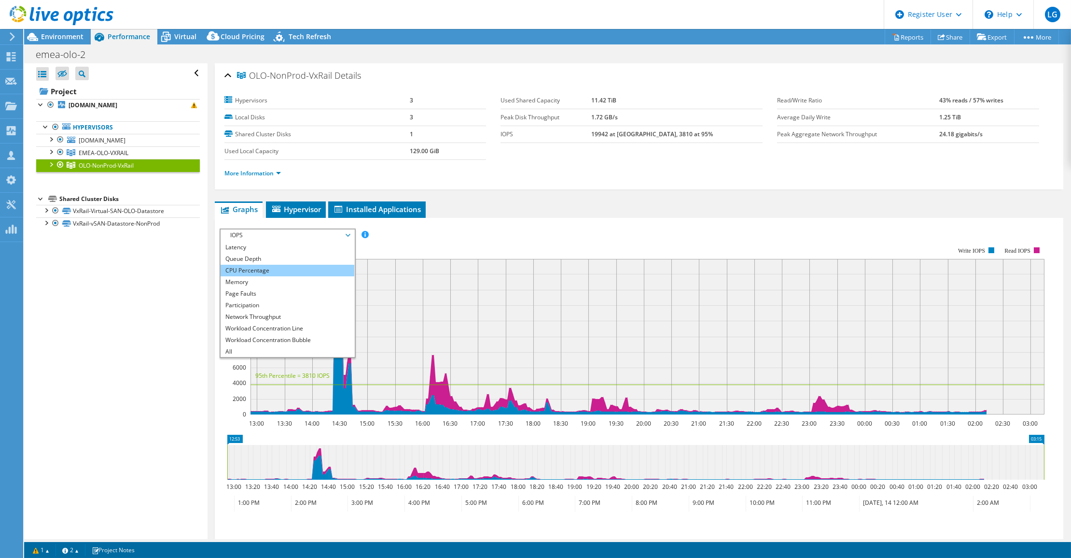
click at [269, 268] on li "CPU Percentage" at bounding box center [288, 271] width 134 height 12
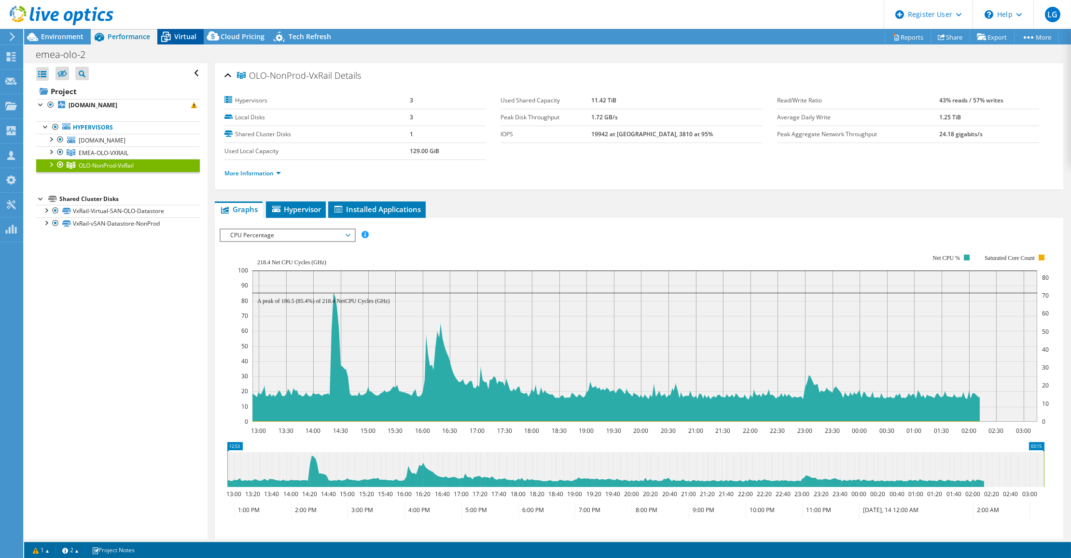
click at [193, 39] on span "Virtual" at bounding box center [185, 36] width 22 height 9
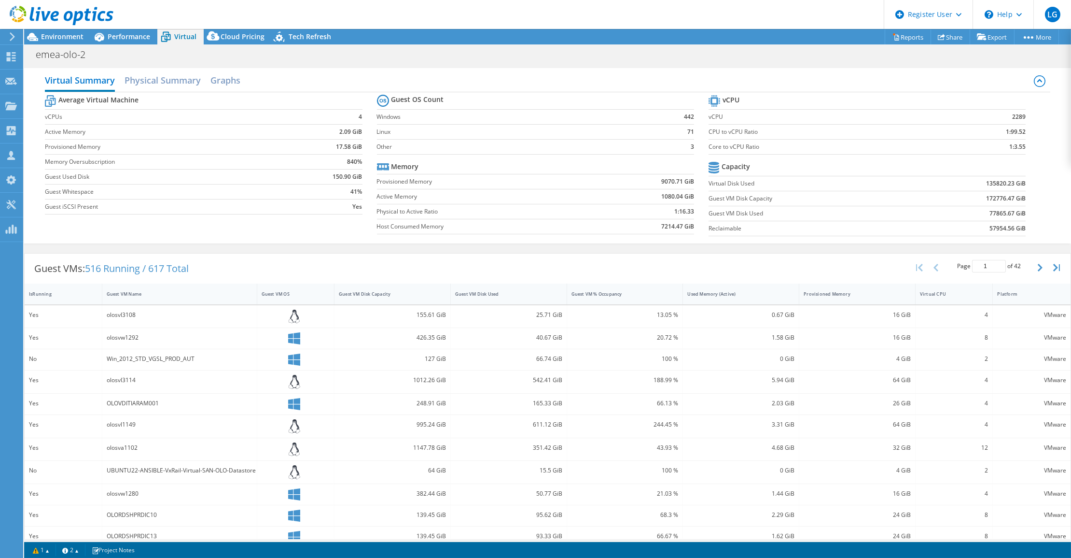
drag, startPoint x: 299, startPoint y: 58, endPoint x: 295, endPoint y: 57, distance: 4.9
click at [299, 58] on div "emea-olo-2 Print" at bounding box center [547, 54] width 1047 height 18
click at [123, 36] on span "Performance" at bounding box center [129, 36] width 42 height 9
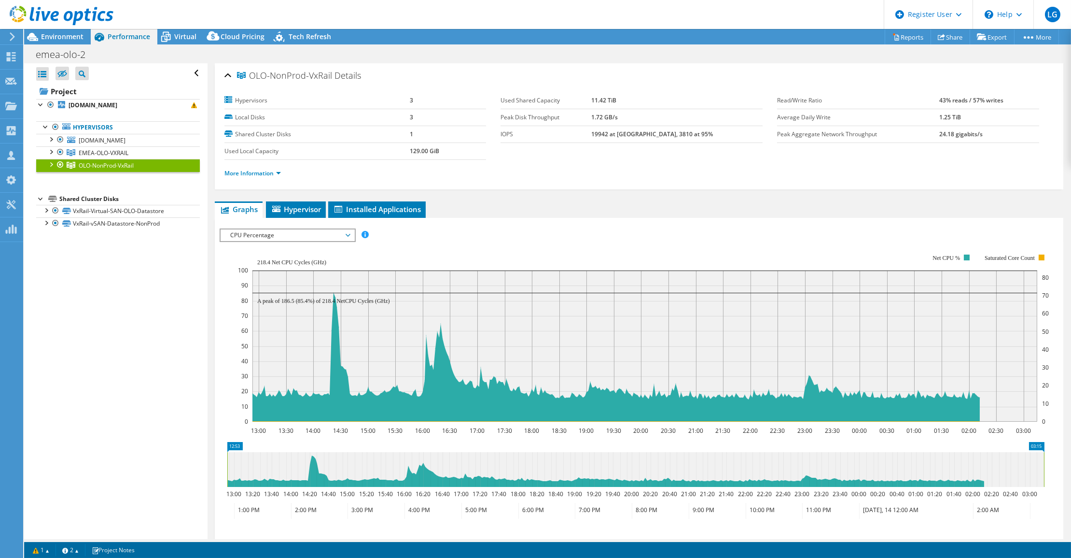
click at [687, 179] on div "More Information" at bounding box center [638, 173] width 829 height 27
click at [286, 236] on span "CPU Percentage" at bounding box center [287, 235] width 124 height 12
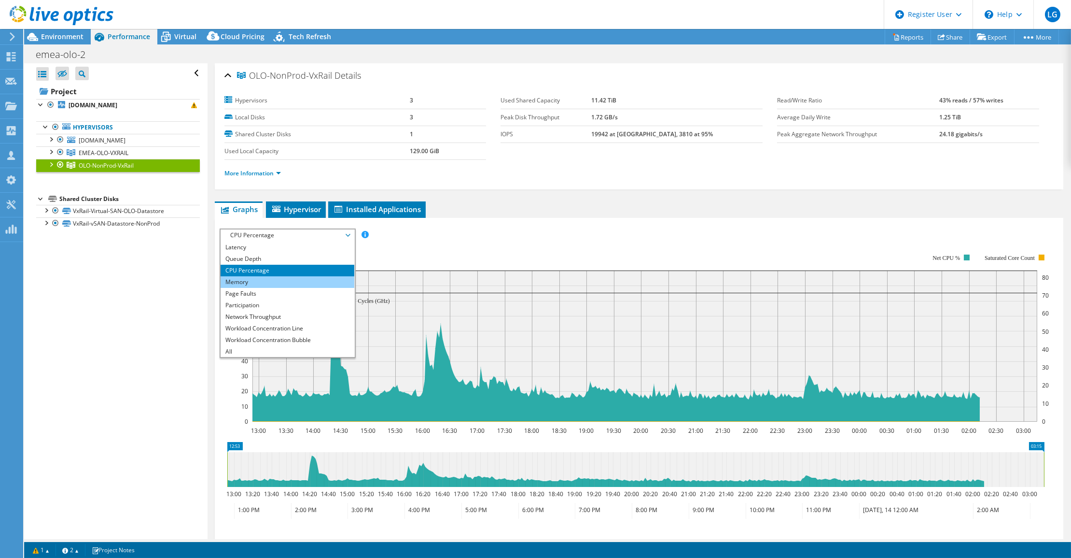
drag, startPoint x: 247, startPoint y: 280, endPoint x: 238, endPoint y: 276, distance: 9.8
click at [238, 276] on li "Memory" at bounding box center [288, 282] width 134 height 12
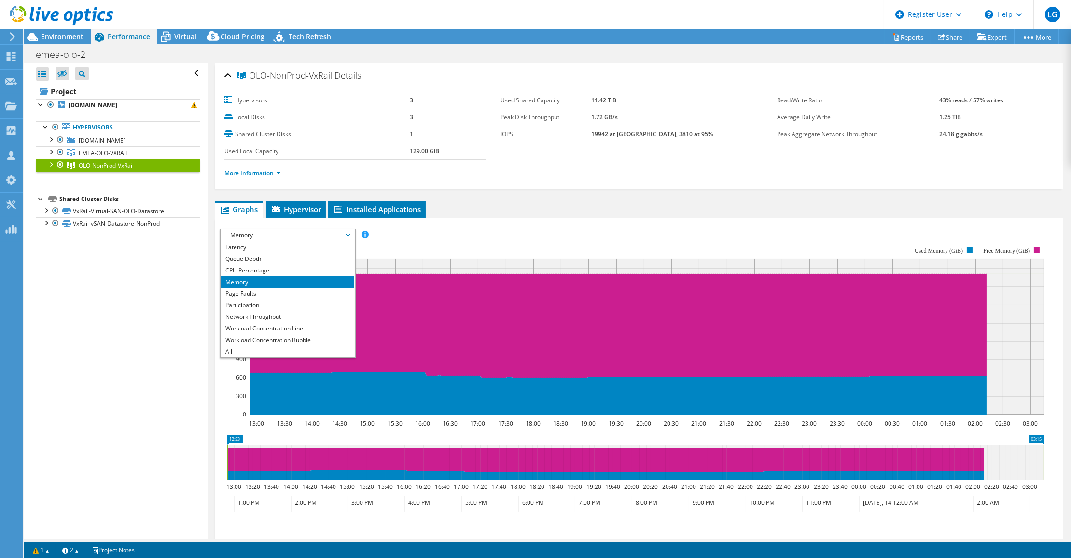
click at [767, 205] on ul "Graphs Servers Inventory Hypervisor Disks Cluster Disks Installed Applications" at bounding box center [639, 209] width 849 height 16
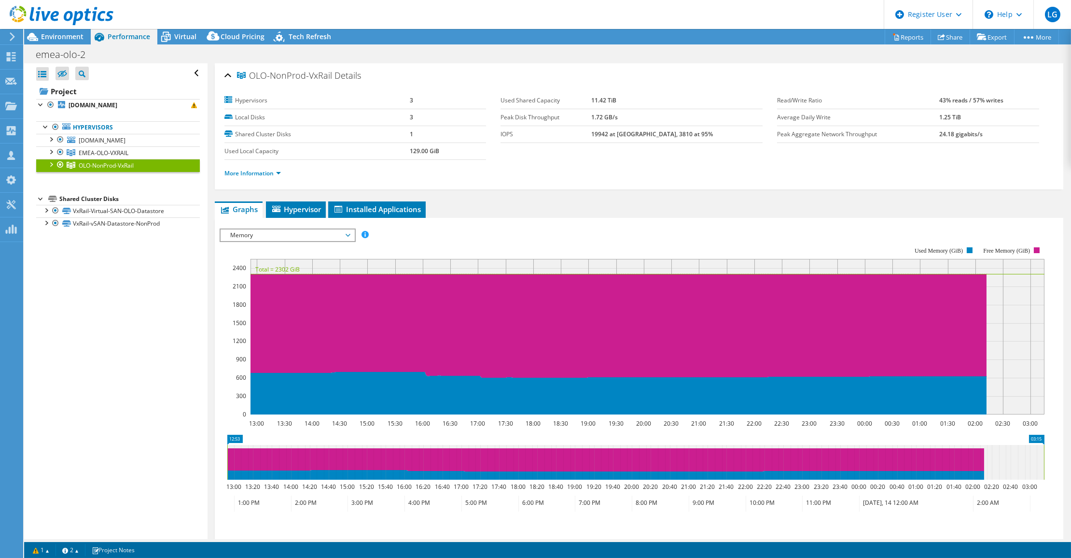
click at [255, 234] on span "Memory" at bounding box center [287, 235] width 124 height 12
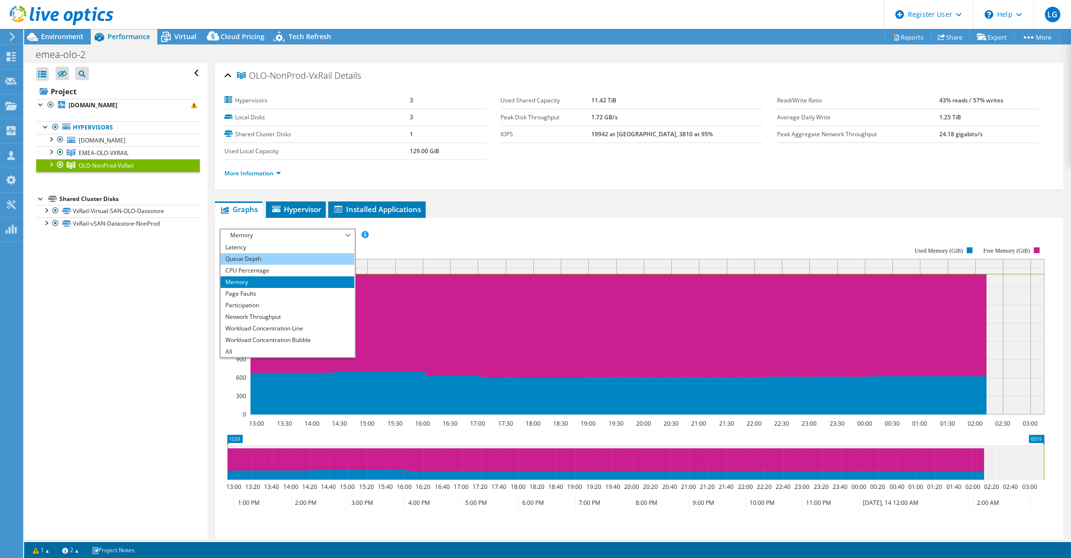
click at [248, 253] on li "Queue Depth" at bounding box center [288, 259] width 134 height 12
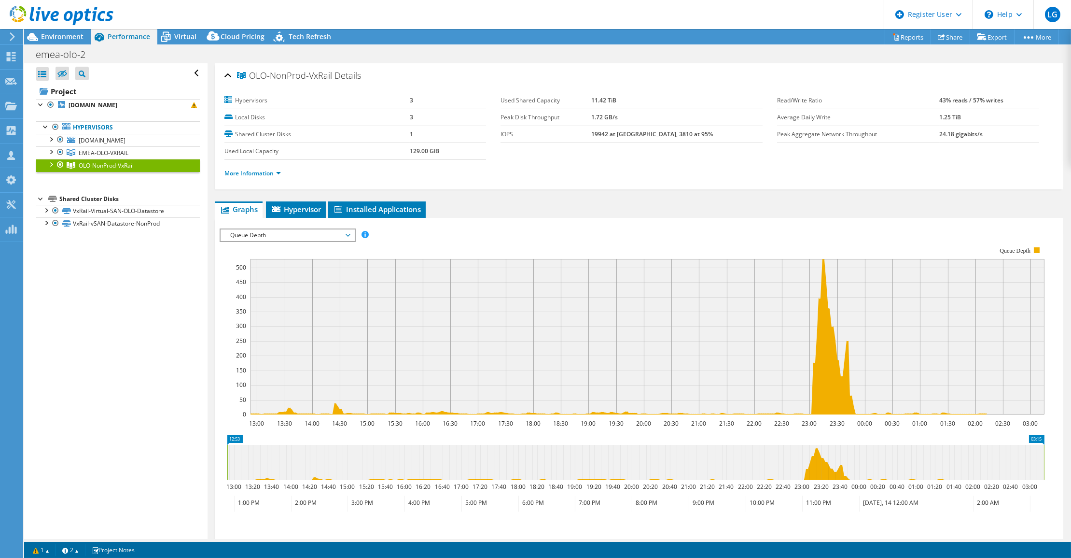
click at [806, 420] on text "23:00" at bounding box center [809, 423] width 15 height 8
click at [256, 234] on span "Queue Depth" at bounding box center [287, 235] width 124 height 12
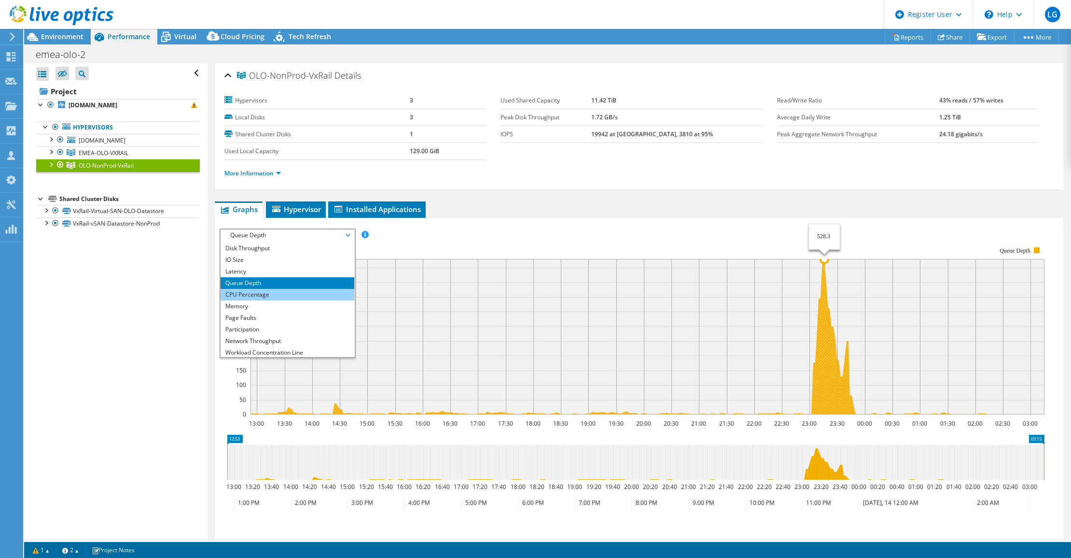
scroll to position [0, 0]
click at [244, 278] on li "Latency" at bounding box center [288, 282] width 134 height 12
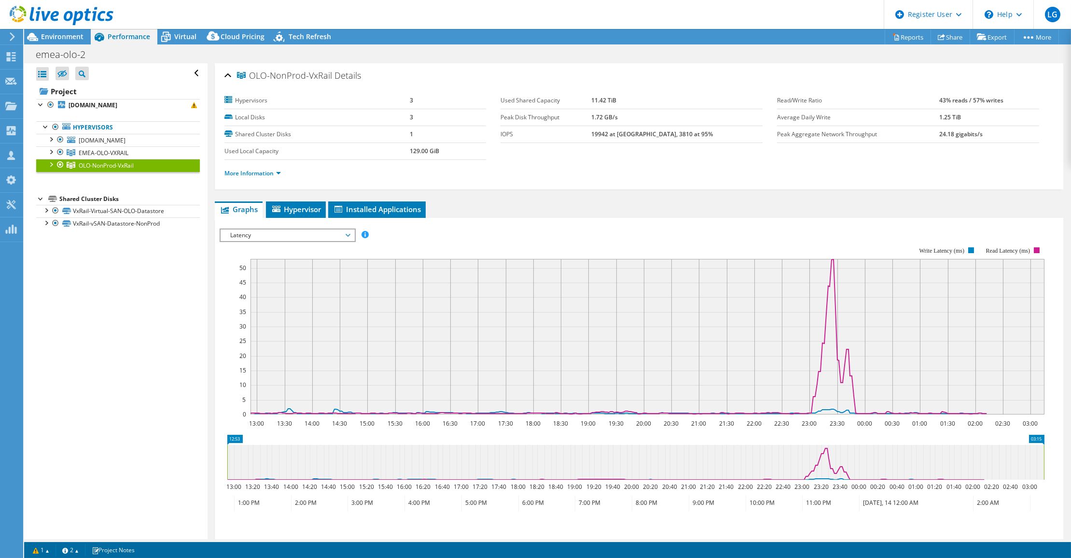
click at [870, 424] on text "00:00" at bounding box center [864, 423] width 15 height 8
click at [252, 234] on span "Latency" at bounding box center [287, 235] width 124 height 12
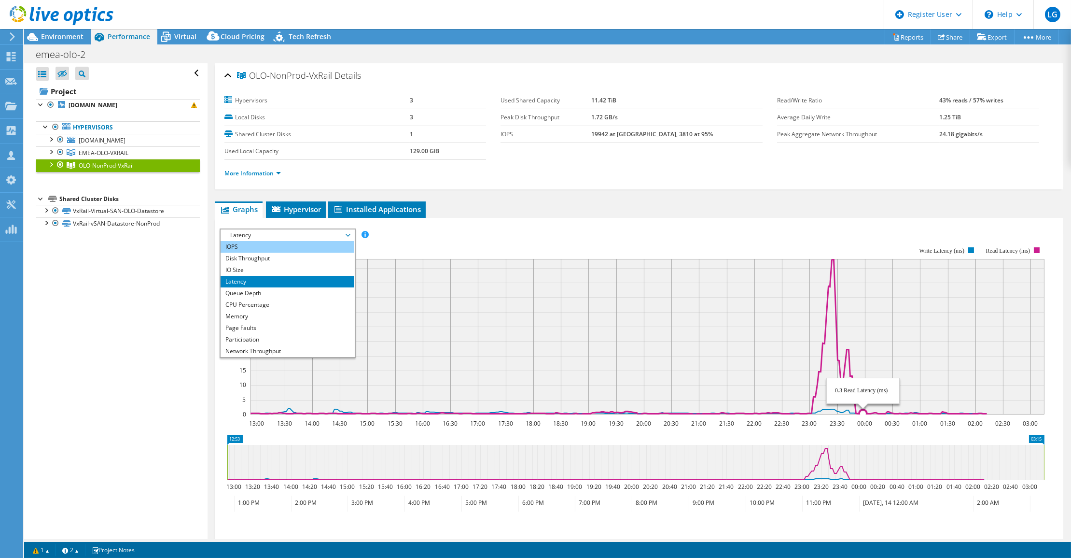
click at [249, 242] on li "IOPS" at bounding box center [288, 247] width 134 height 12
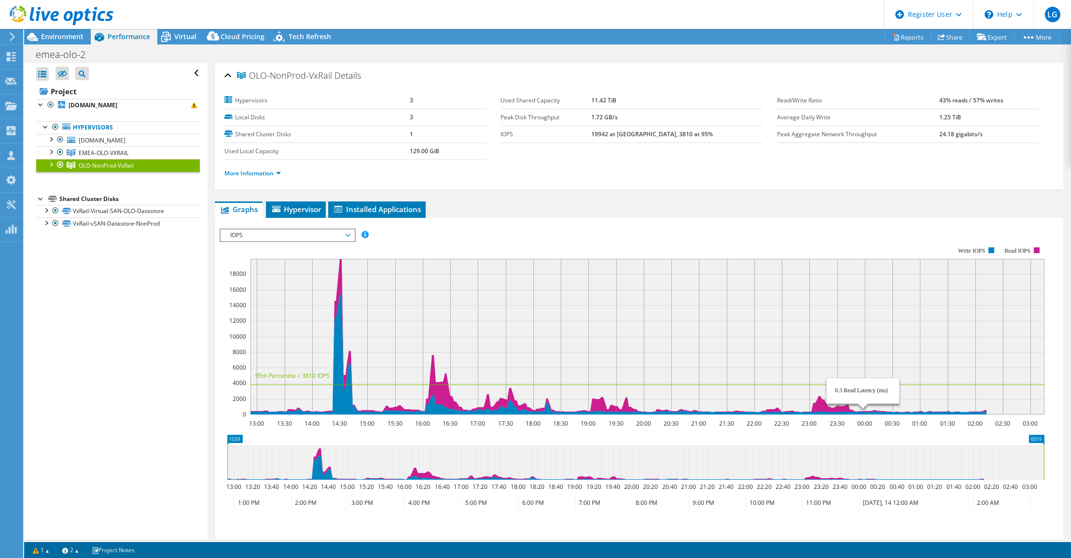
click at [579, 188] on div "OLO-NonProd-VxRail Details Hypervisors 3 Local Disks 3 Shared Cluster Disks 1 U…" at bounding box center [639, 343] width 863 height 561
click at [66, 38] on span "Environment" at bounding box center [62, 36] width 42 height 9
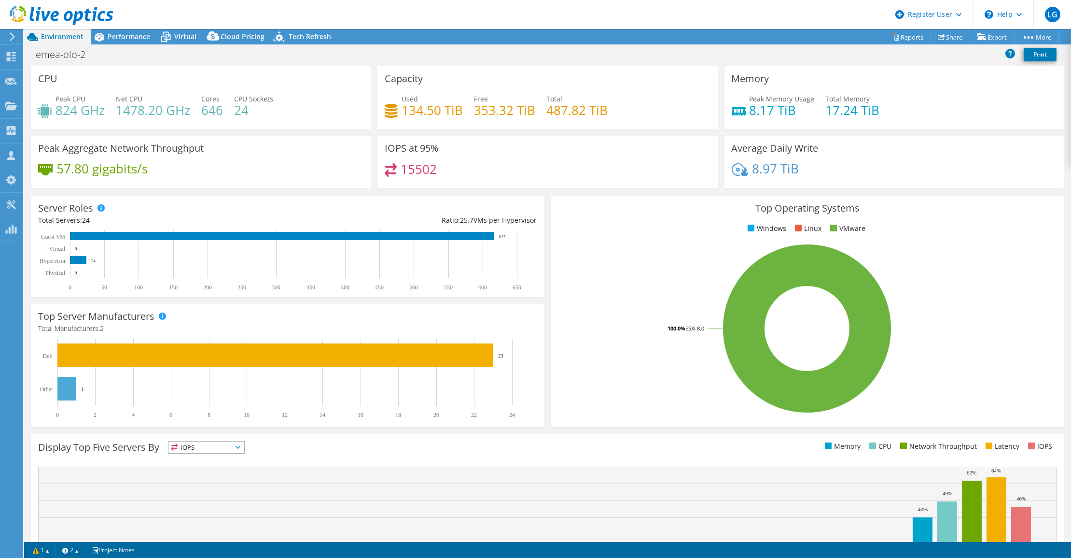
click at [68, 41] on span "Environment" at bounding box center [62, 36] width 42 height 9
click at [138, 41] on div "Performance" at bounding box center [124, 36] width 67 height 15
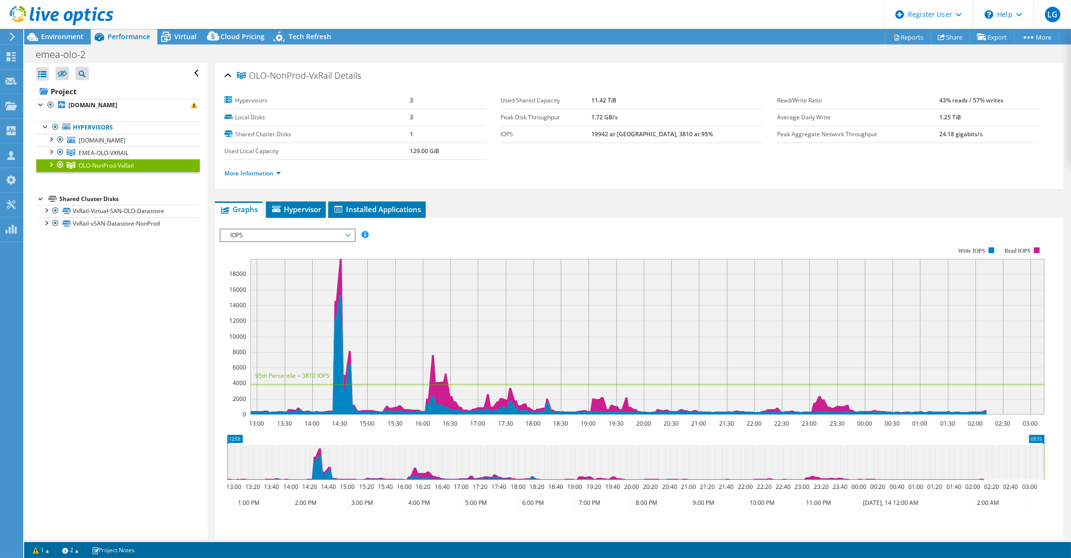
click at [138, 41] on div "Performance" at bounding box center [124, 36] width 67 height 15
click at [306, 233] on span "IOPS" at bounding box center [287, 235] width 124 height 12
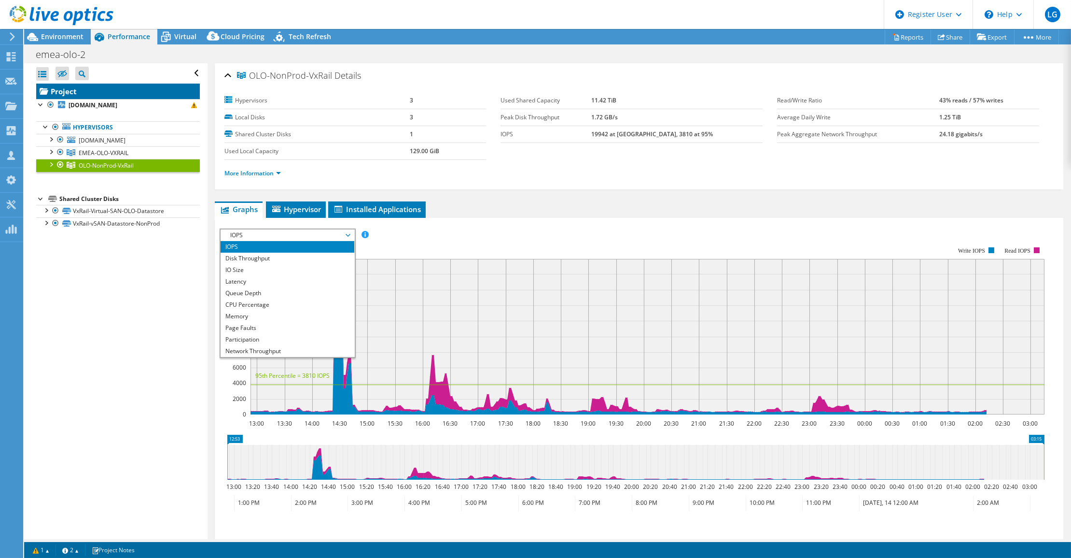
click at [75, 91] on link "Project" at bounding box center [118, 91] width 164 height 15
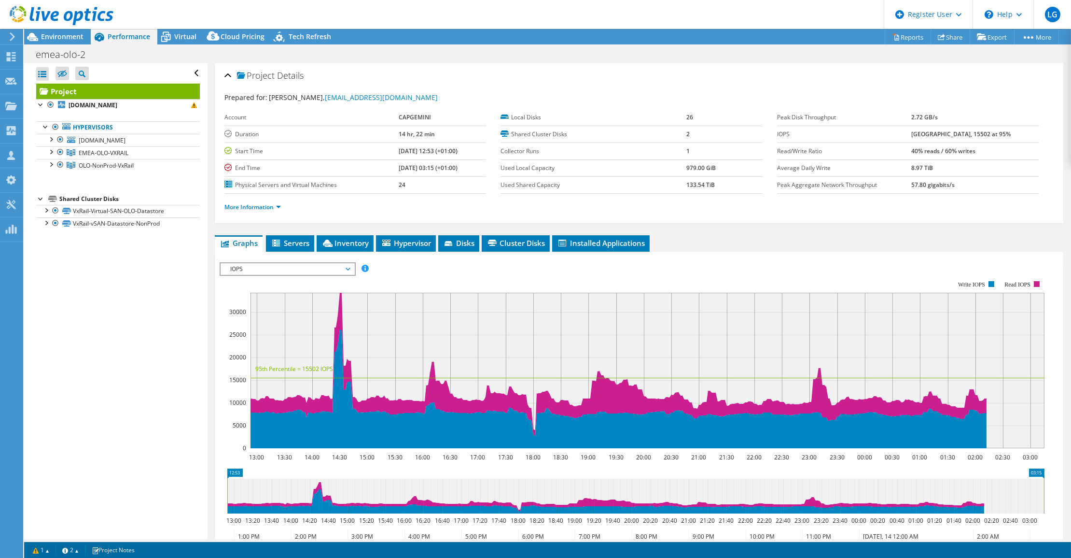
click at [295, 270] on span "IOPS" at bounding box center [287, 269] width 124 height 12
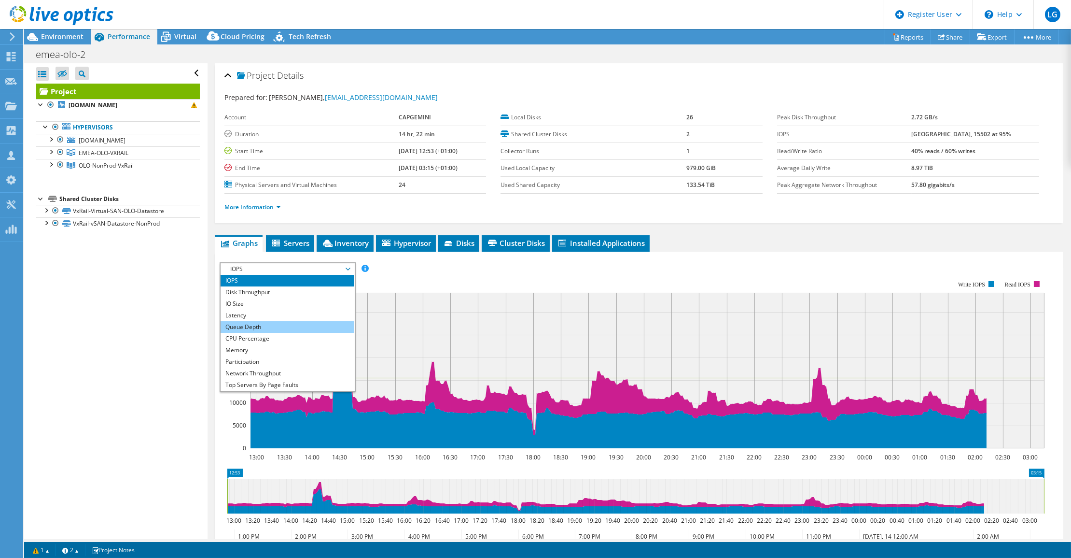
click at [250, 322] on li "Queue Depth" at bounding box center [288, 327] width 134 height 12
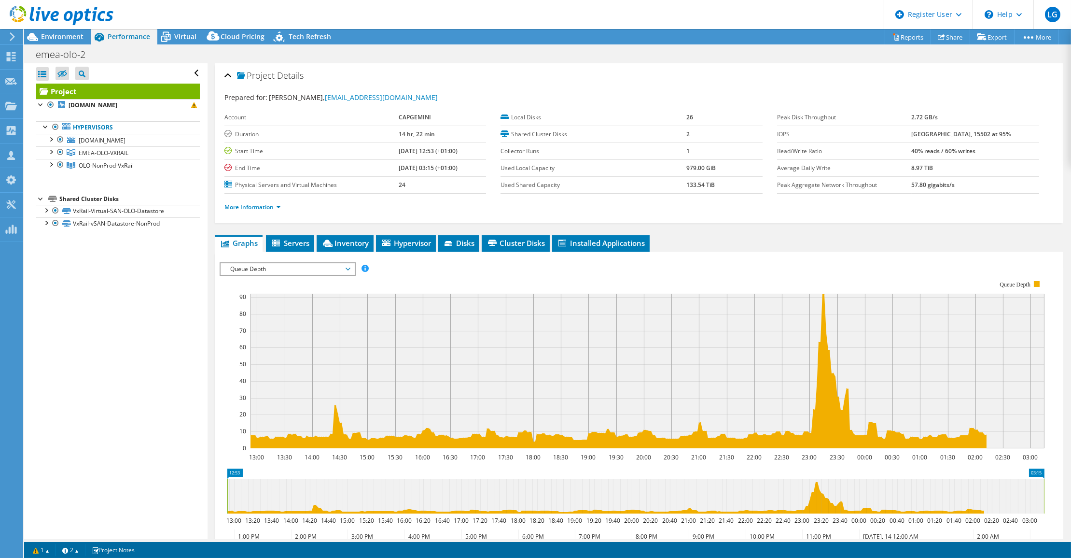
click at [255, 271] on span "Queue Depth" at bounding box center [287, 269] width 124 height 12
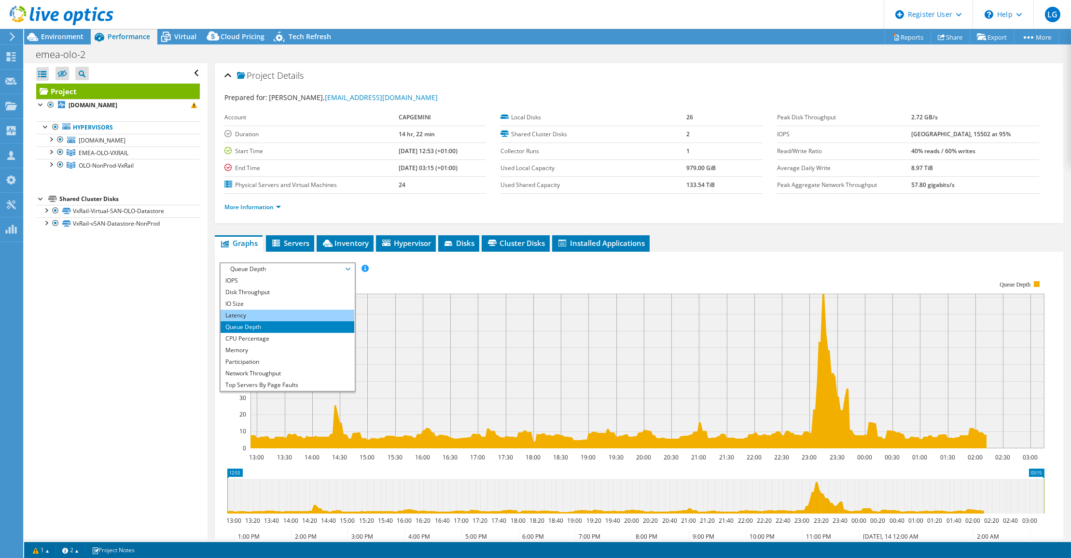
click at [244, 316] on li "Latency" at bounding box center [288, 315] width 134 height 12
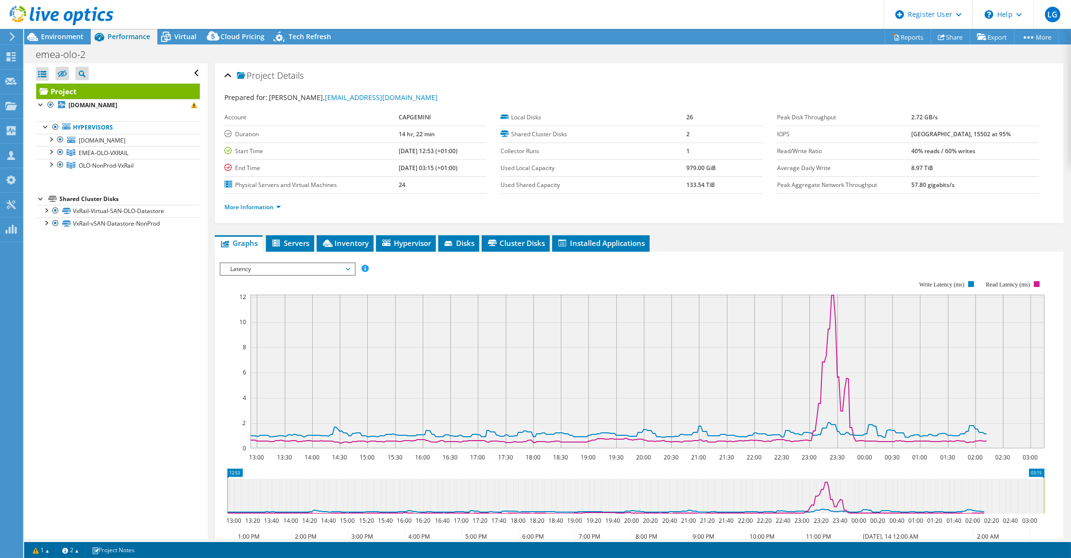
click at [270, 267] on span "Latency" at bounding box center [287, 269] width 124 height 12
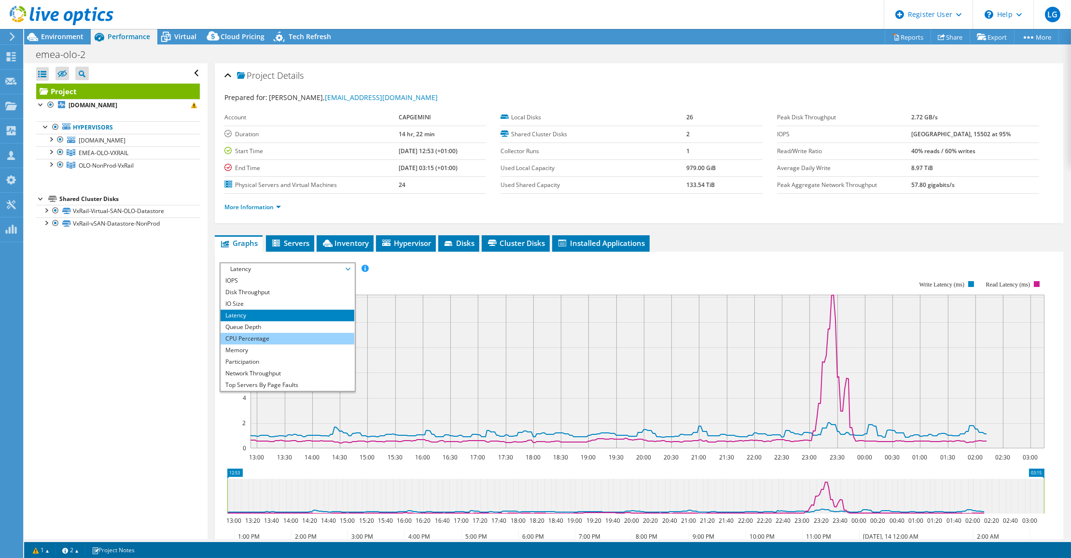
click at [255, 341] on li "CPU Percentage" at bounding box center [288, 339] width 134 height 12
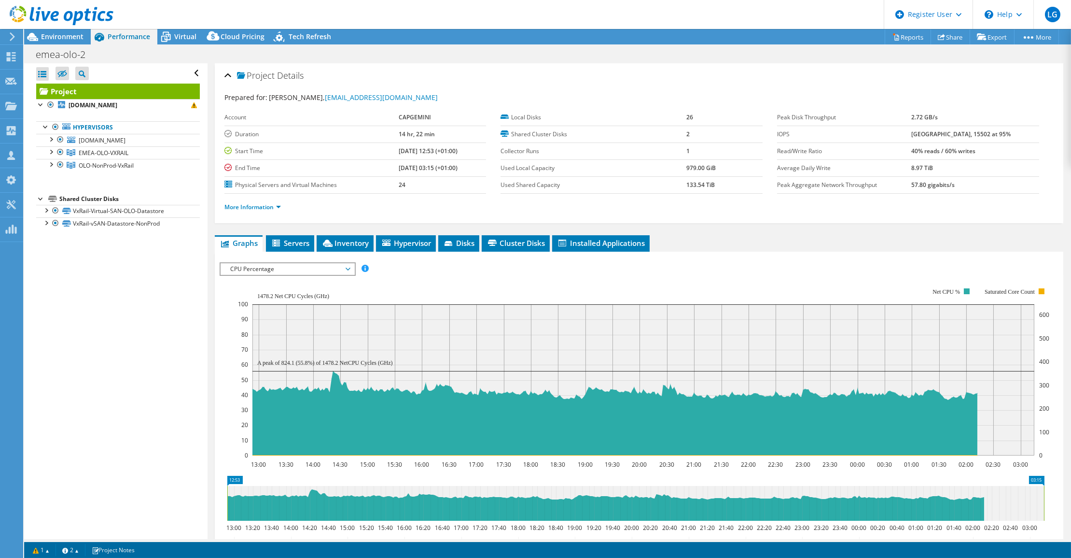
click at [255, 336] on rect at bounding box center [644, 379] width 782 height 151
click at [298, 275] on rect at bounding box center [644, 371] width 812 height 193
click at [311, 270] on span "CPU Percentage" at bounding box center [287, 269] width 124 height 12
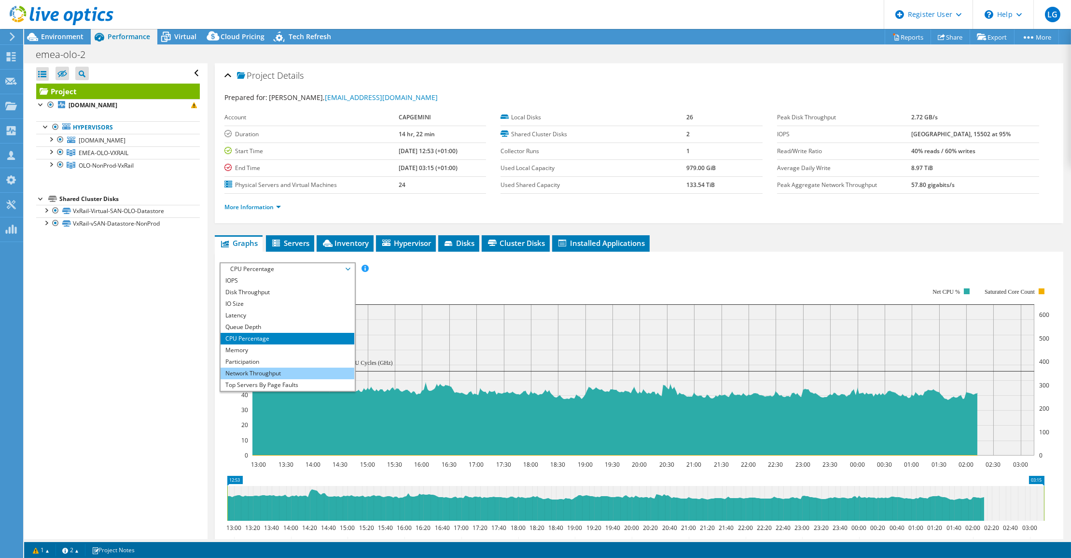
click at [254, 370] on li "Network Throughput" at bounding box center [288, 373] width 134 height 12
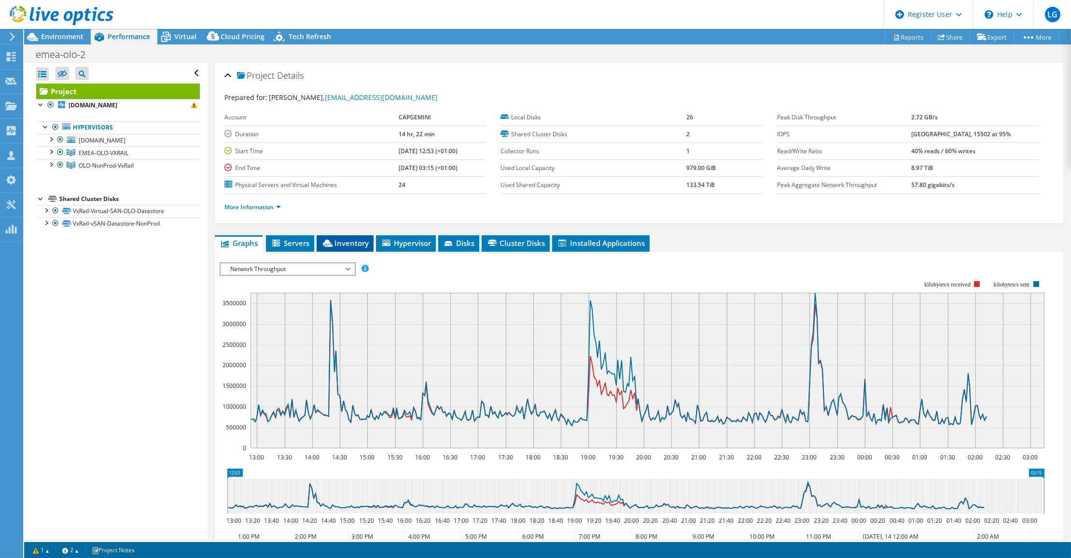
click at [337, 239] on span "Inventory" at bounding box center [345, 243] width 47 height 10
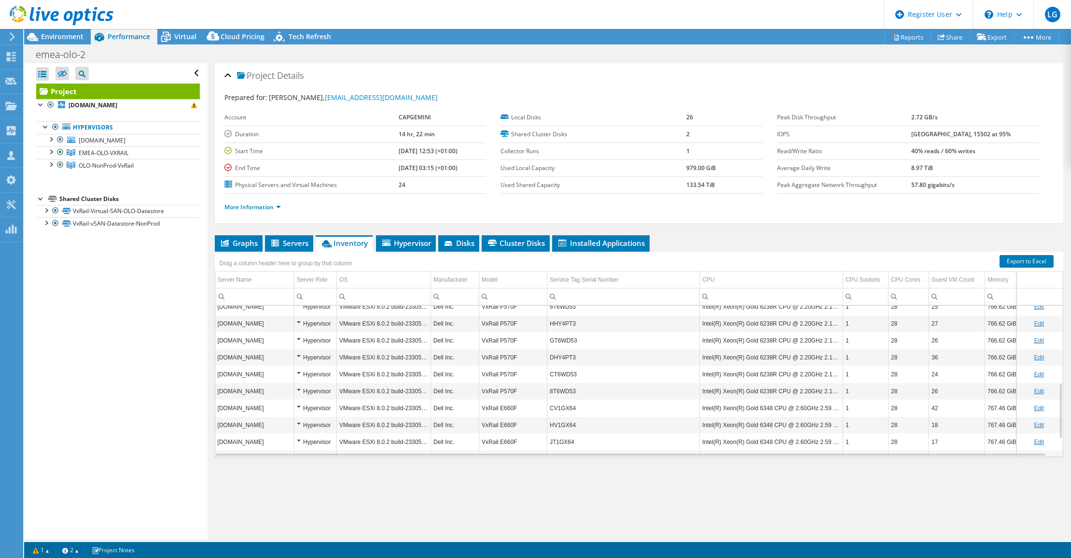
scroll to position [258, 0]
click at [77, 37] on span "Environment" at bounding box center [62, 36] width 42 height 9
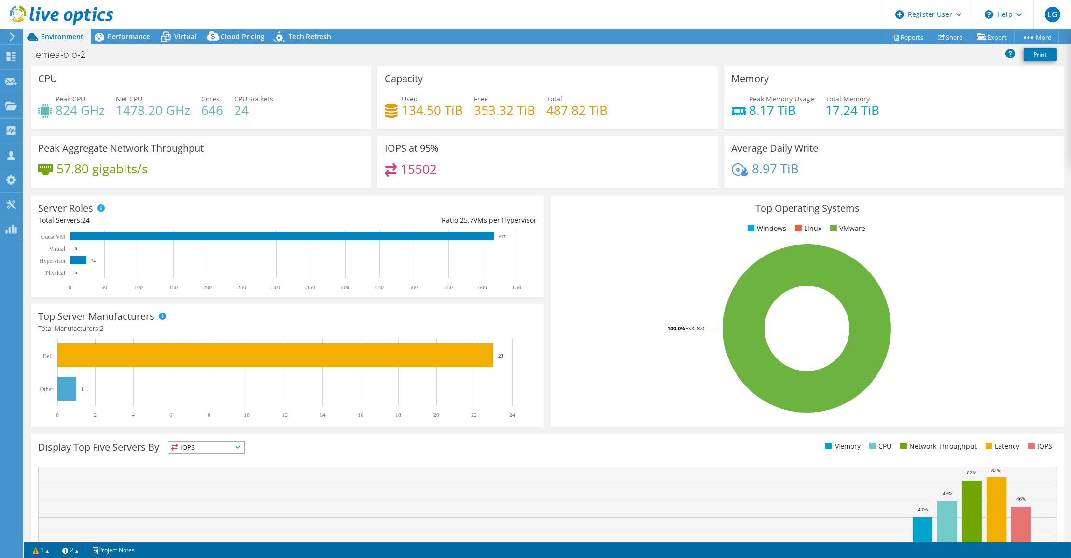
click at [279, 183] on div "Peak Aggregate Network Throughput 57.80 gigabits/s" at bounding box center [201, 162] width 340 height 53
drag, startPoint x: 540, startPoint y: 104, endPoint x: 605, endPoint y: 111, distance: 66.0
click at [605, 111] on div "Used 134.50 TiB Free 353.32 TiB Total 487.82 TiB" at bounding box center [547, 109] width 325 height 31
click at [408, 58] on div "emea-olo-2 Print" at bounding box center [547, 54] width 1047 height 18
drag, startPoint x: 61, startPoint y: 144, endPoint x: 196, endPoint y: 154, distance: 136.0
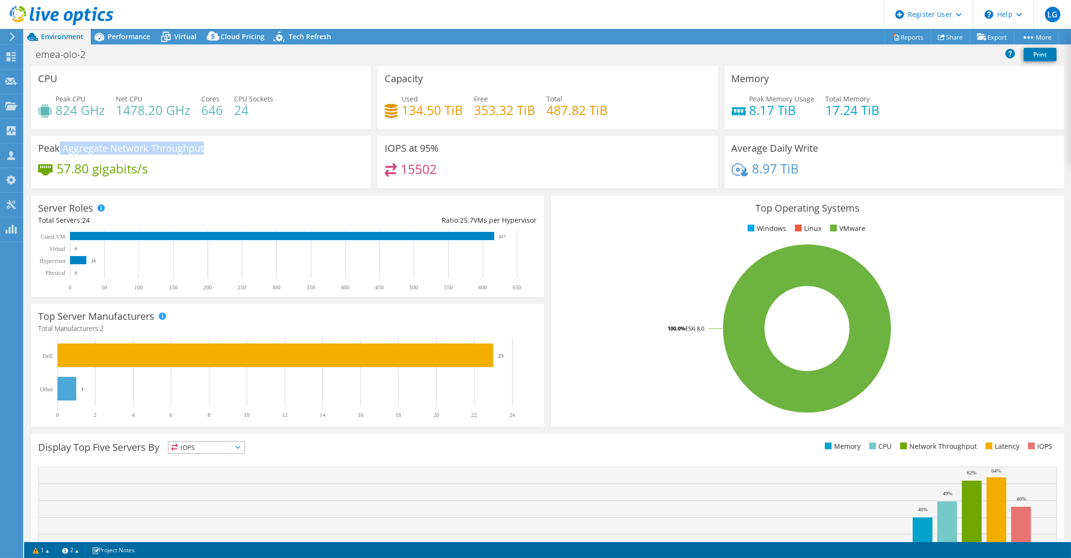
click at [196, 154] on div "Peak Aggregate Network Throughput 57.80 gigabits/s" at bounding box center [201, 162] width 340 height 53
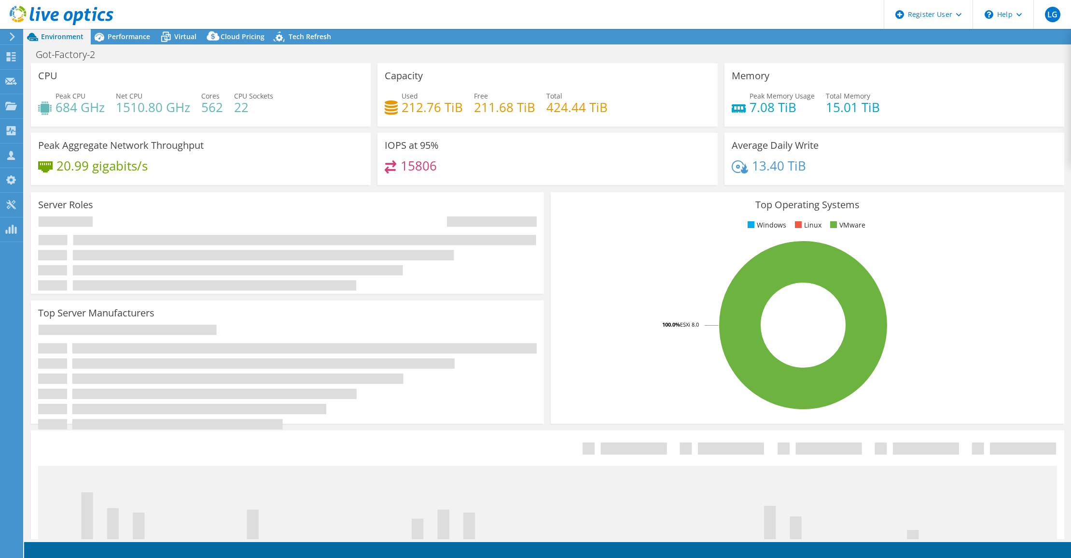
select select "USD"
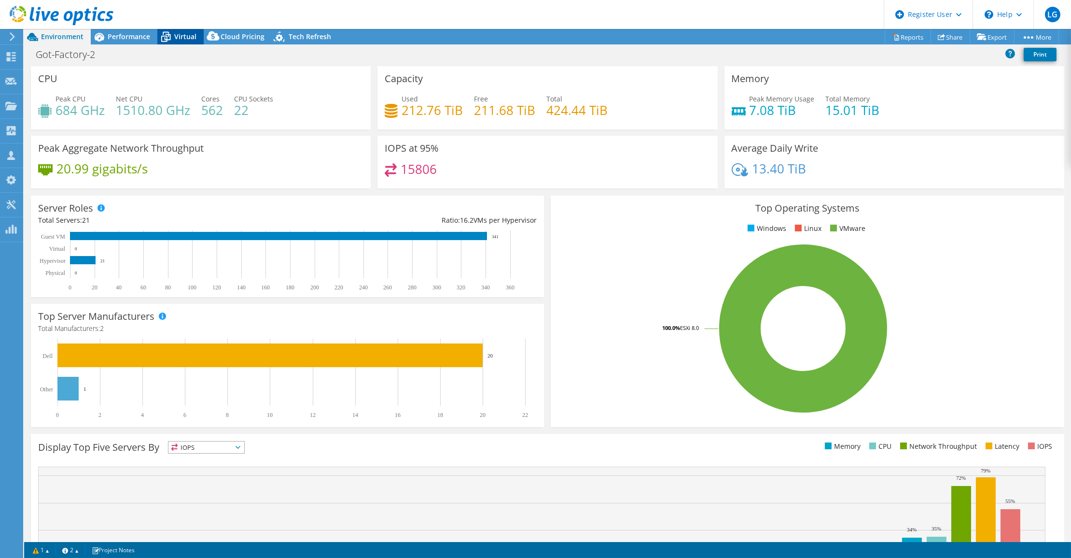
click at [187, 34] on span "Virtual" at bounding box center [185, 36] width 22 height 9
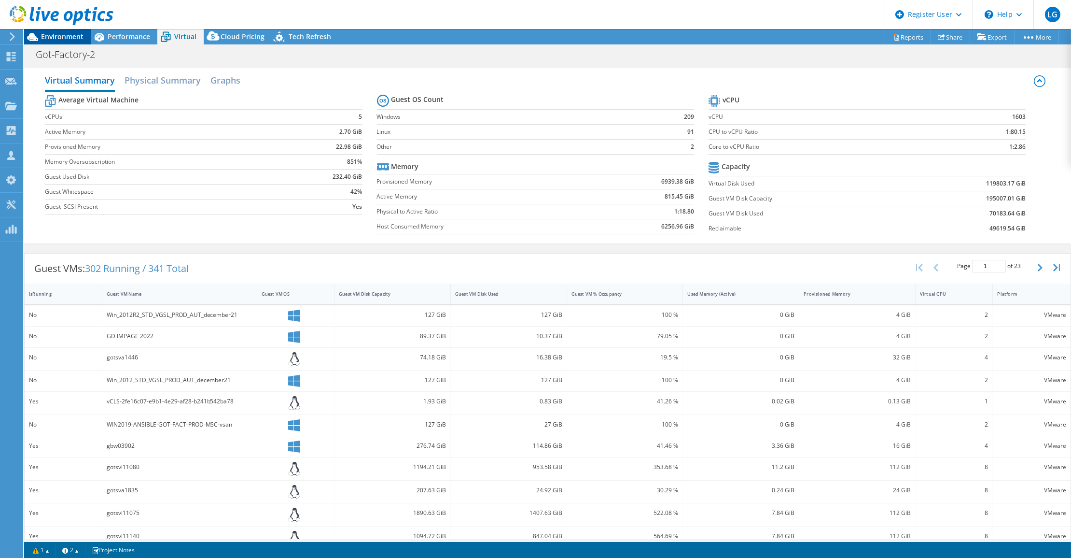
click at [65, 35] on span "Environment" at bounding box center [62, 36] width 42 height 9
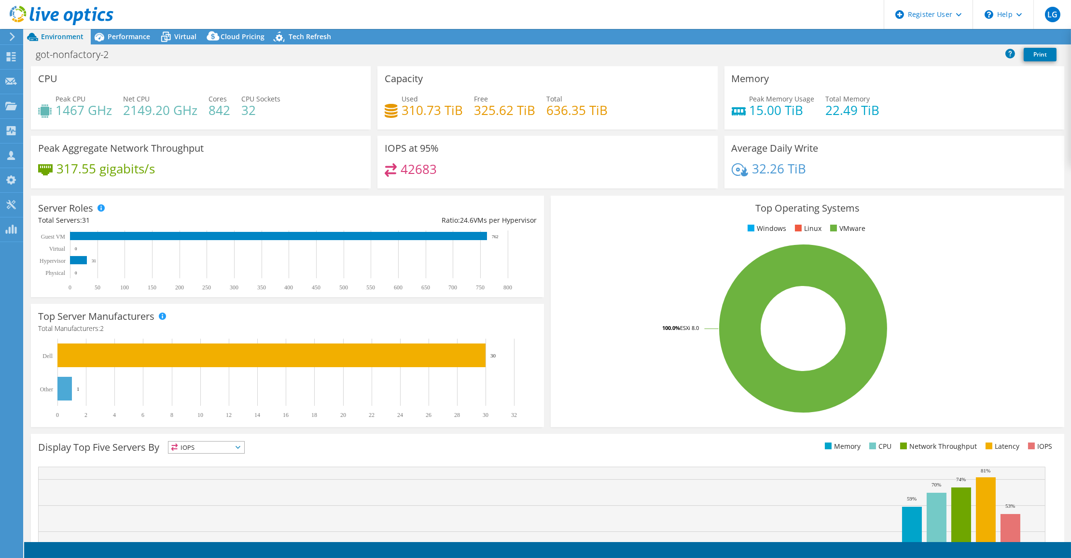
select select "USD"
drag, startPoint x: 172, startPoint y: 37, endPoint x: 201, endPoint y: 27, distance: 31.0
click at [172, 37] on icon at bounding box center [165, 36] width 17 height 17
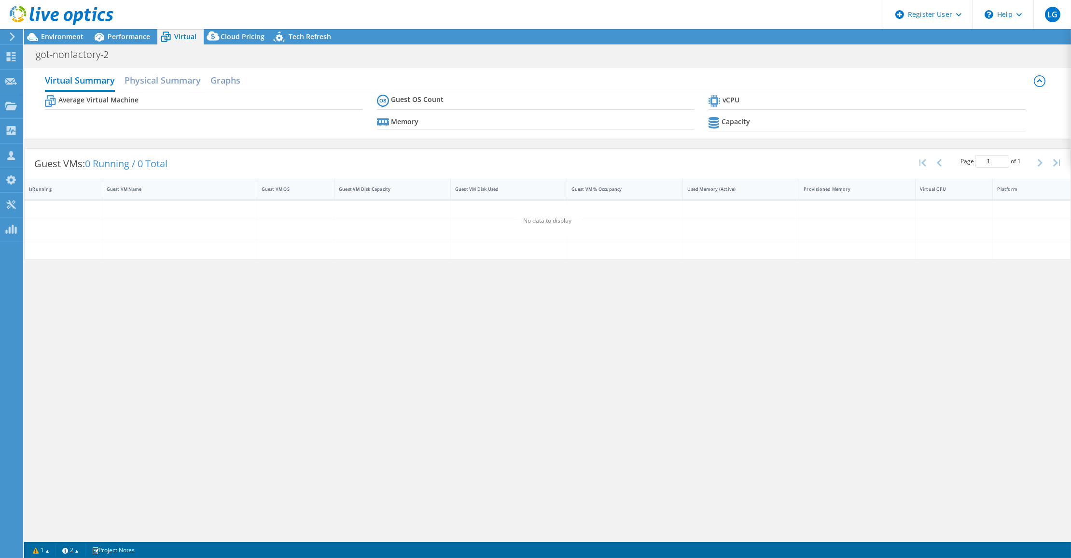
radio input "true"
radio input "false"
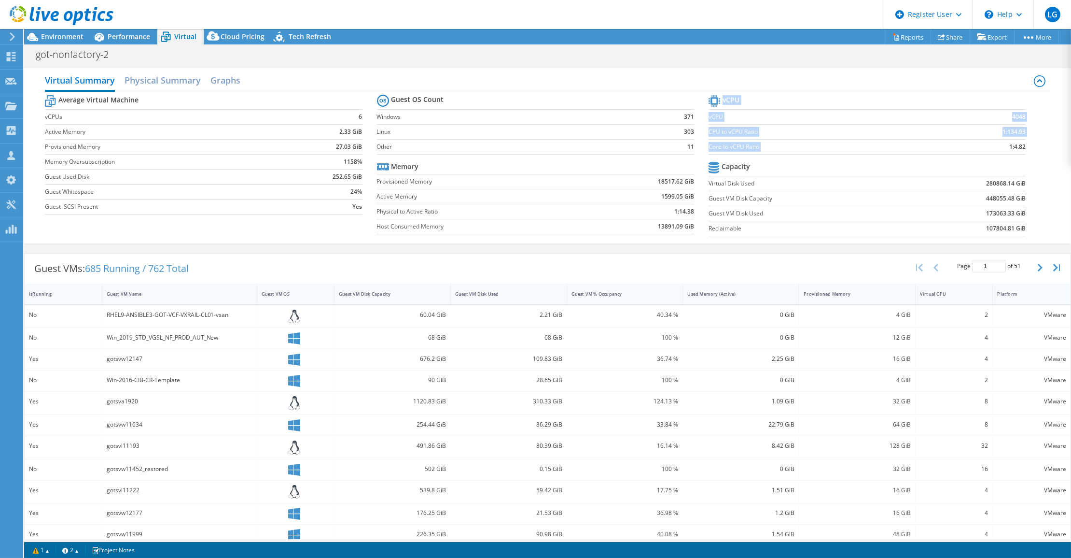
drag, startPoint x: 1019, startPoint y: 145, endPoint x: 995, endPoint y: 149, distance: 24.9
click at [995, 149] on section "vCPU vCPU 4048 CPU to vCPU Ratio 1:134.93 Core to vCPU Ratio 1:4.82 Capacity Vi…" at bounding box center [875, 167] width 332 height 148
click at [54, 36] on span "Environment" at bounding box center [62, 36] width 42 height 9
